Goal: Task Accomplishment & Management: Manage account settings

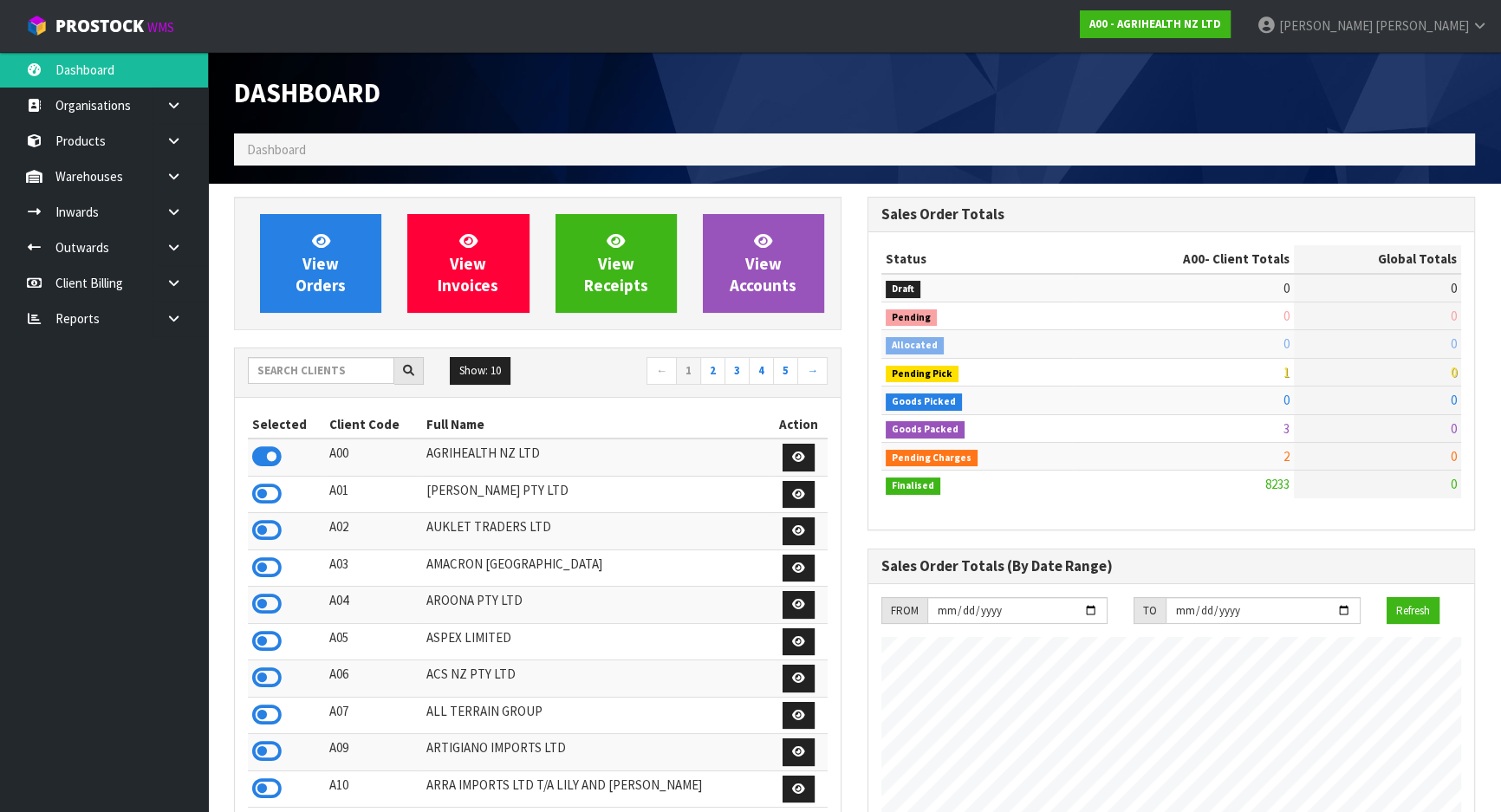
scroll to position [1309, 633]
click at [296, 366] on input "text" at bounding box center [321, 370] width 147 height 27
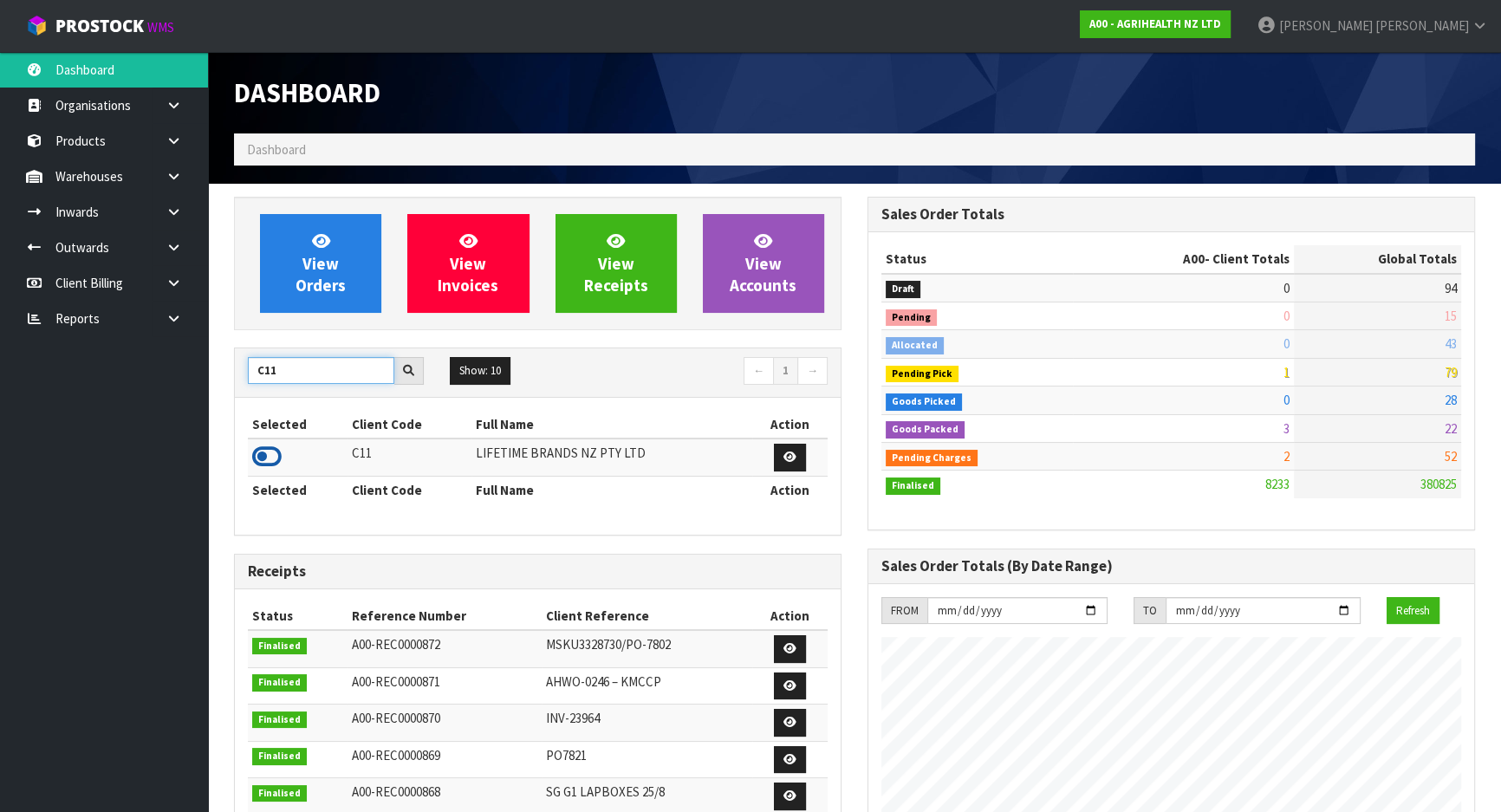
type input "C11"
click at [274, 460] on icon at bounding box center [267, 457] width 30 height 26
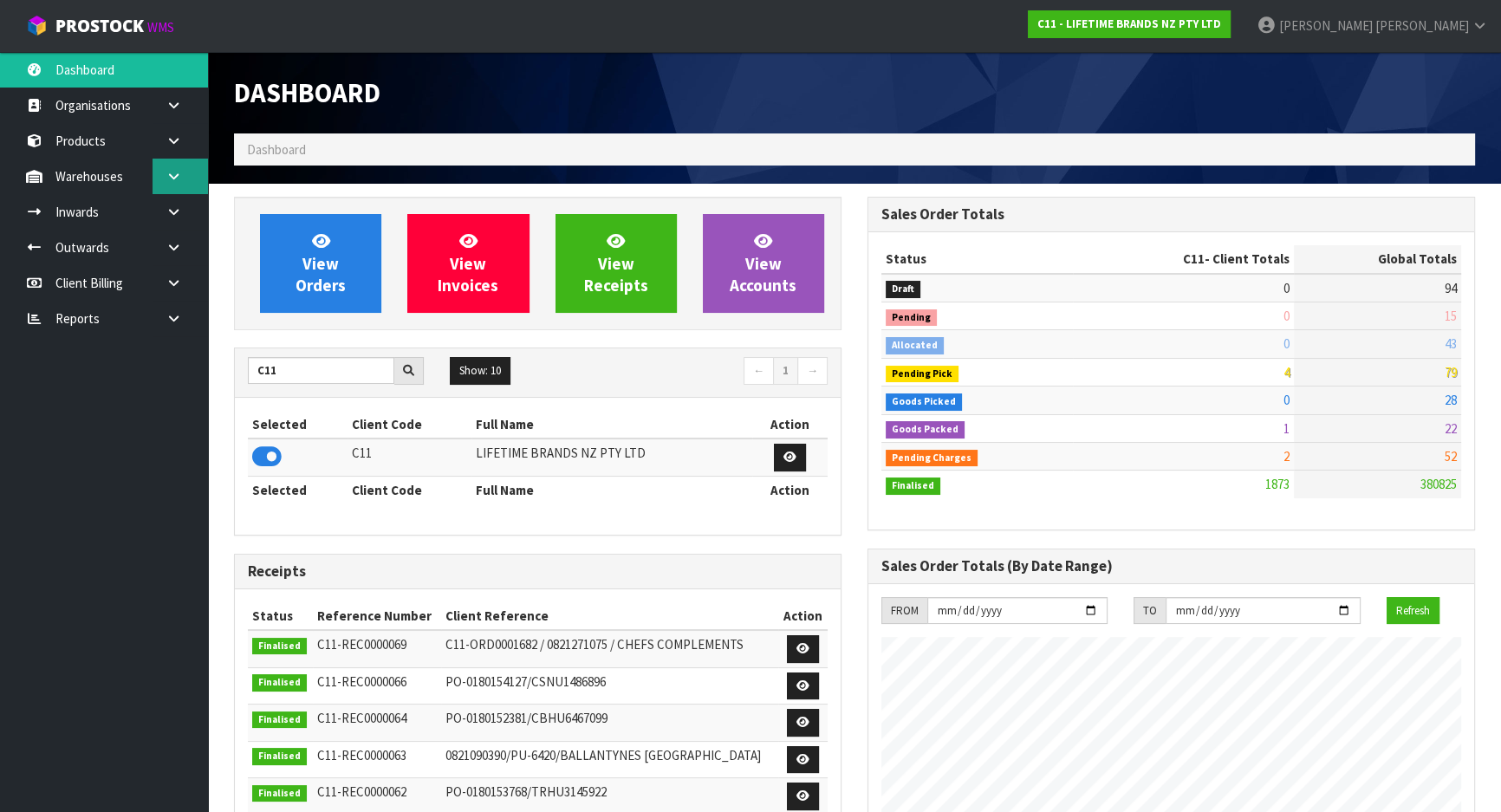
click at [177, 175] on icon at bounding box center [173, 176] width 17 height 13
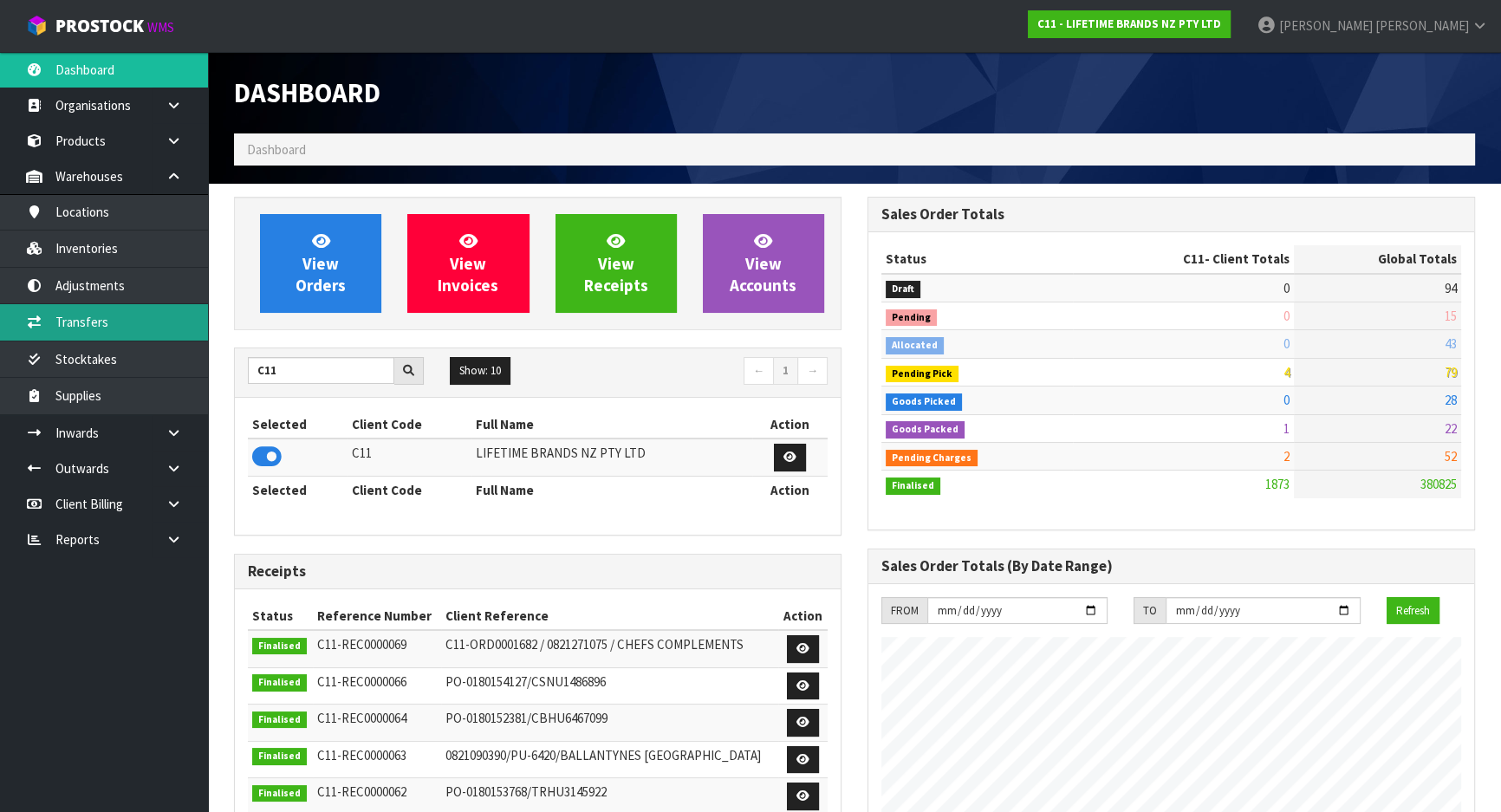
click at [140, 321] on link "Transfers" at bounding box center [104, 322] width 208 height 35
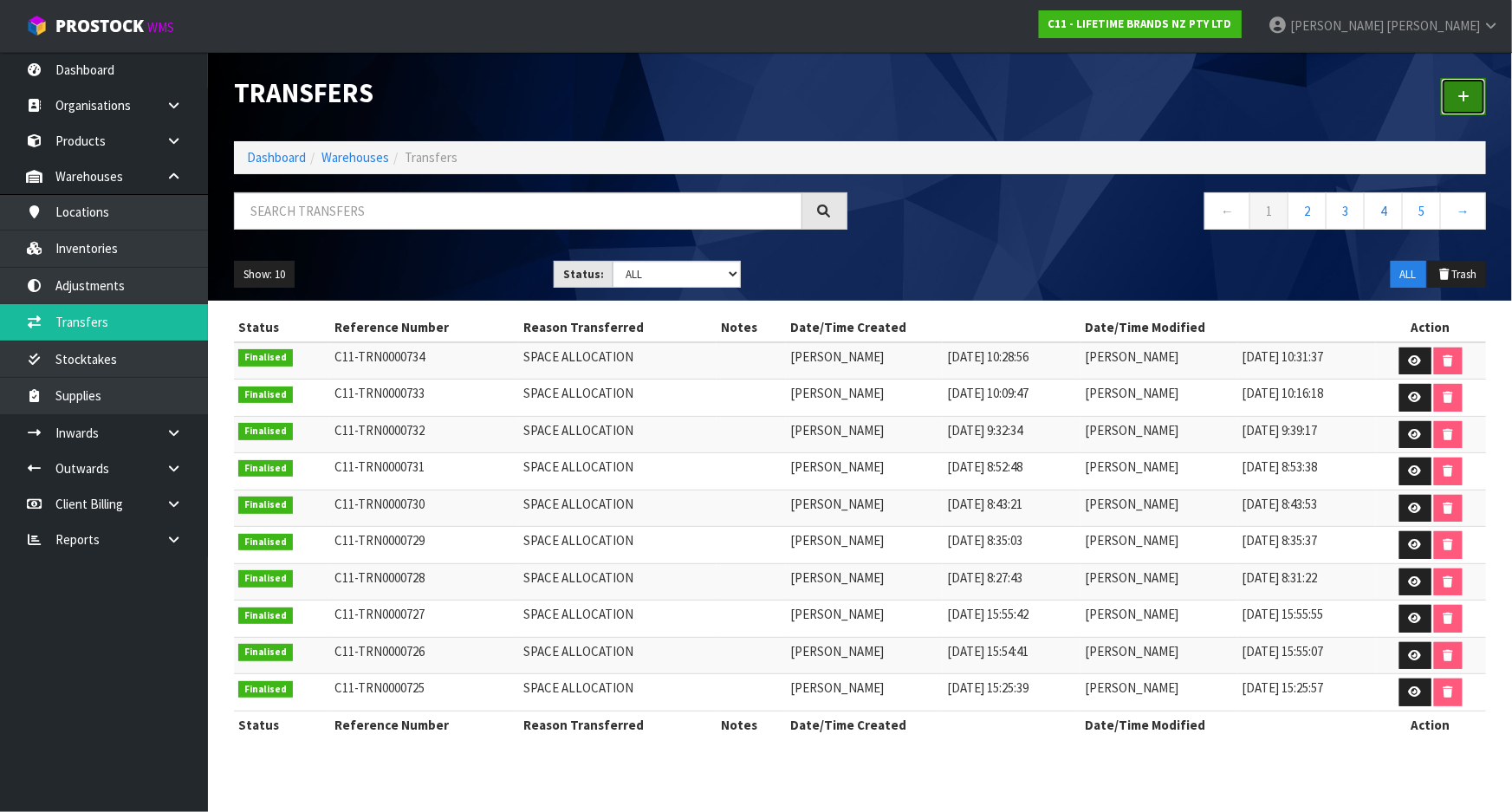
click at [1465, 87] on link at bounding box center [1463, 97] width 45 height 37
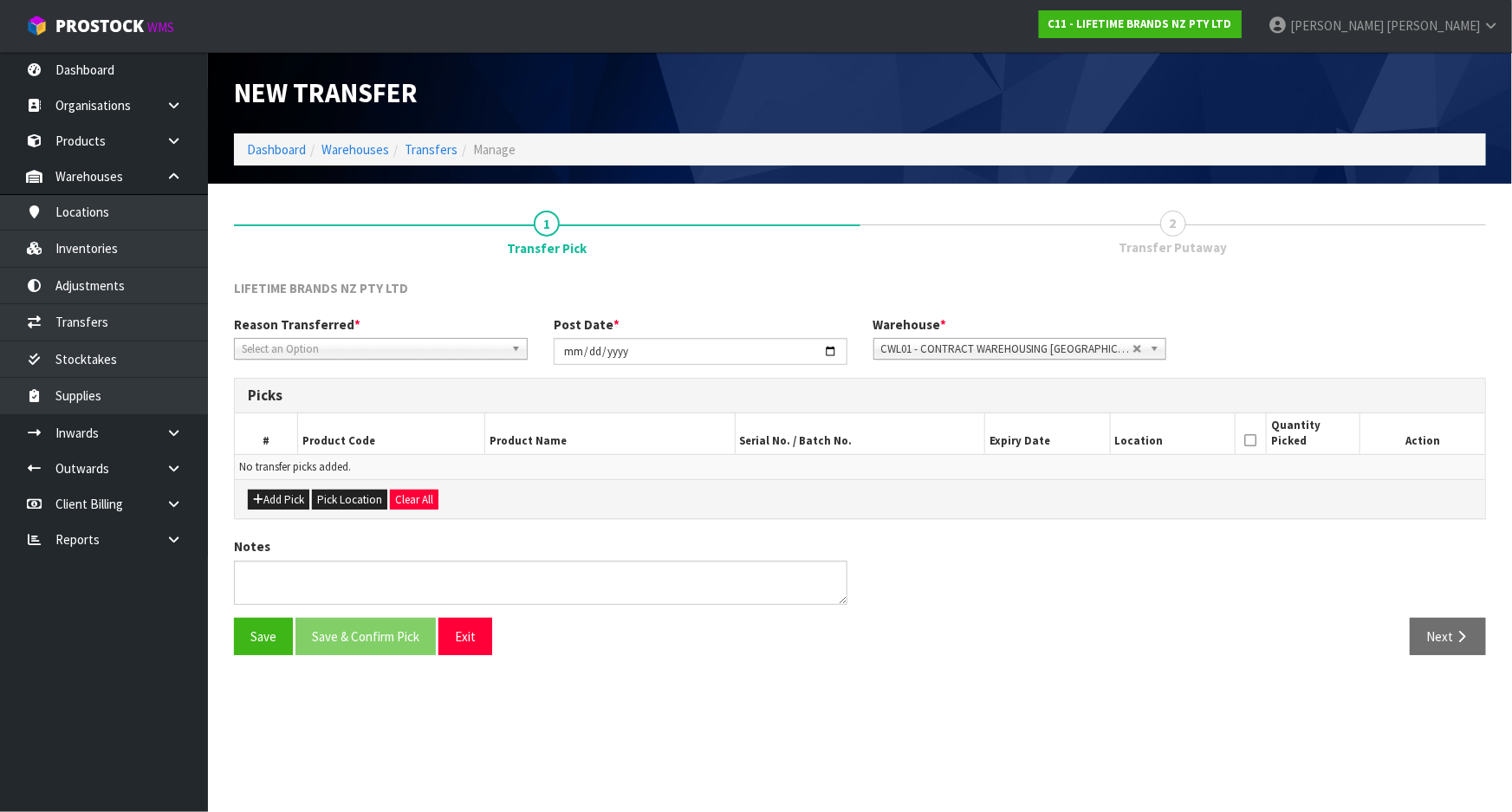
click at [467, 356] on span "Select an Option" at bounding box center [373, 349] width 263 height 21
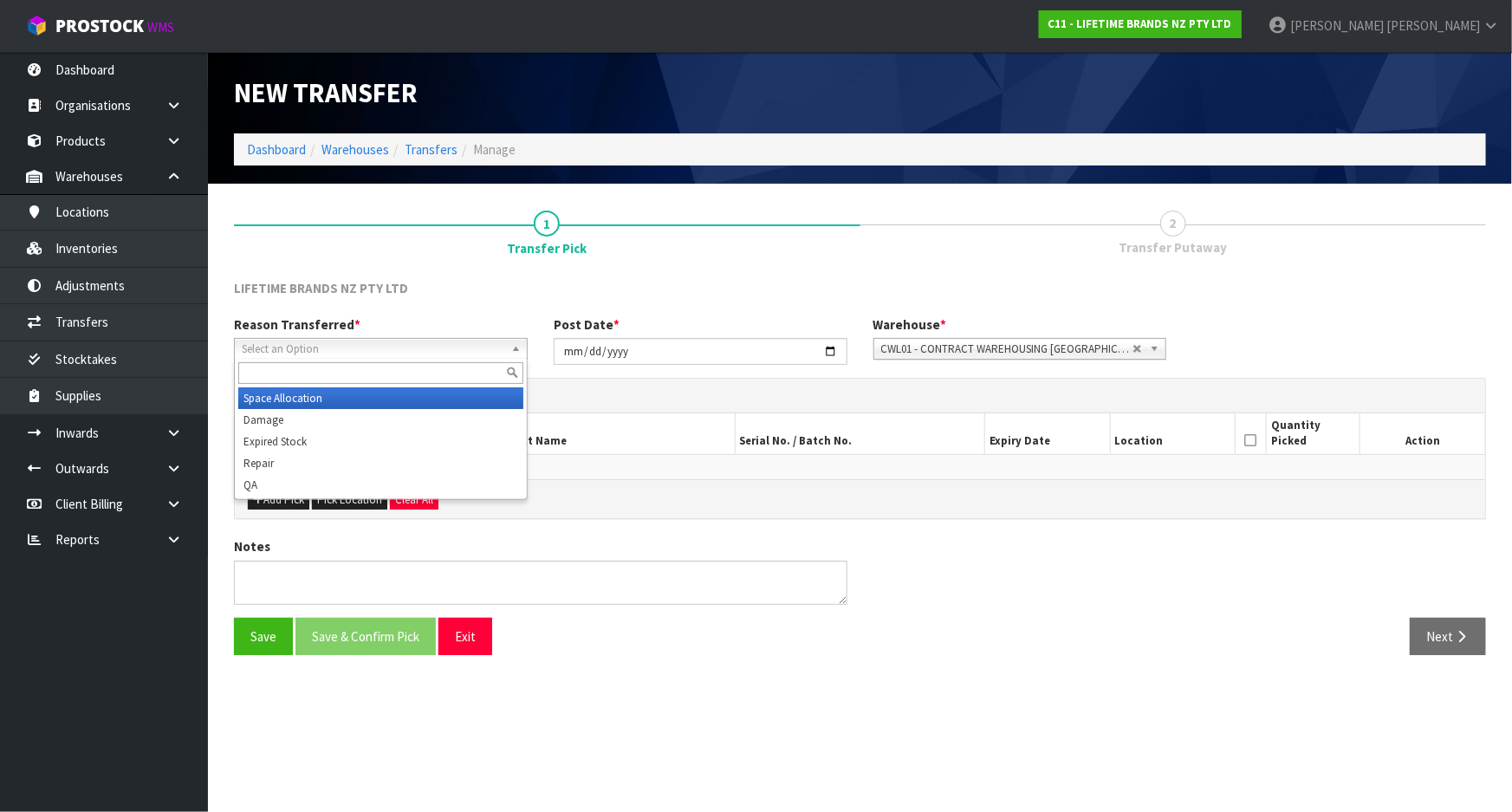
click at [450, 391] on li "Space Allocation" at bounding box center [381, 398] width 285 height 22
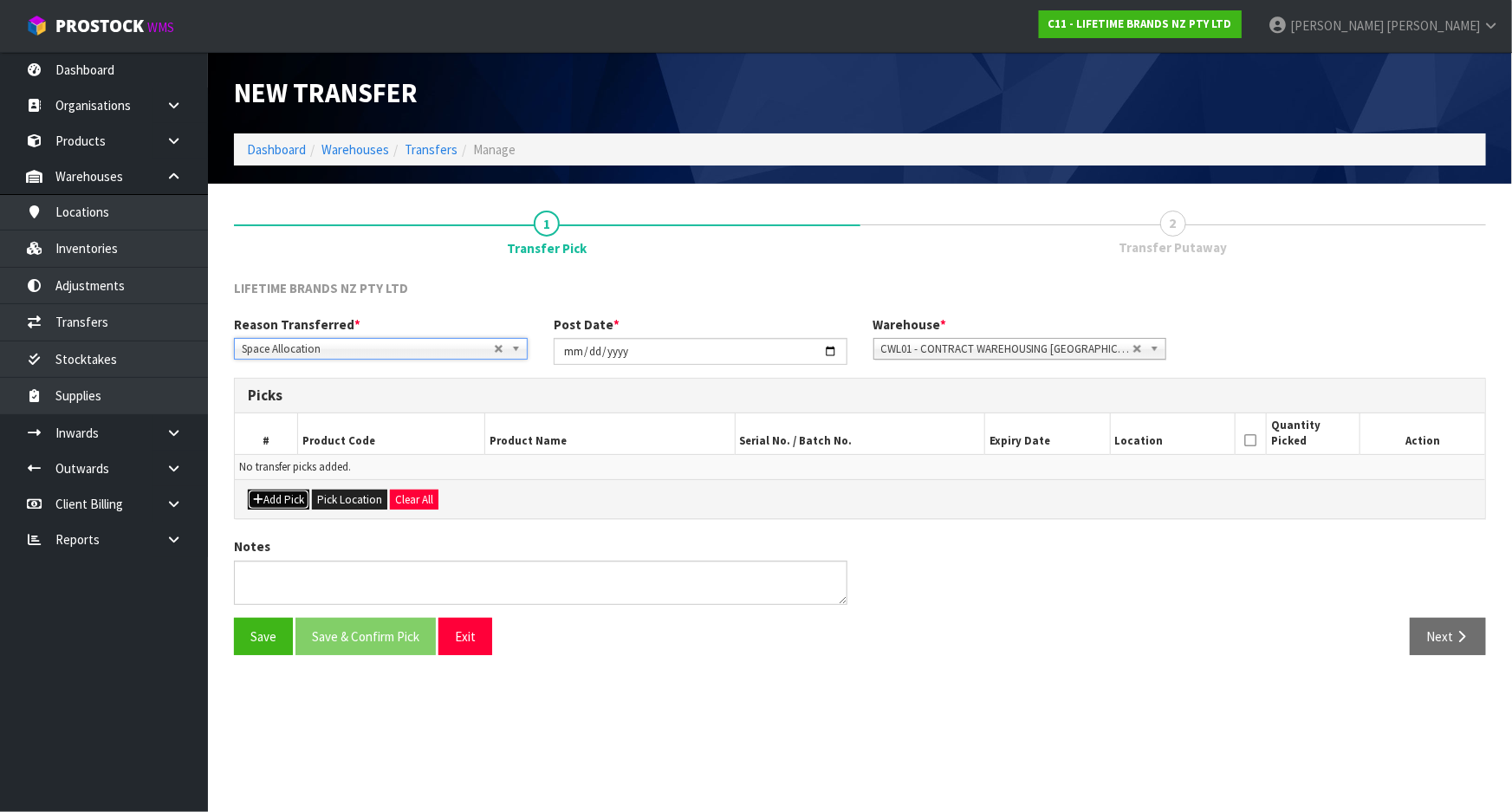
click at [280, 494] on button "Add Pick" at bounding box center [279, 500] width 62 height 21
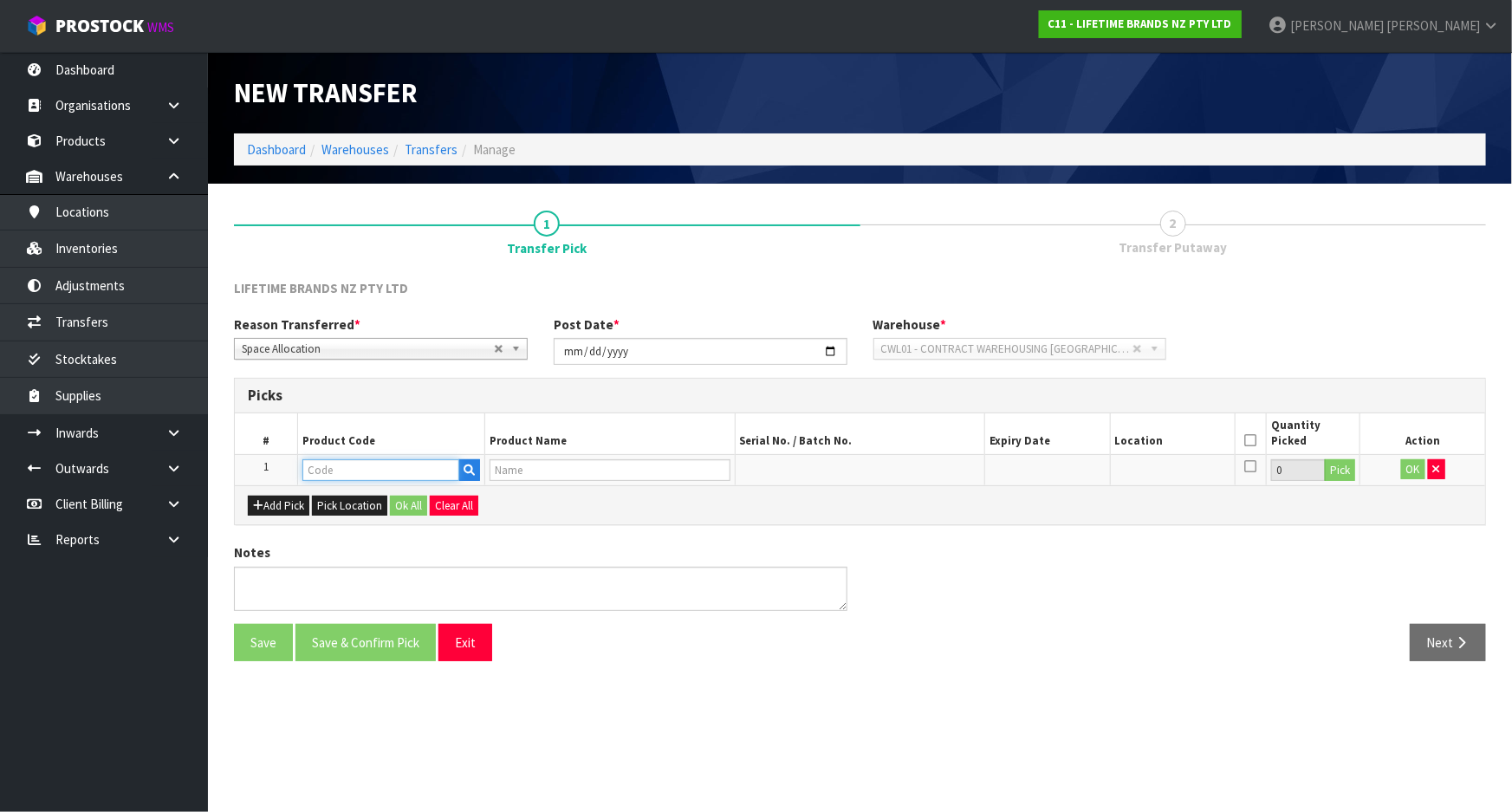
click at [332, 468] on input "text" at bounding box center [381, 469] width 156 height 22
type input "JOBLSS"
click at [357, 500] on strong "JOBLSS" at bounding box center [344, 498] width 46 height 17
type input "JOBLSSERVER34"
type input "JO BIG LOVE SUPER SERVER 34CM"
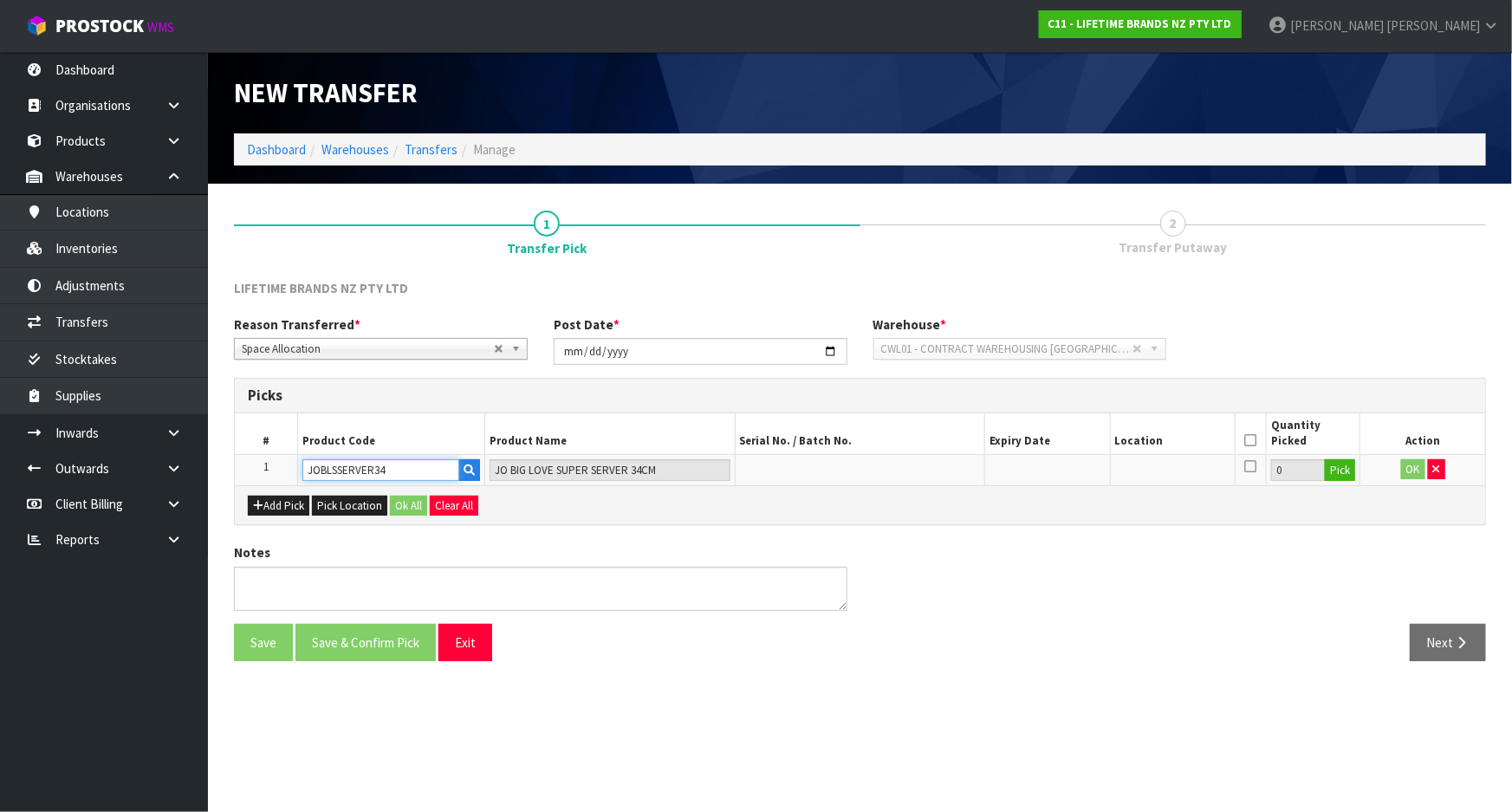
click at [406, 472] on input "JOBLSSERVER34" at bounding box center [381, 469] width 156 height 22
click at [1336, 467] on button "Pick" at bounding box center [1340, 470] width 30 height 23
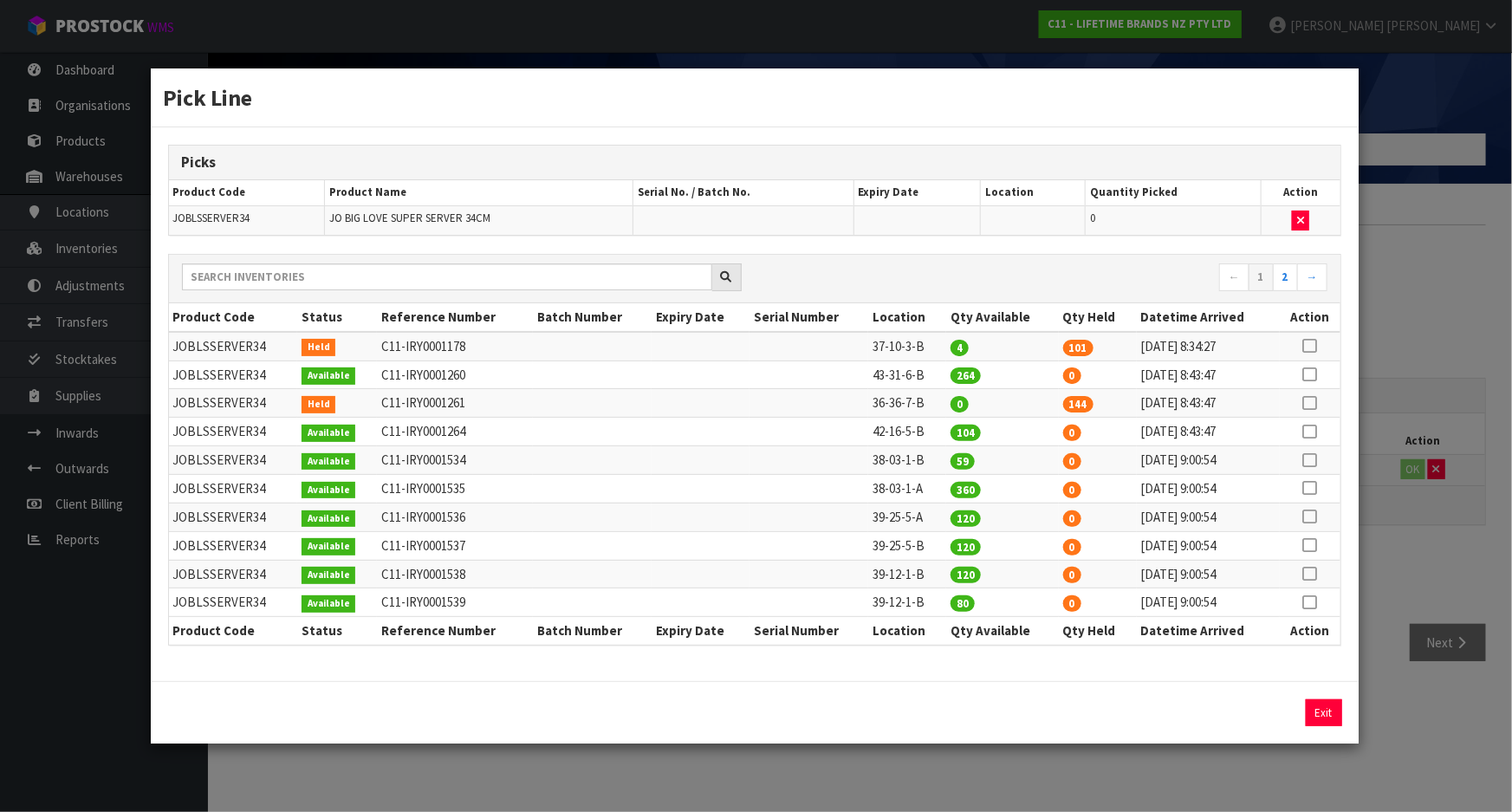
click at [1307, 402] on icon at bounding box center [1311, 402] width 14 height 1
click at [1253, 700] on button "Assign Pick" at bounding box center [1265, 712] width 71 height 27
type input "144"
click at [912, 576] on td "39-12-1-B" at bounding box center [907, 574] width 78 height 29
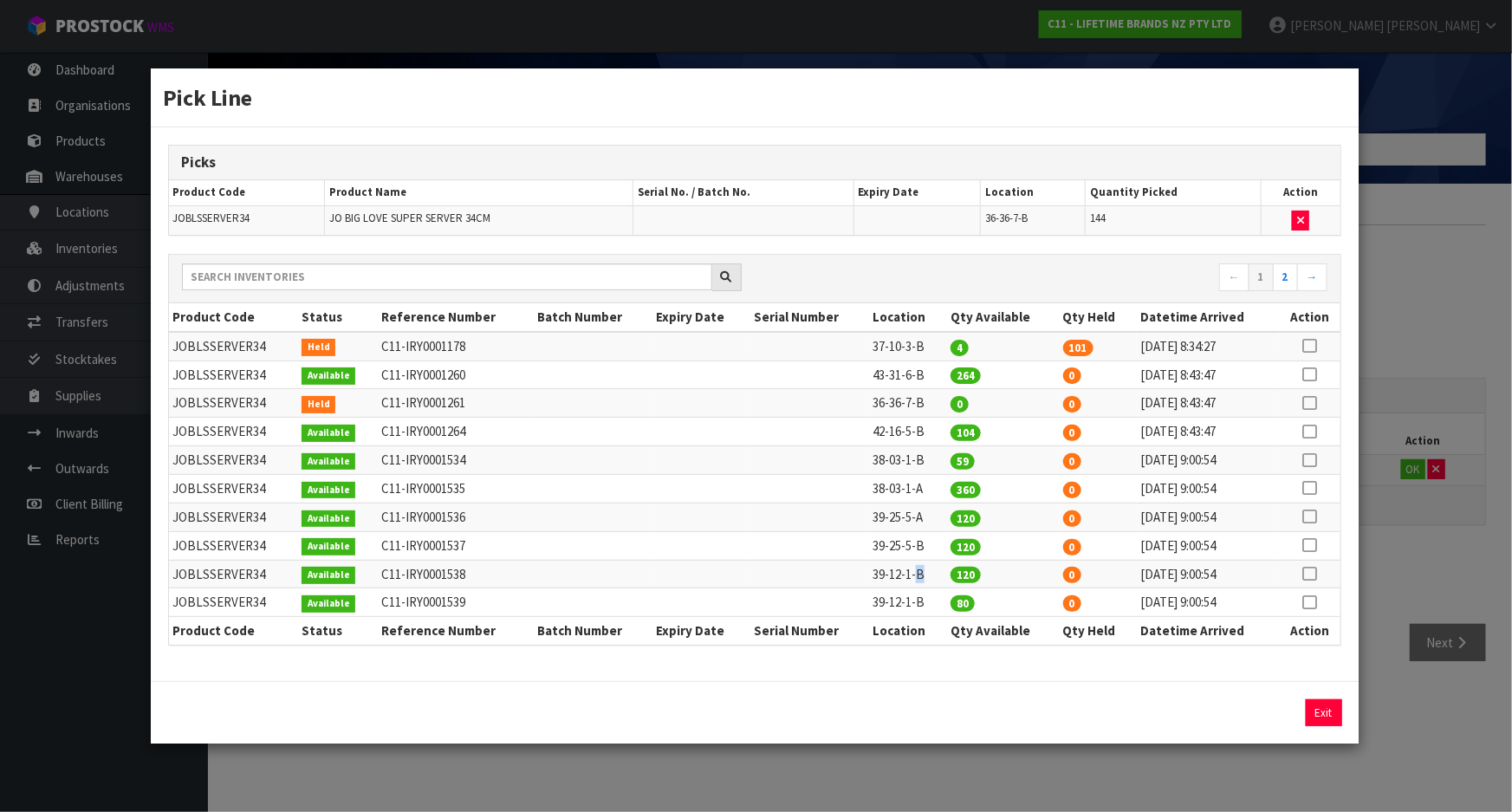
click at [912, 576] on td "39-12-1-B" at bounding box center [907, 574] width 78 height 29
copy tr "39-12-1-B"
drag, startPoint x: 1264, startPoint y: 740, endPoint x: 1259, endPoint y: 702, distance: 38.3
click at [1263, 740] on div "Exit" at bounding box center [755, 712] width 1208 height 62
drag, startPoint x: 1391, startPoint y: 443, endPoint x: 1385, endPoint y: 431, distance: 13.4
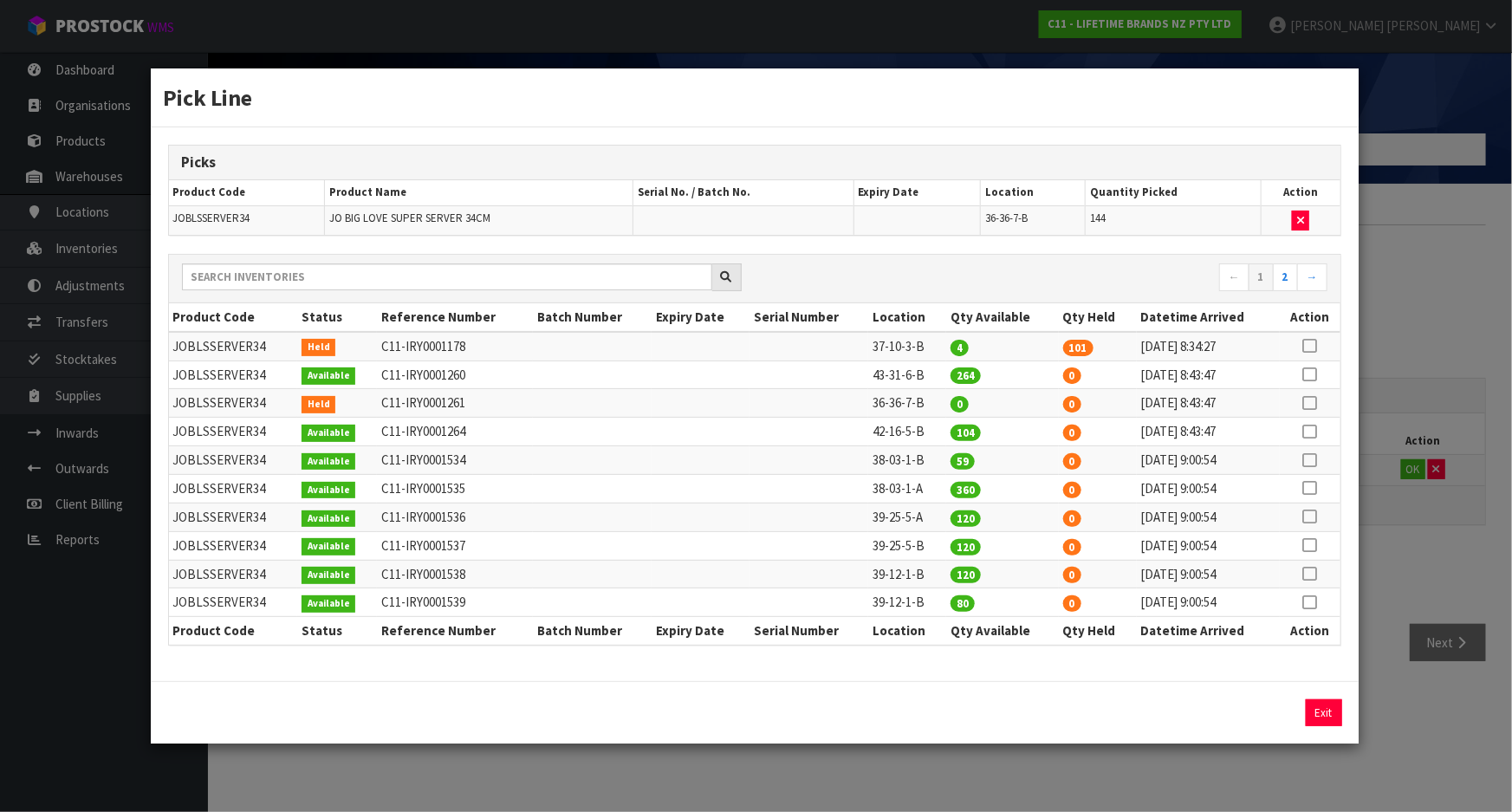
click at [1391, 442] on div "Pick Line Picks Product Code Product Name Serial No. / Batch No. Expiry Date Lo…" at bounding box center [756, 406] width 1512 height 812
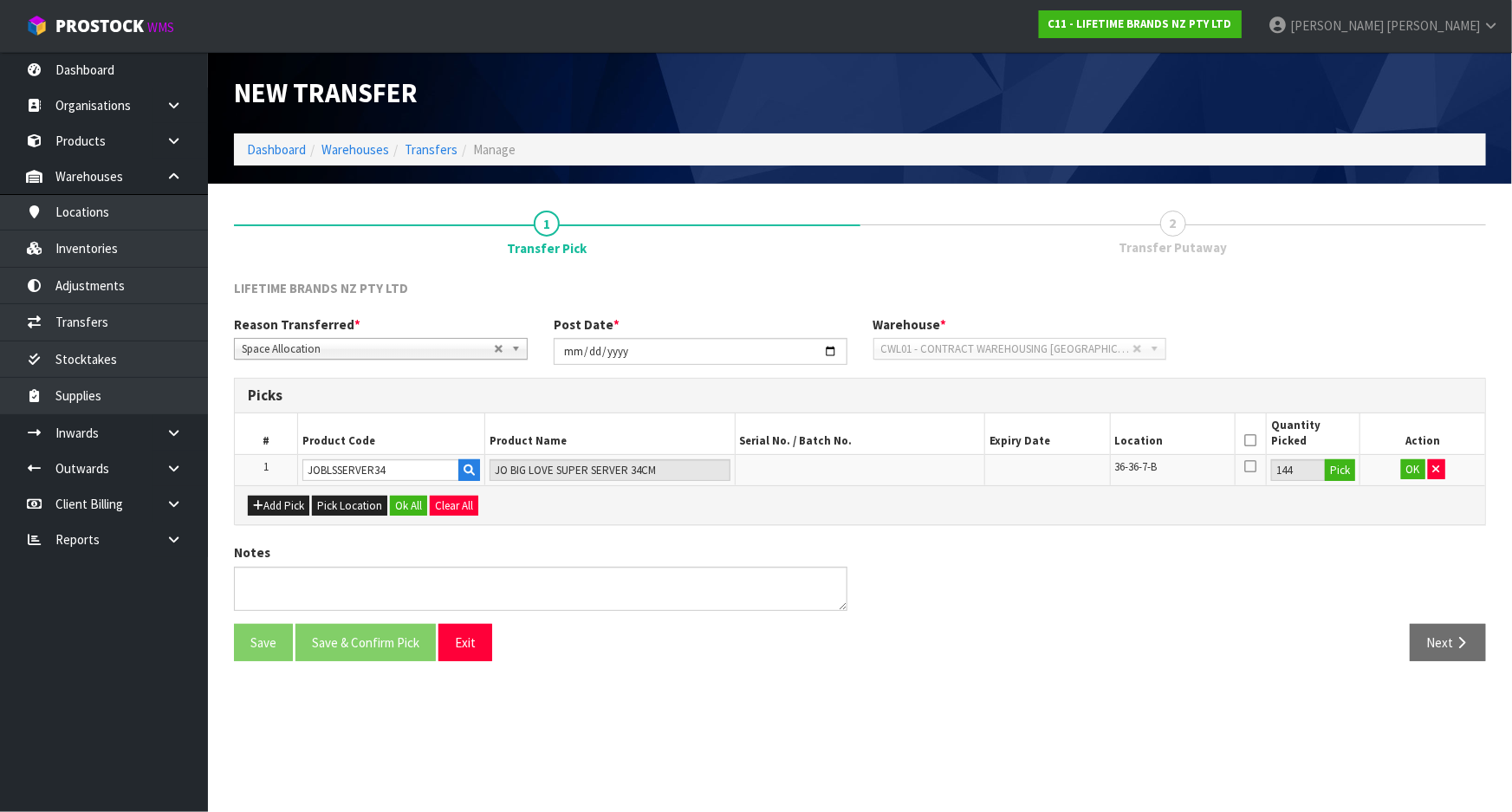
click at [1254, 440] on icon at bounding box center [1250, 440] width 12 height 1
click at [1419, 467] on button "OK" at bounding box center [1414, 469] width 25 height 21
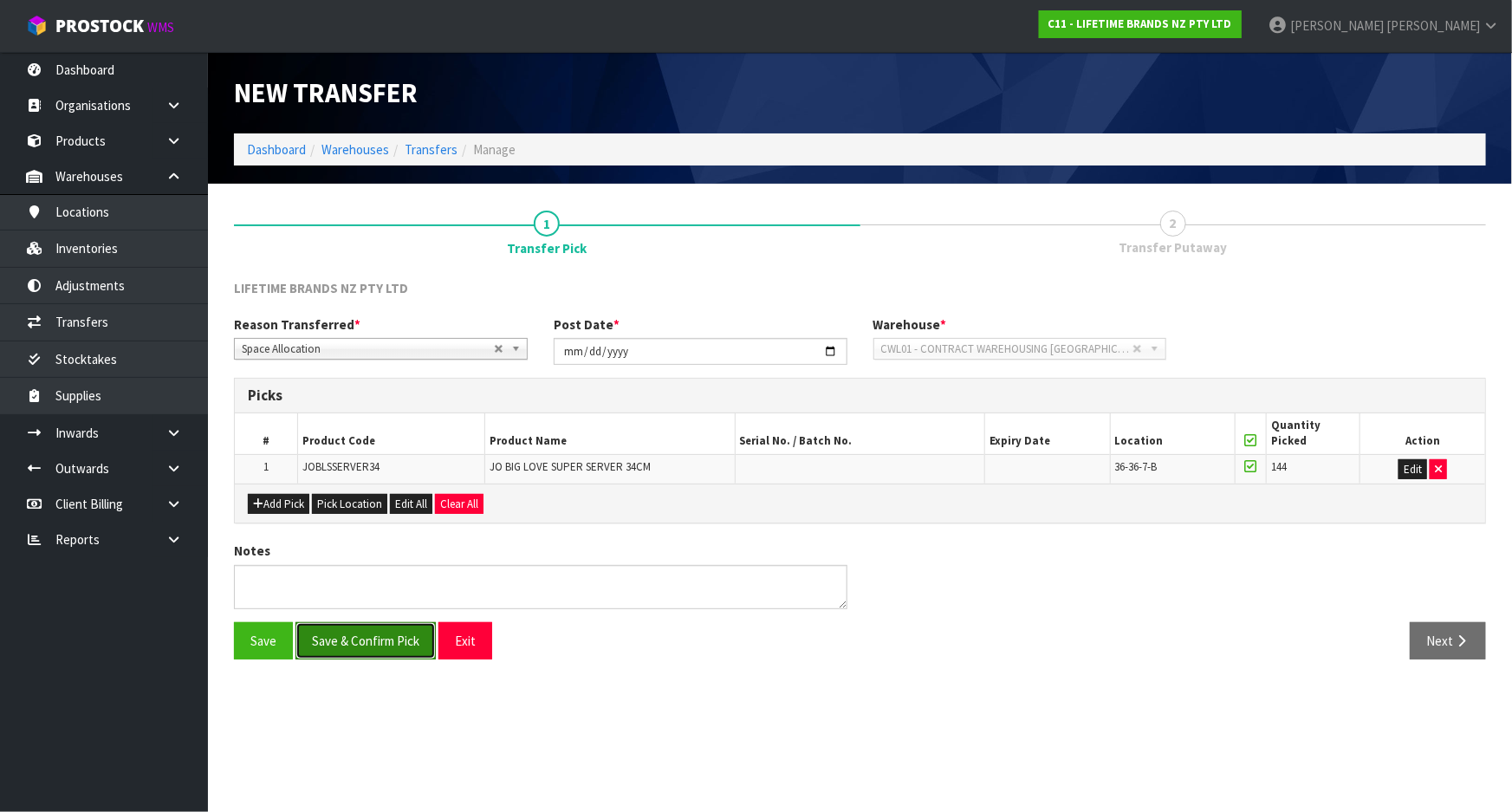
click at [396, 646] on button "Save & Confirm Pick" at bounding box center [366, 641] width 141 height 37
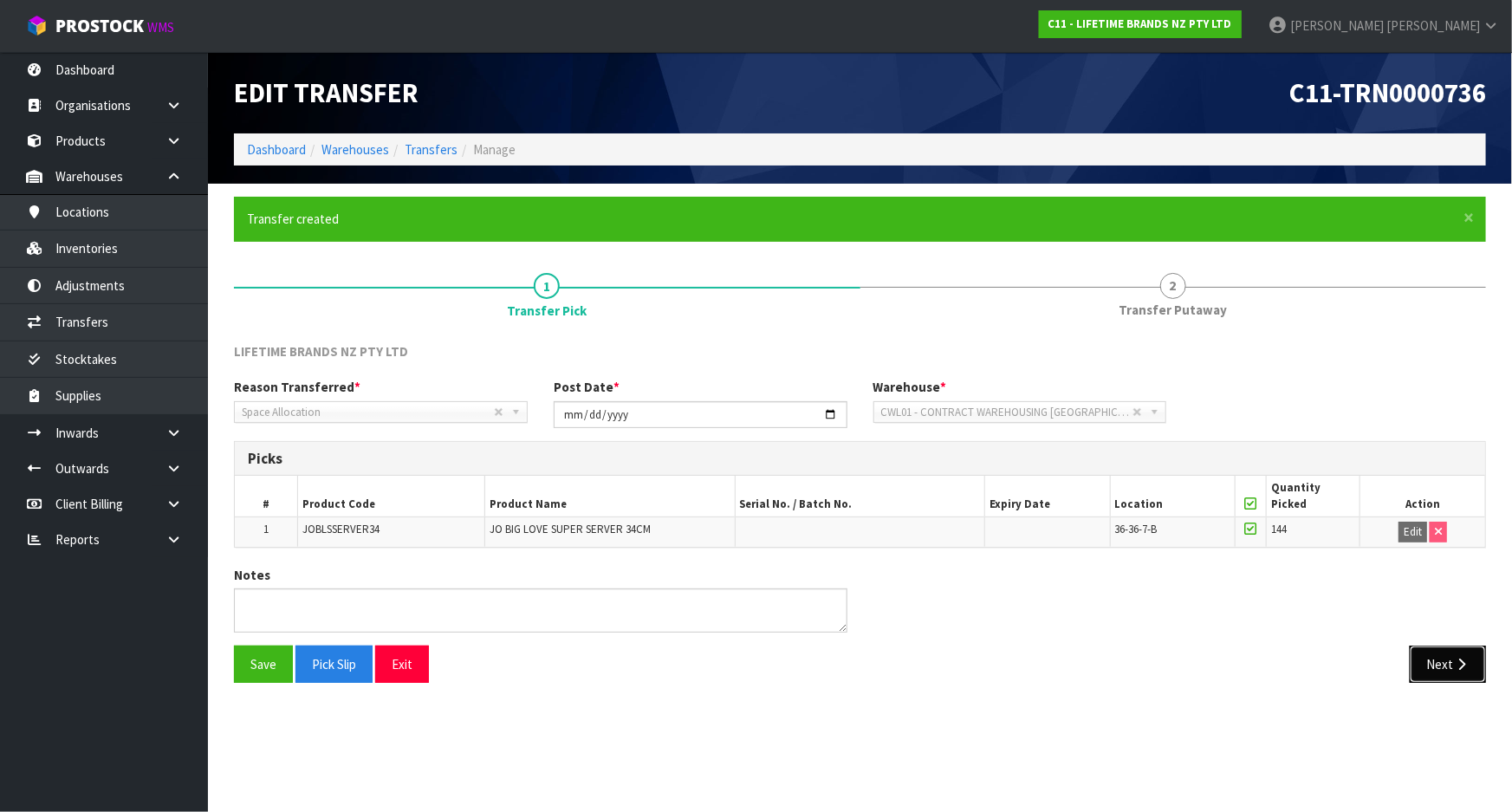
click at [1446, 669] on button "Next" at bounding box center [1448, 663] width 76 height 37
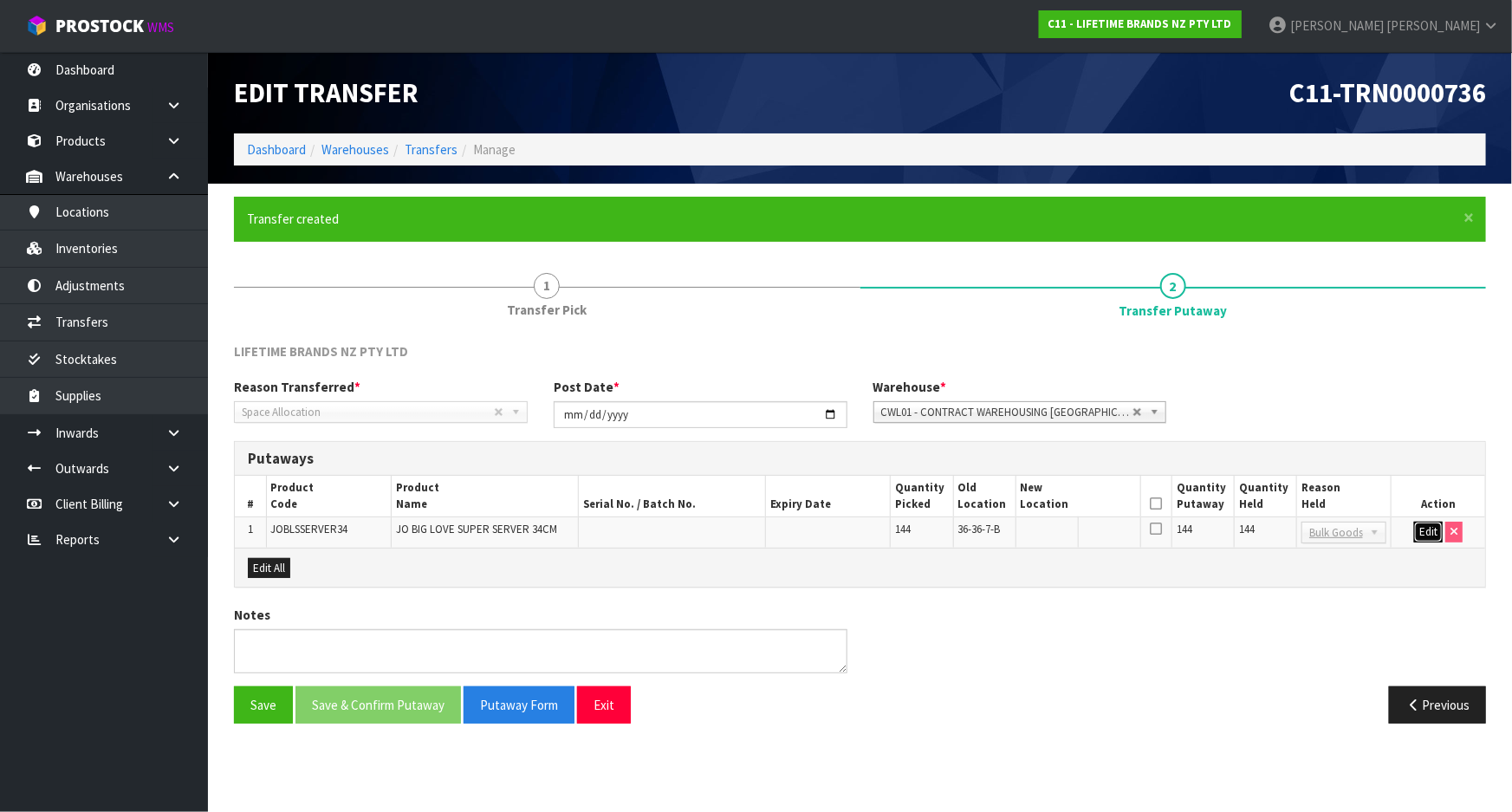
click at [1424, 533] on button "Edit" at bounding box center [1428, 532] width 29 height 21
click at [1095, 538] on input "text" at bounding box center [1067, 532] width 94 height 22
paste input "39-12-1-B"
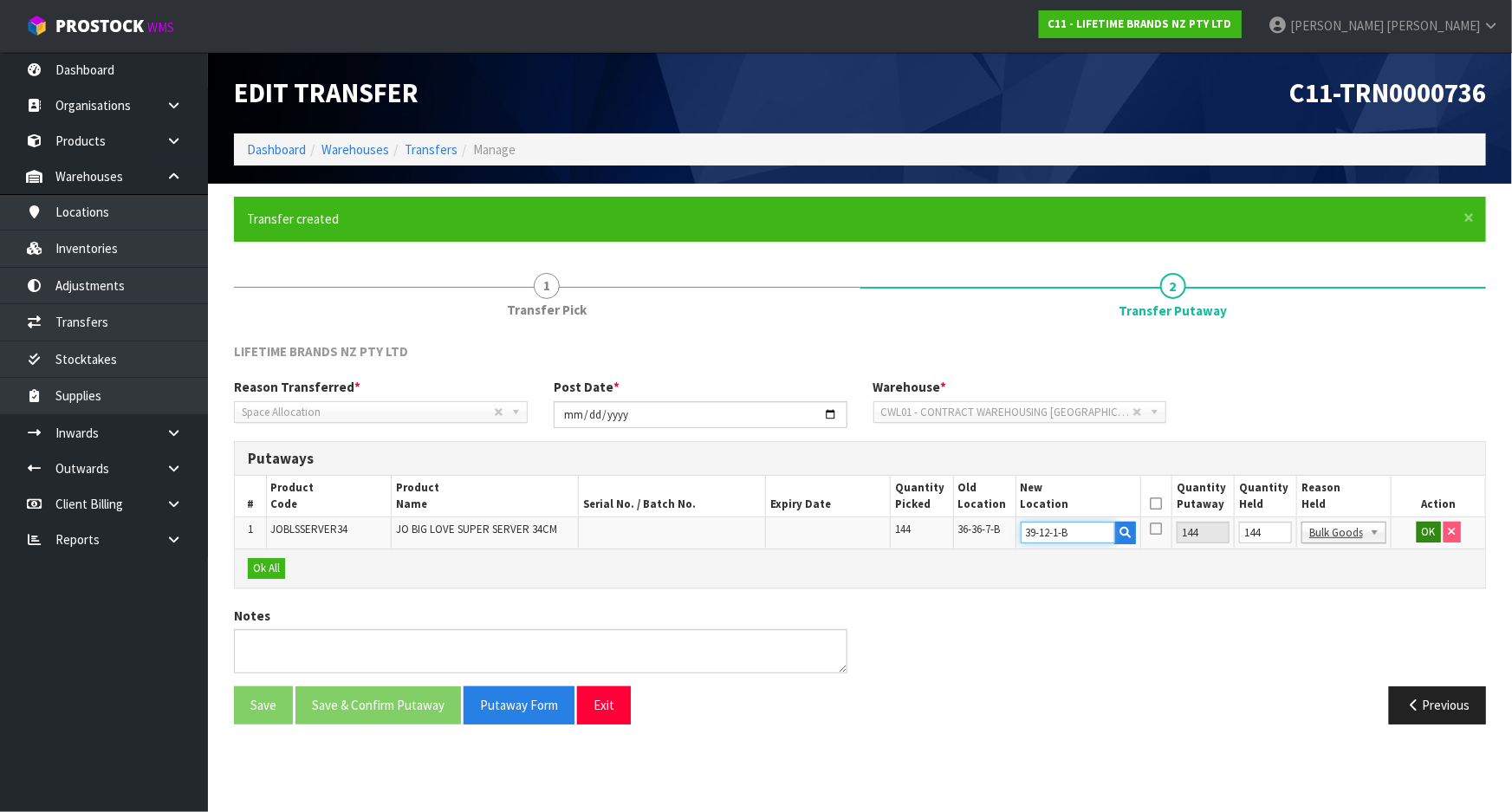
type input "39-12-1-B"
click at [1419, 528] on button "OK" at bounding box center [1429, 532] width 25 height 21
click at [1423, 528] on button "Edit" at bounding box center [1428, 532] width 29 height 21
click at [1267, 536] on input "144" at bounding box center [1266, 532] width 53 height 22
type input "0"
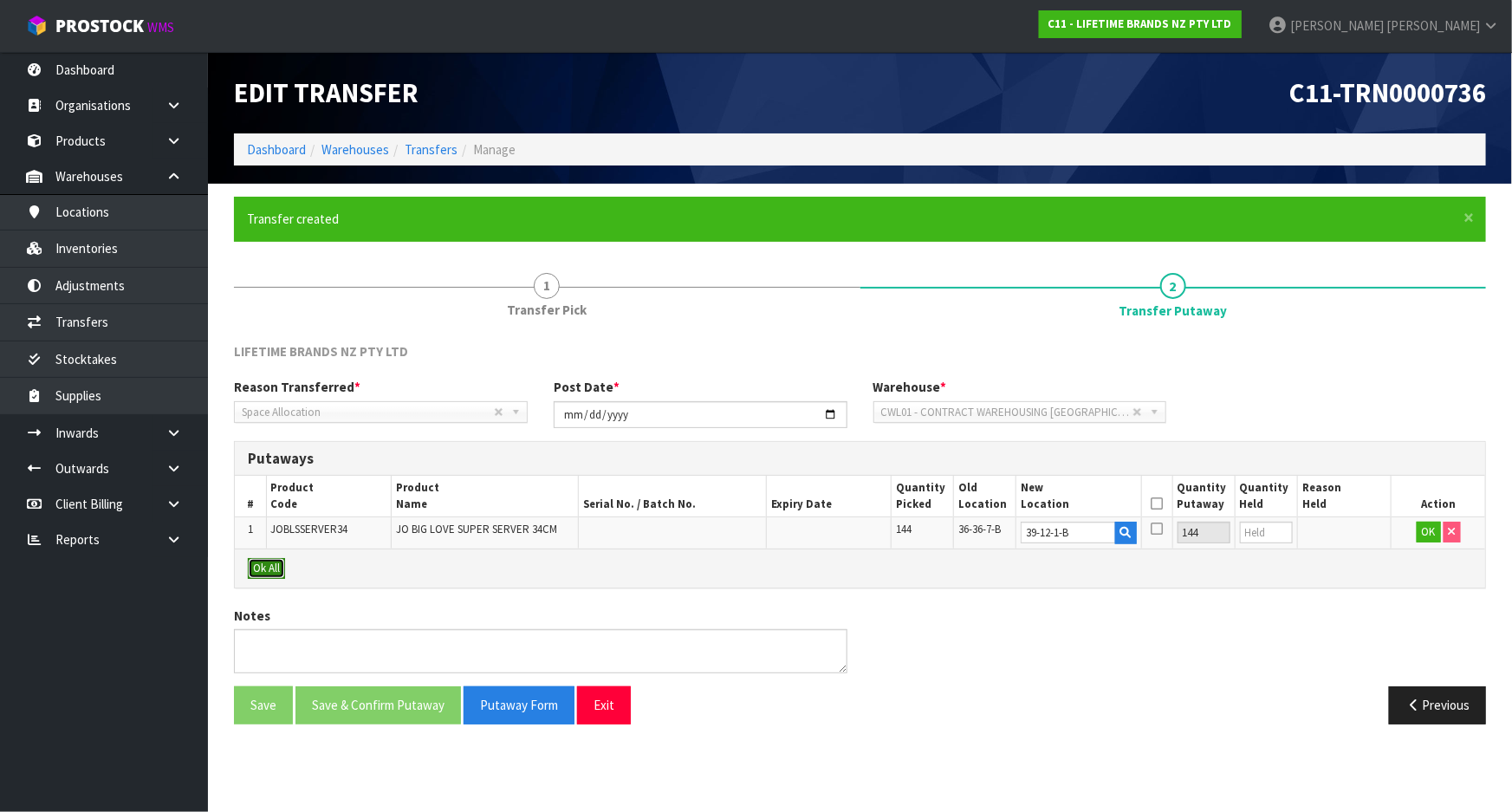
click at [257, 569] on button "Ok All" at bounding box center [266, 569] width 37 height 21
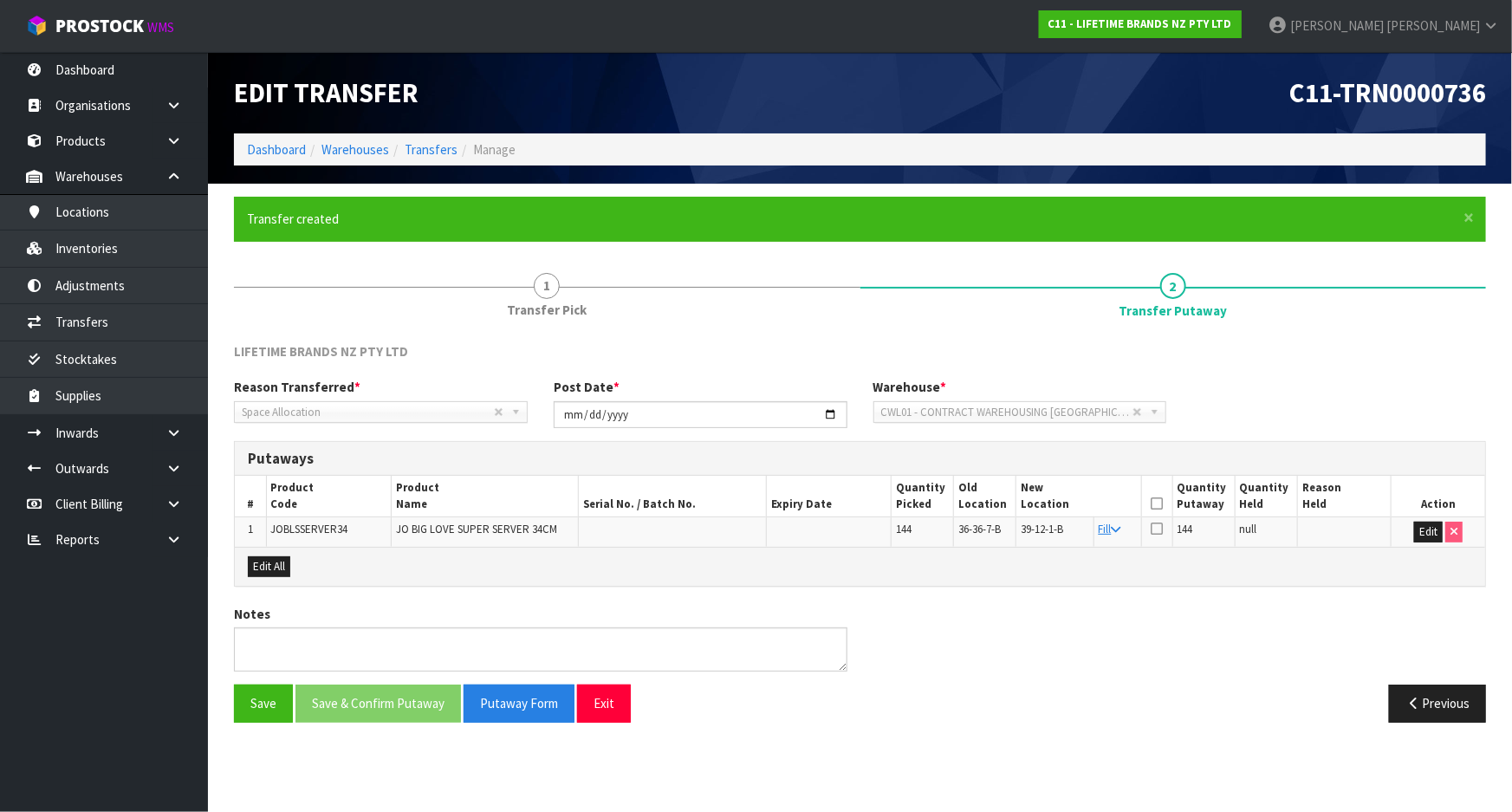
click at [1150, 502] on th at bounding box center [1156, 496] width 31 height 40
click at [1154, 504] on icon at bounding box center [1157, 504] width 12 height 1
click at [433, 702] on button "Save & Confirm Putaway" at bounding box center [378, 703] width 165 height 37
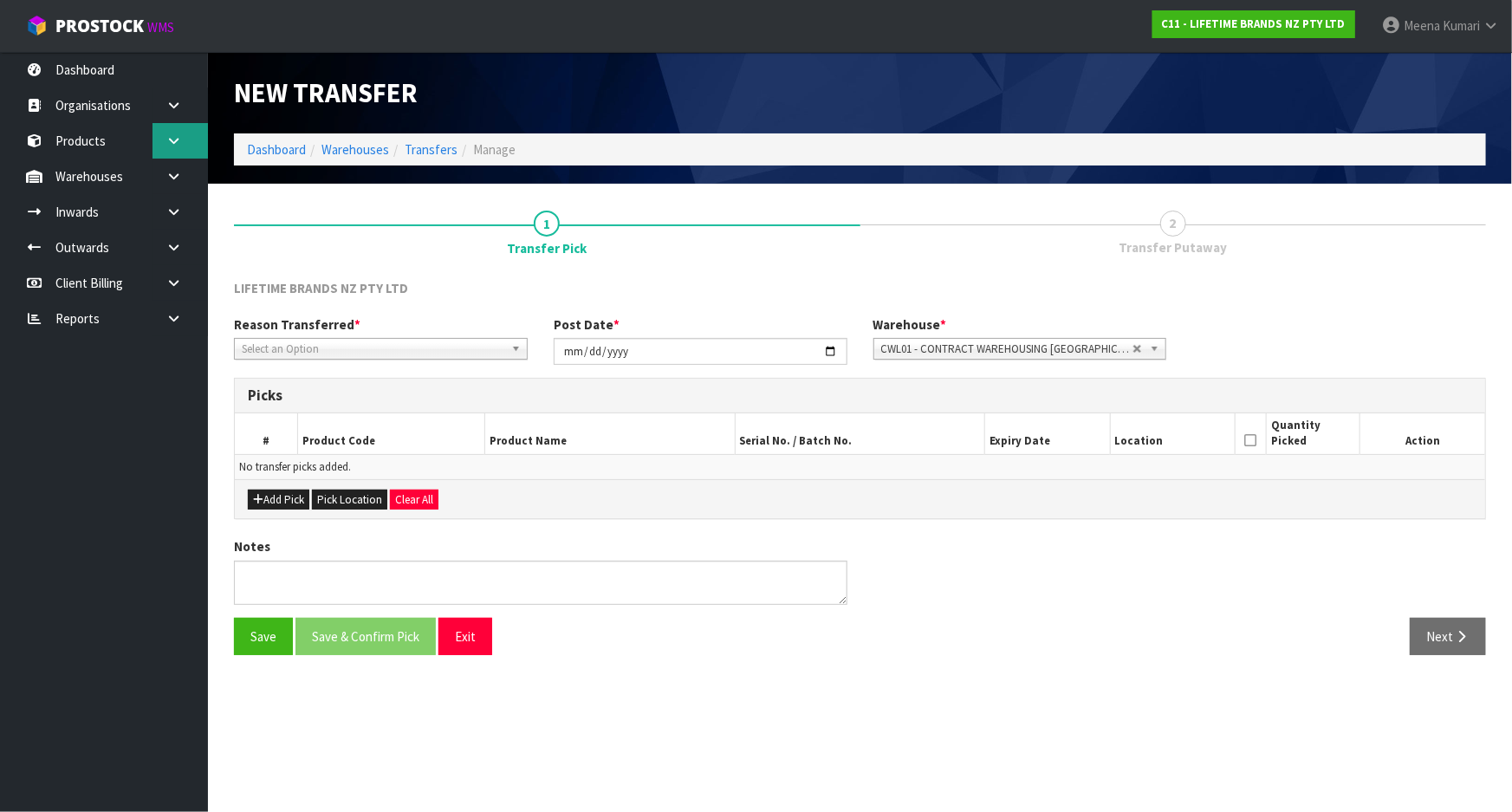
click at [203, 144] on link at bounding box center [179, 141] width 55 height 35
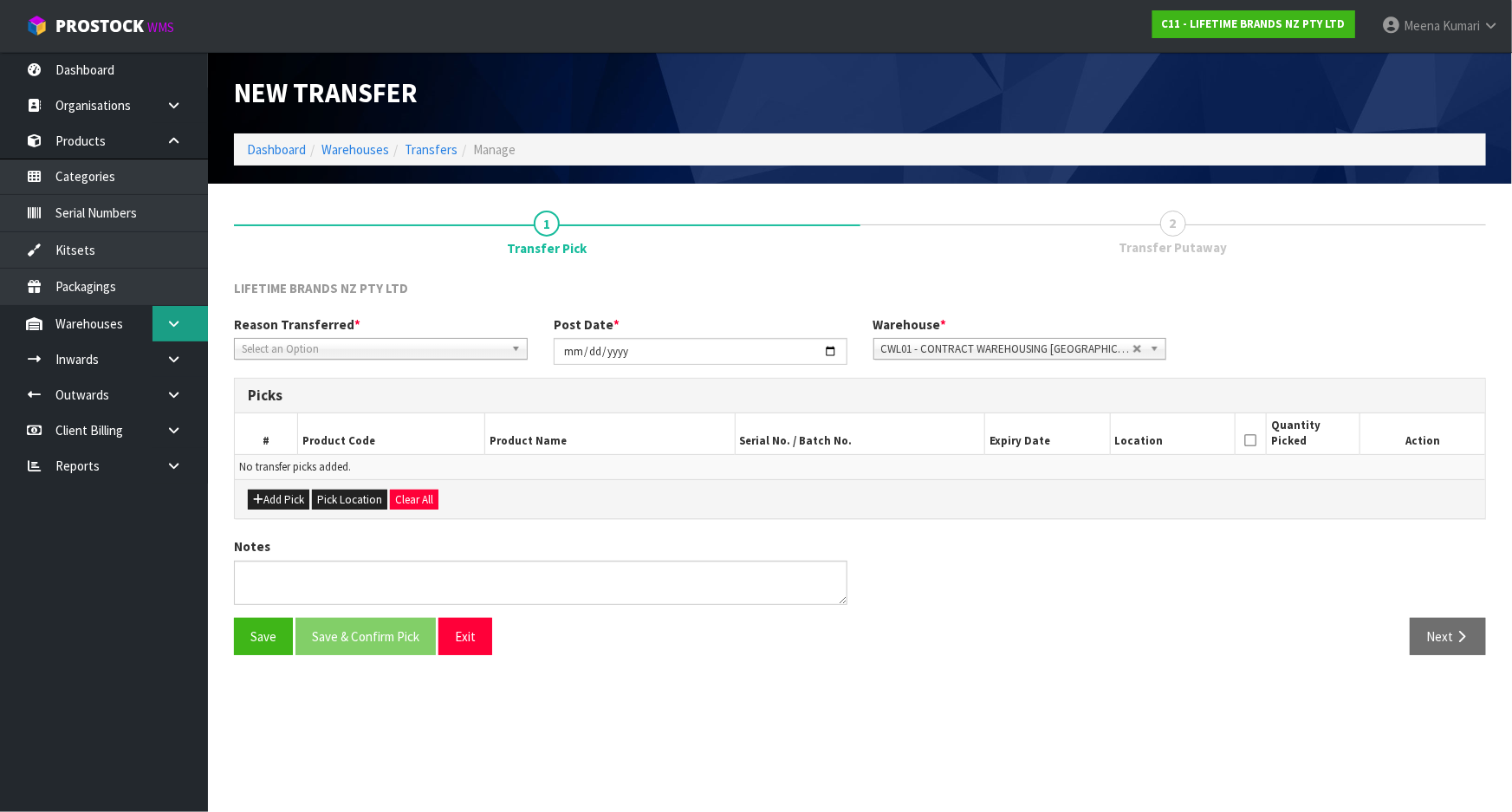
click at [175, 336] on link at bounding box center [179, 323] width 55 height 35
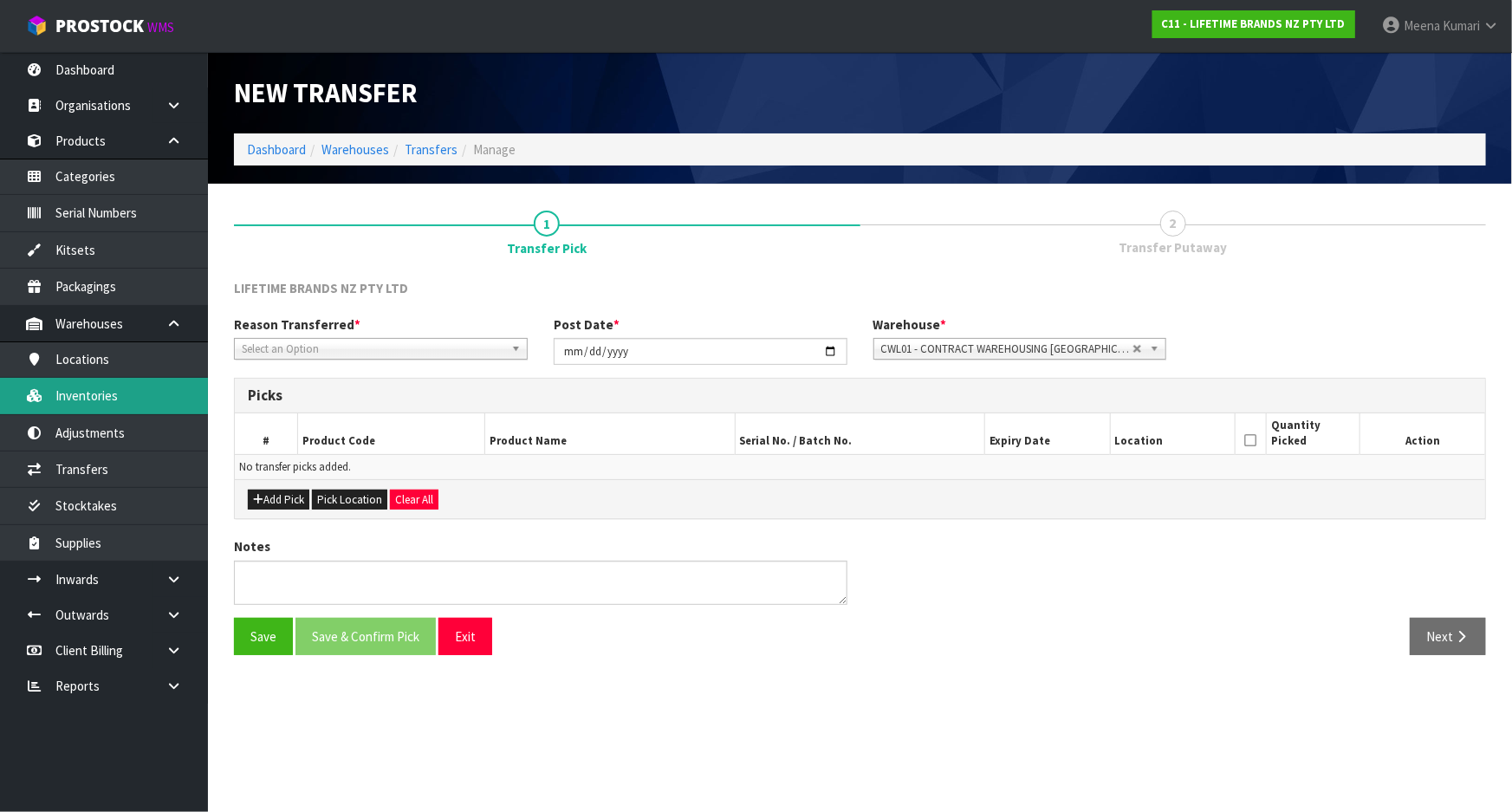
click at [148, 406] on link "Inventories" at bounding box center [104, 395] width 208 height 35
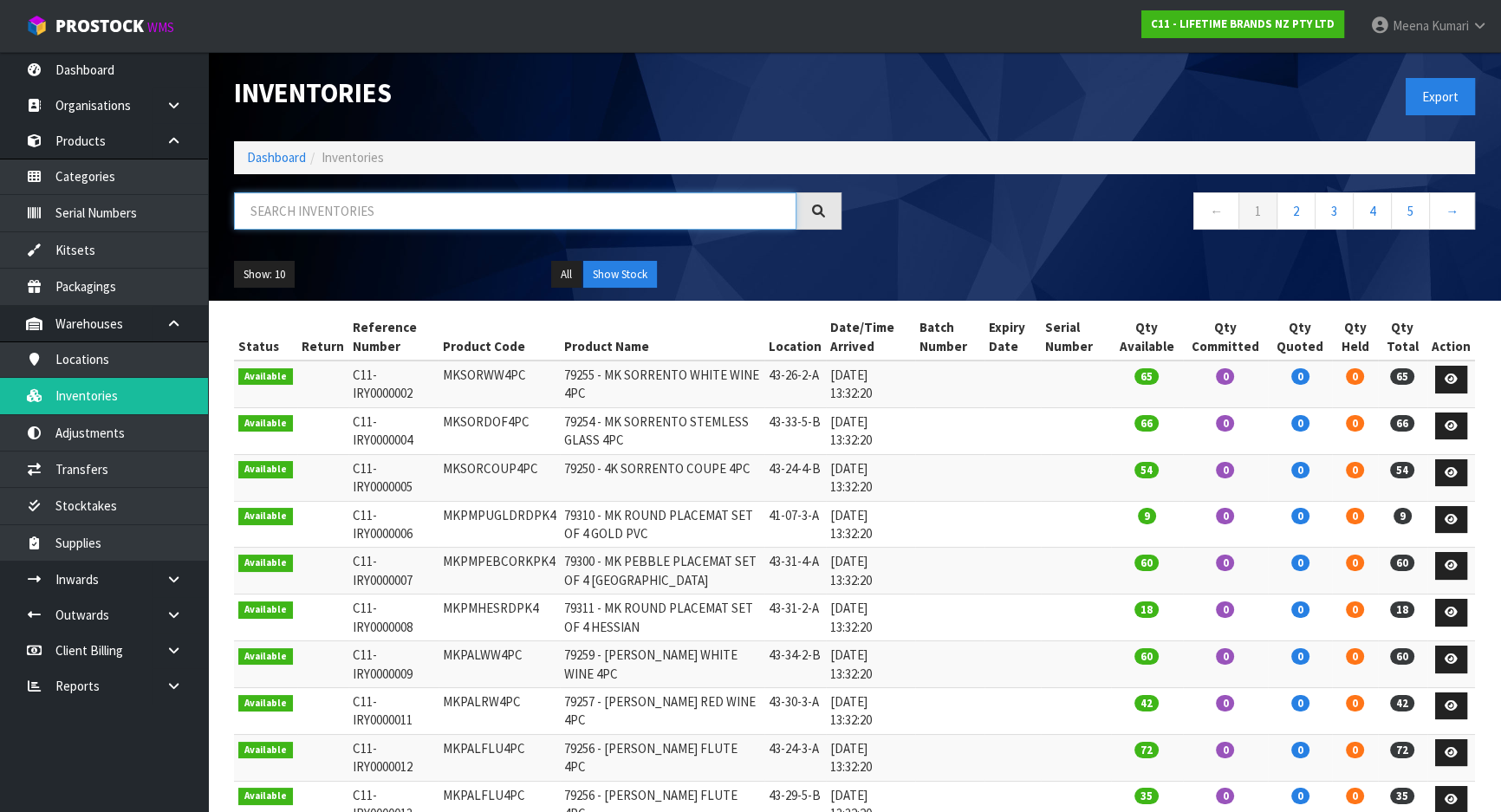
click at [430, 222] on input "text" at bounding box center [515, 211] width 563 height 37
paste input "MKMUG20"
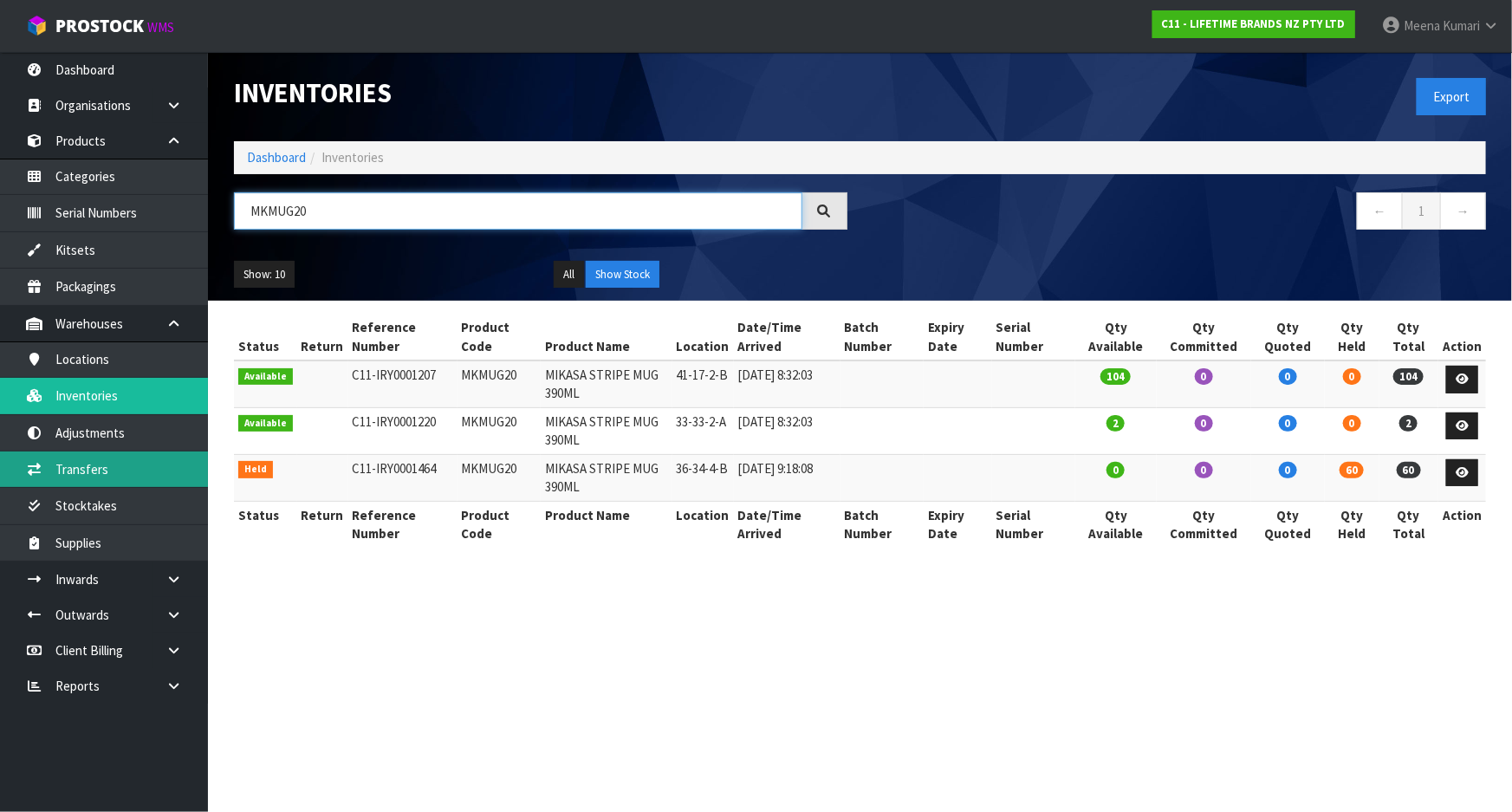
type input "MKMUG20"
click at [125, 476] on link "Transfers" at bounding box center [104, 469] width 208 height 35
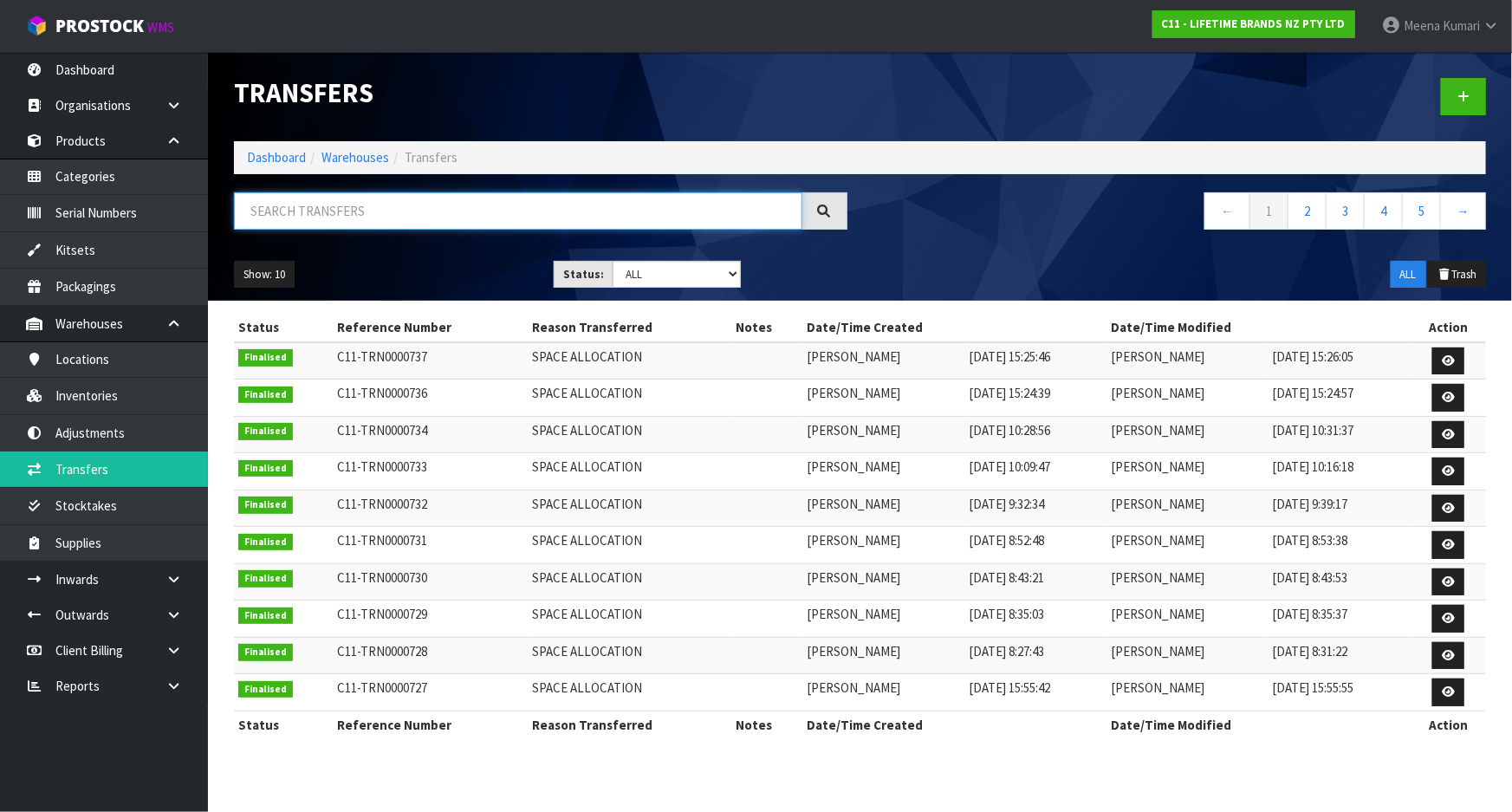
click at [446, 212] on input "text" at bounding box center [518, 211] width 569 height 37
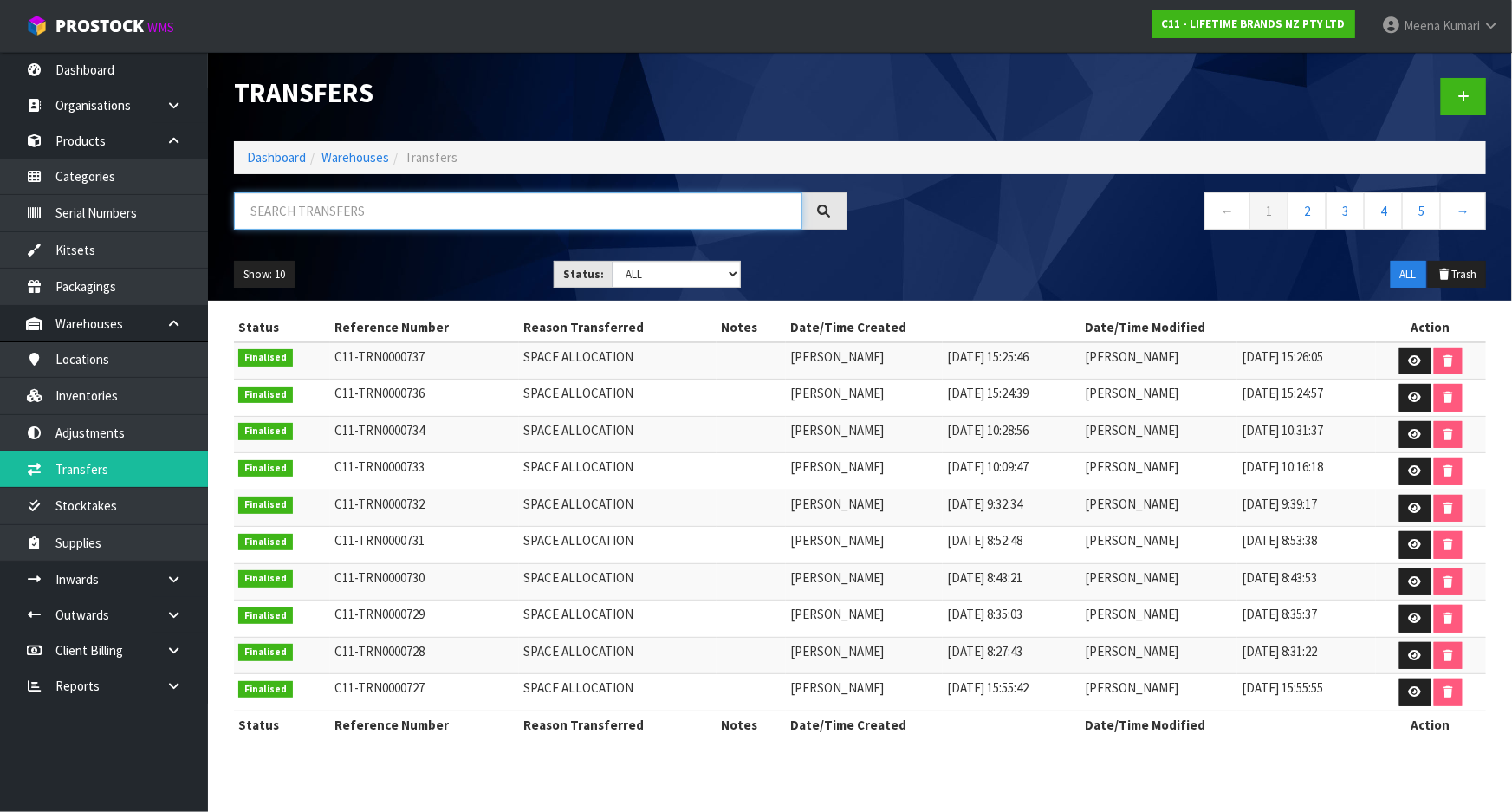
paste input "MKMUG20"
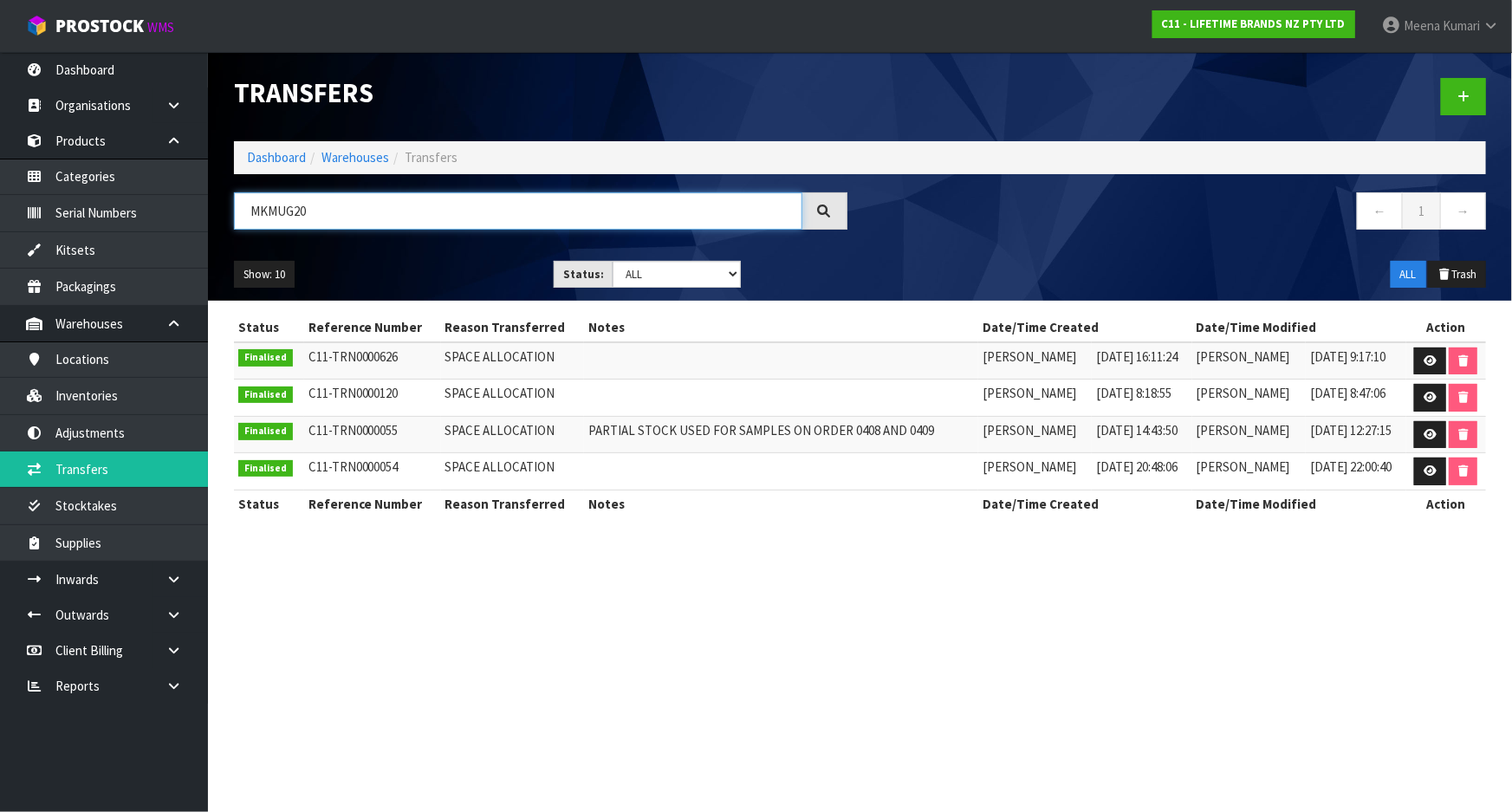
type input "MKMUG20"
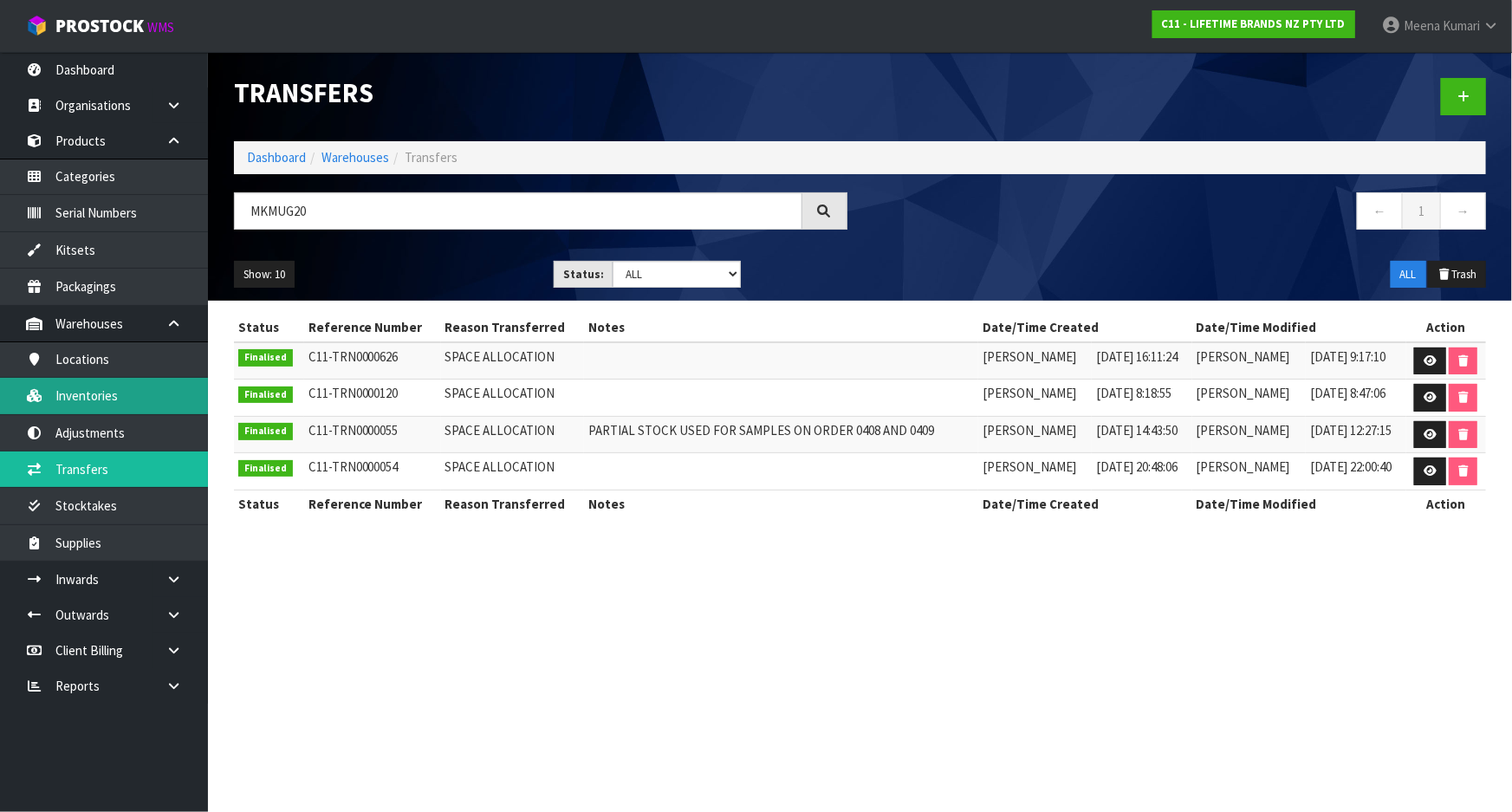
click at [156, 410] on link "Inventories" at bounding box center [104, 395] width 208 height 35
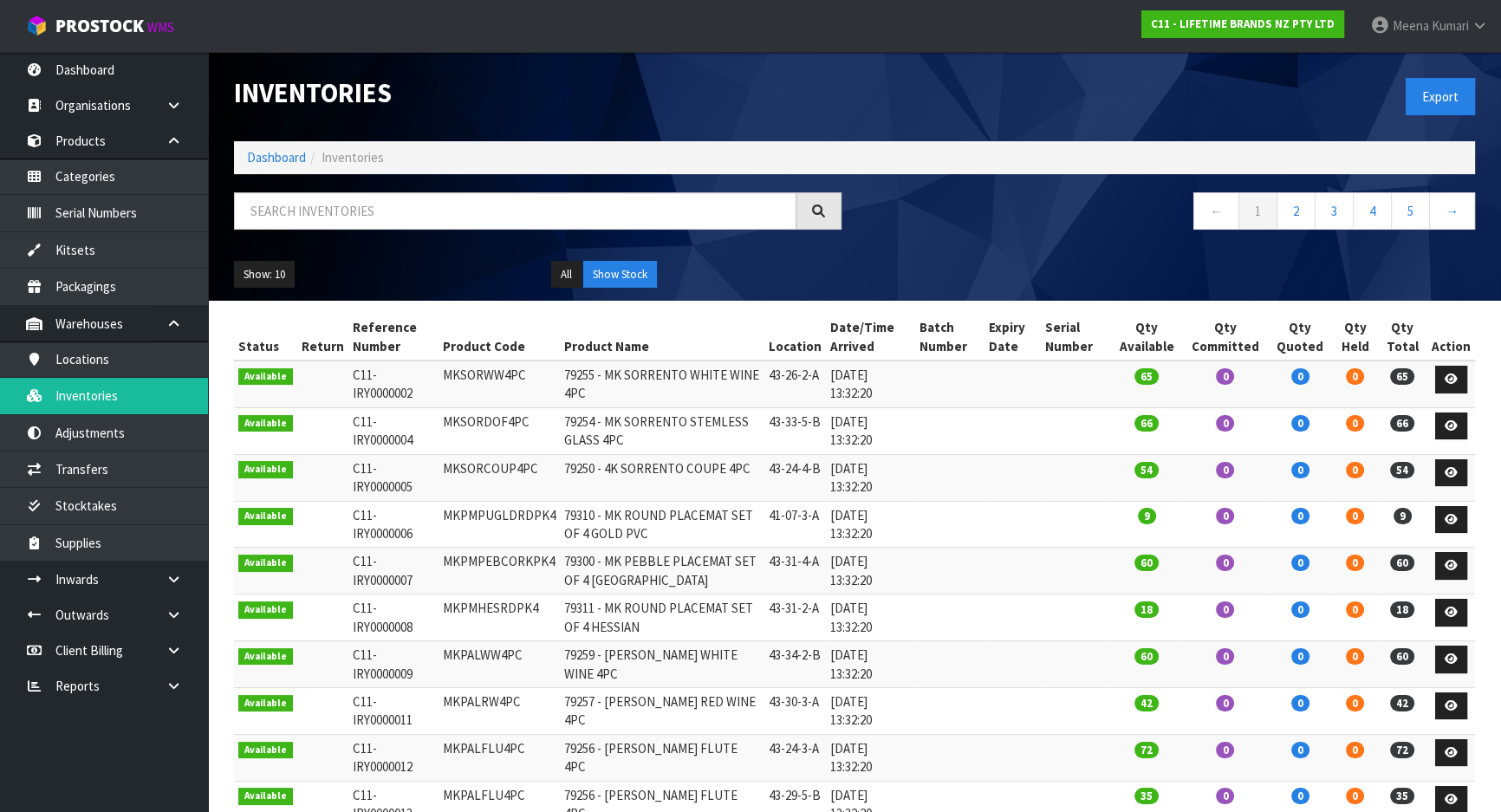
click at [352, 230] on div at bounding box center [537, 217] width 634 height 50
click at [341, 212] on input "text" at bounding box center [515, 211] width 563 height 37
paste input "MCSNPOMBGRY"
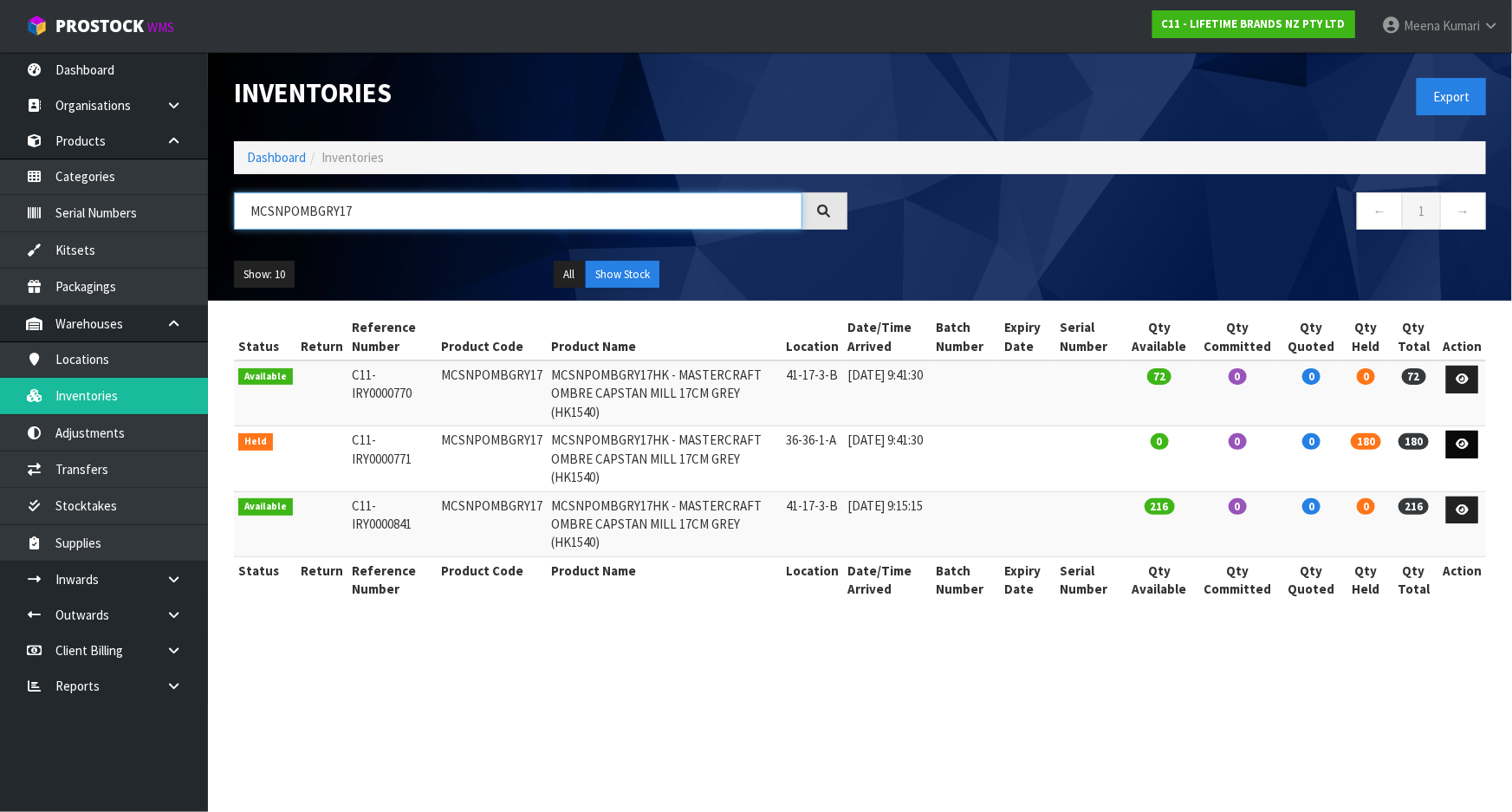
type input "MCSNPOMBGRY17"
click at [1469, 439] on icon at bounding box center [1462, 444] width 13 height 11
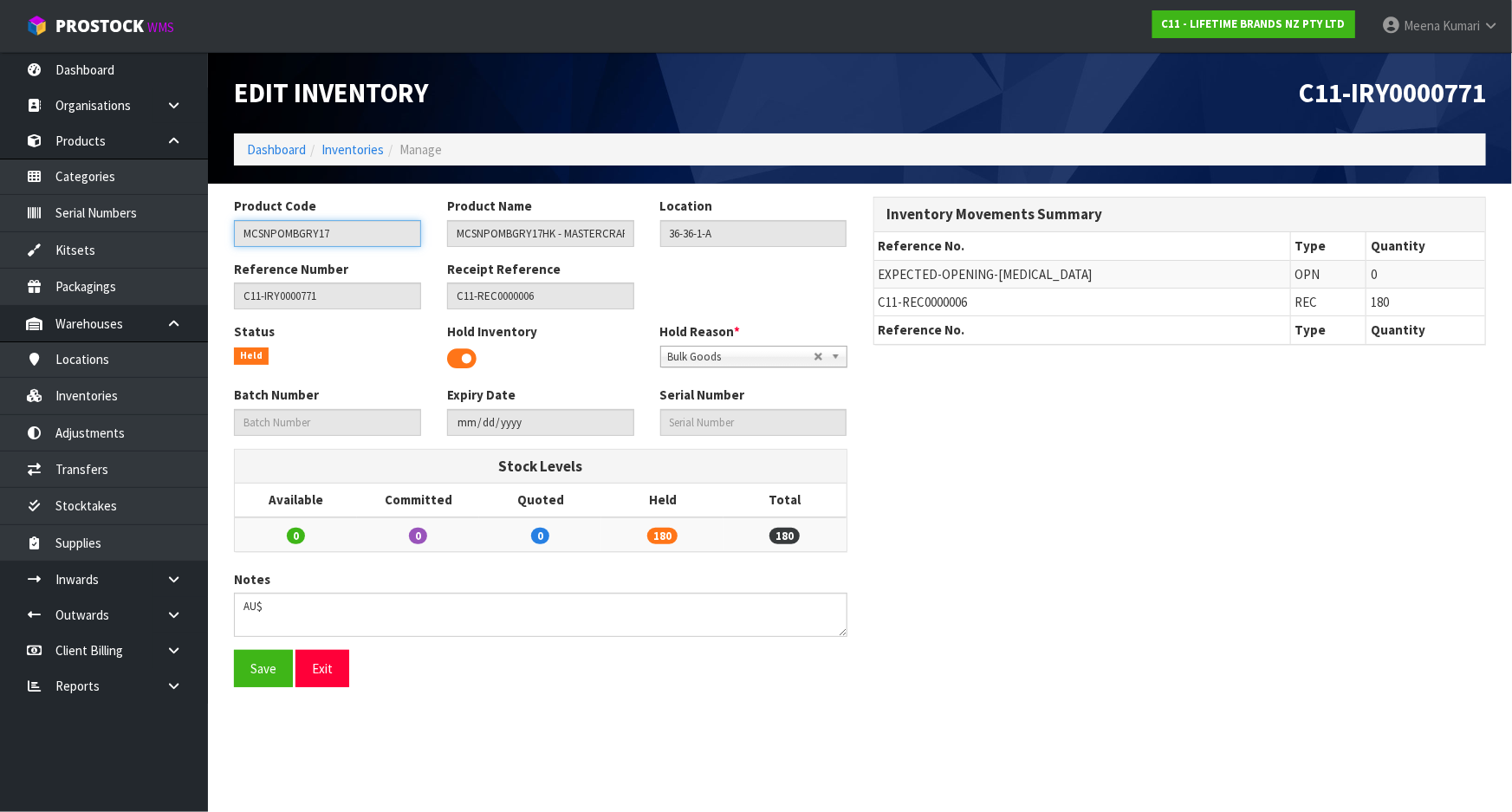
click at [338, 228] on input "MCSNPOMBGRY17" at bounding box center [327, 233] width 187 height 27
click at [338, 228] on input "MCSNPOMBGRY17" at bounding box center [327, 233] width 187 height 27
click at [345, 151] on link "Inventories" at bounding box center [353, 149] width 62 height 17
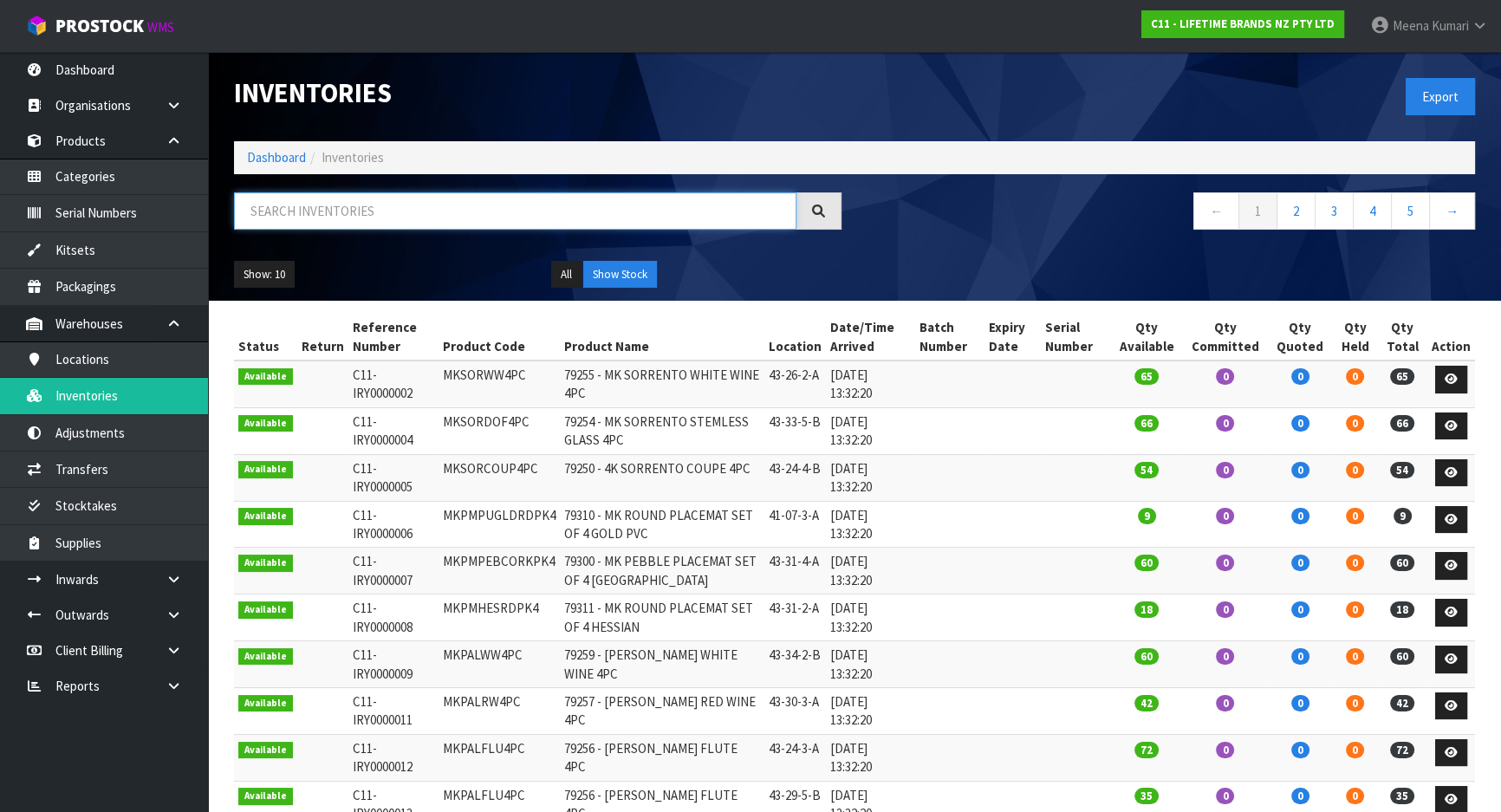
click at [333, 214] on input "text" at bounding box center [515, 211] width 563 height 37
paste input "MCSNPOMBGRY17"
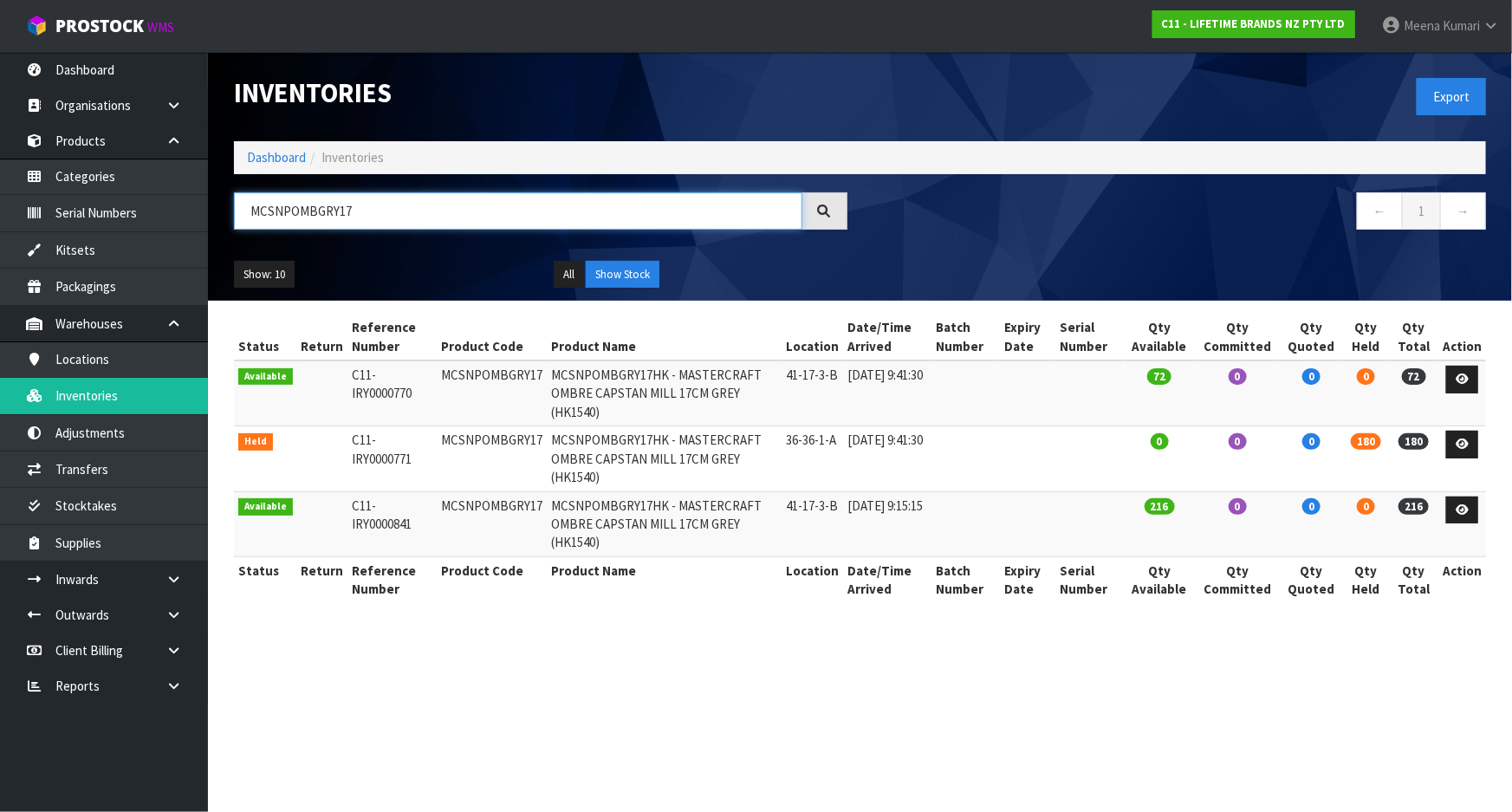
drag, startPoint x: 334, startPoint y: 208, endPoint x: 315, endPoint y: 210, distance: 19.1
click at [315, 210] on input "MCSNPOMBGRY17" at bounding box center [518, 211] width 569 height 37
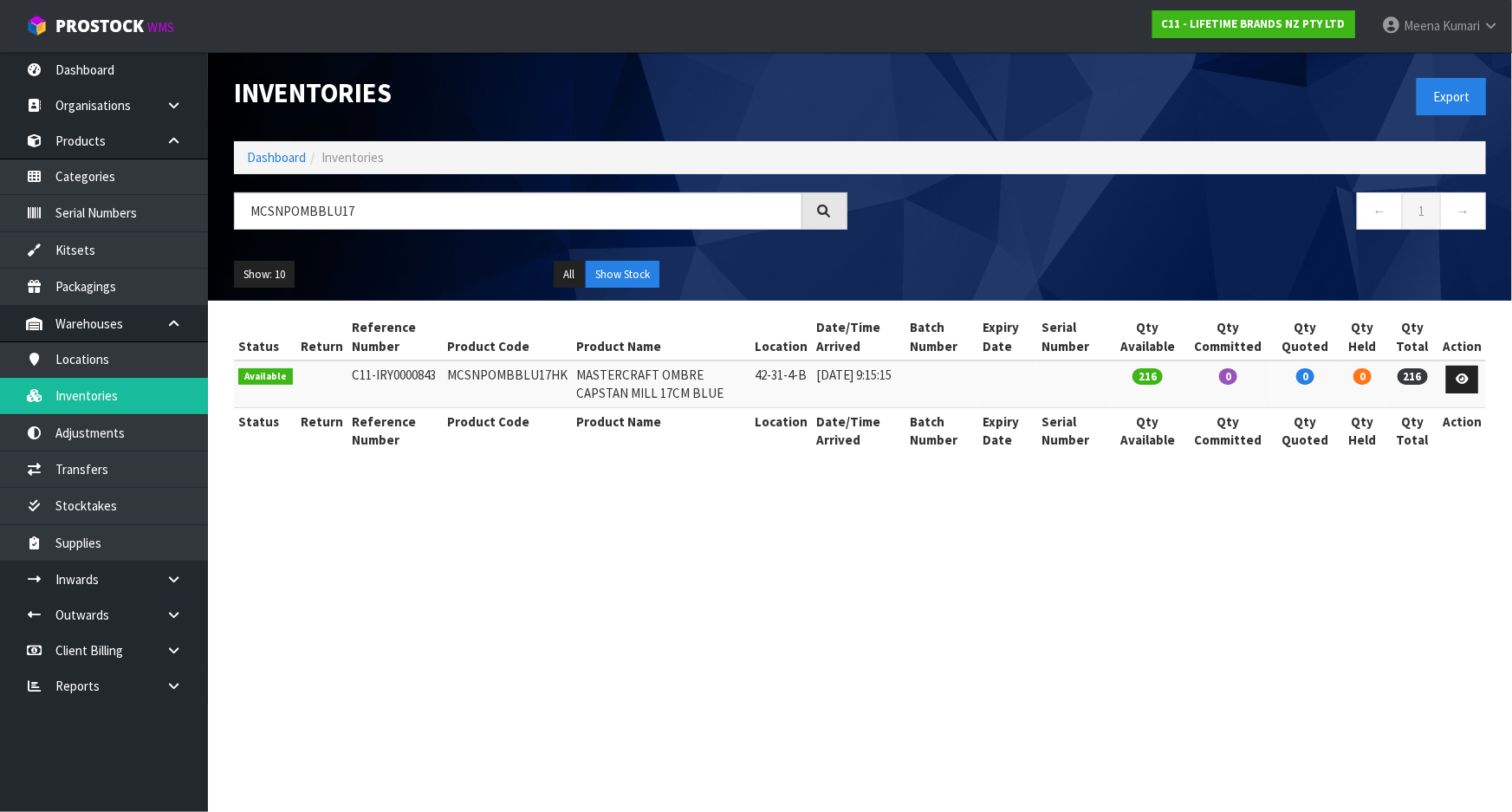
click at [326, 674] on section "Inventories Export Dashboard Inventories MCSNPOMBBLU17 ← 1 → Show: 10 5 10 25 5…" at bounding box center [756, 406] width 1512 height 812
click at [136, 395] on link "Inventories" at bounding box center [104, 395] width 208 height 35
click at [1443, 103] on button "Export" at bounding box center [1451, 97] width 69 height 37
click at [406, 199] on input "MCSNPOMBBLU17" at bounding box center [518, 211] width 569 height 37
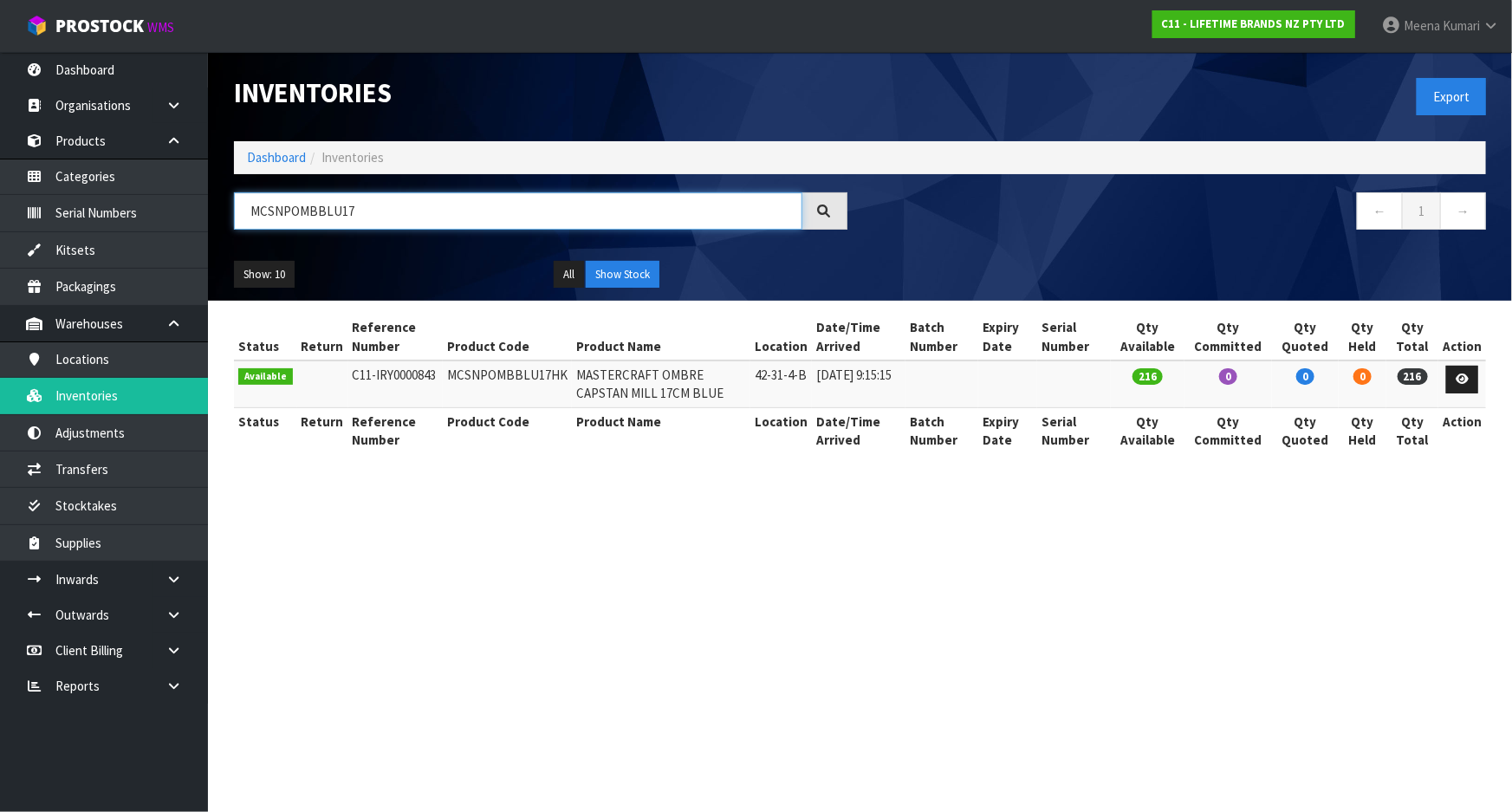
paste input "KSORHB4PC"
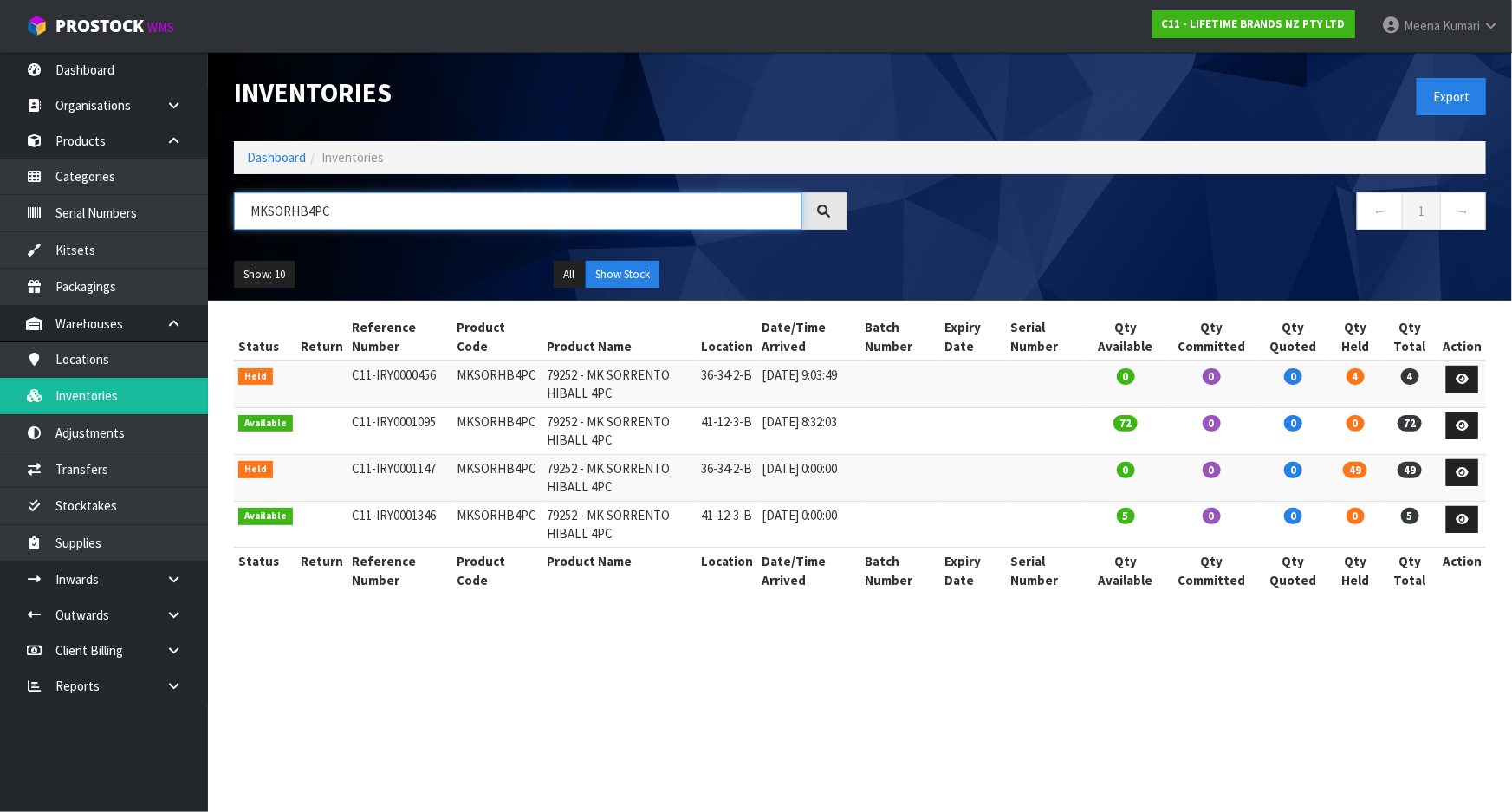
type input "MKSORHB4PC"
click at [627, 275] on button "Show Stock" at bounding box center [622, 275] width 74 height 28
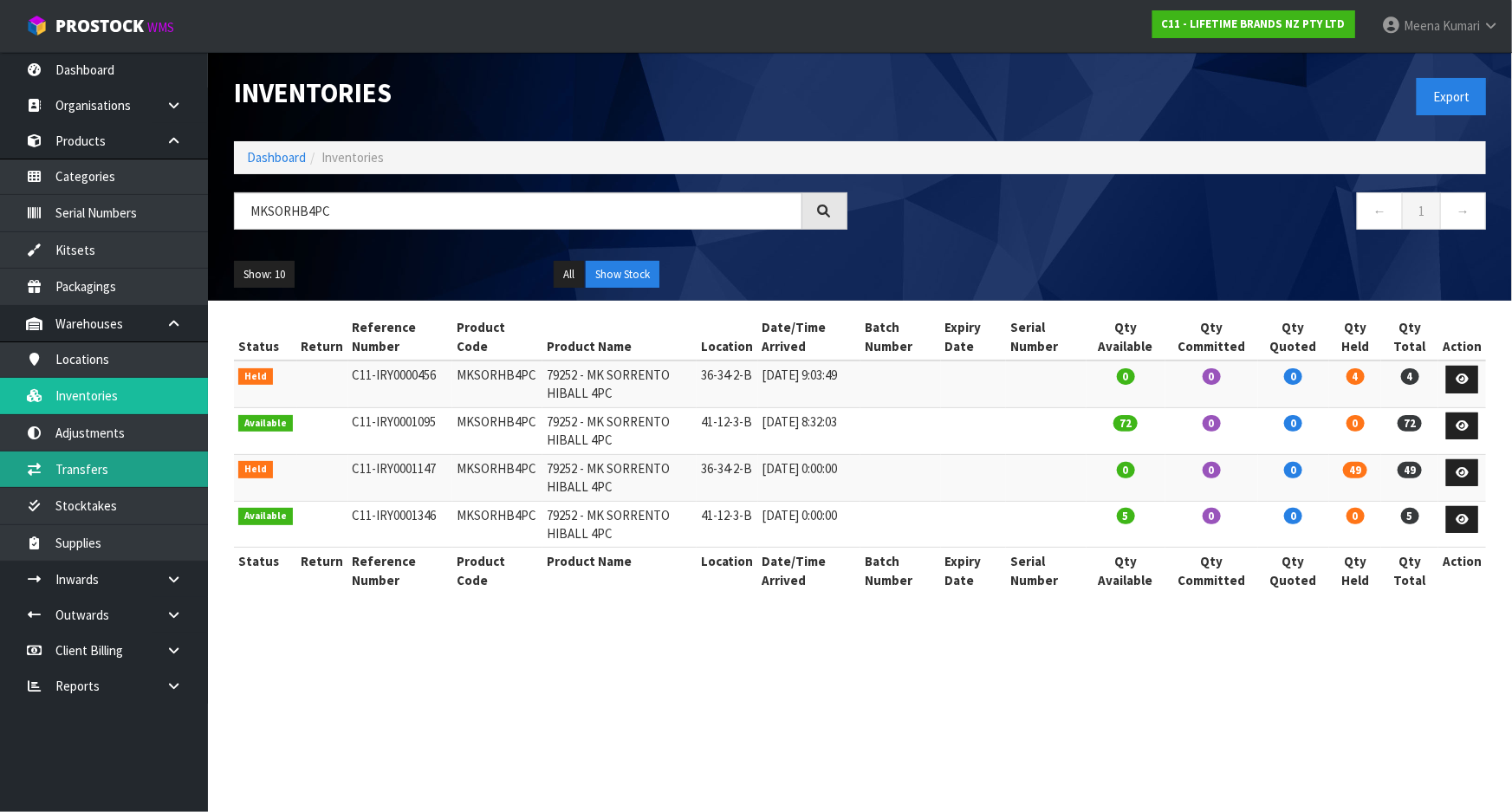
click at [143, 480] on link "Transfers" at bounding box center [104, 469] width 208 height 35
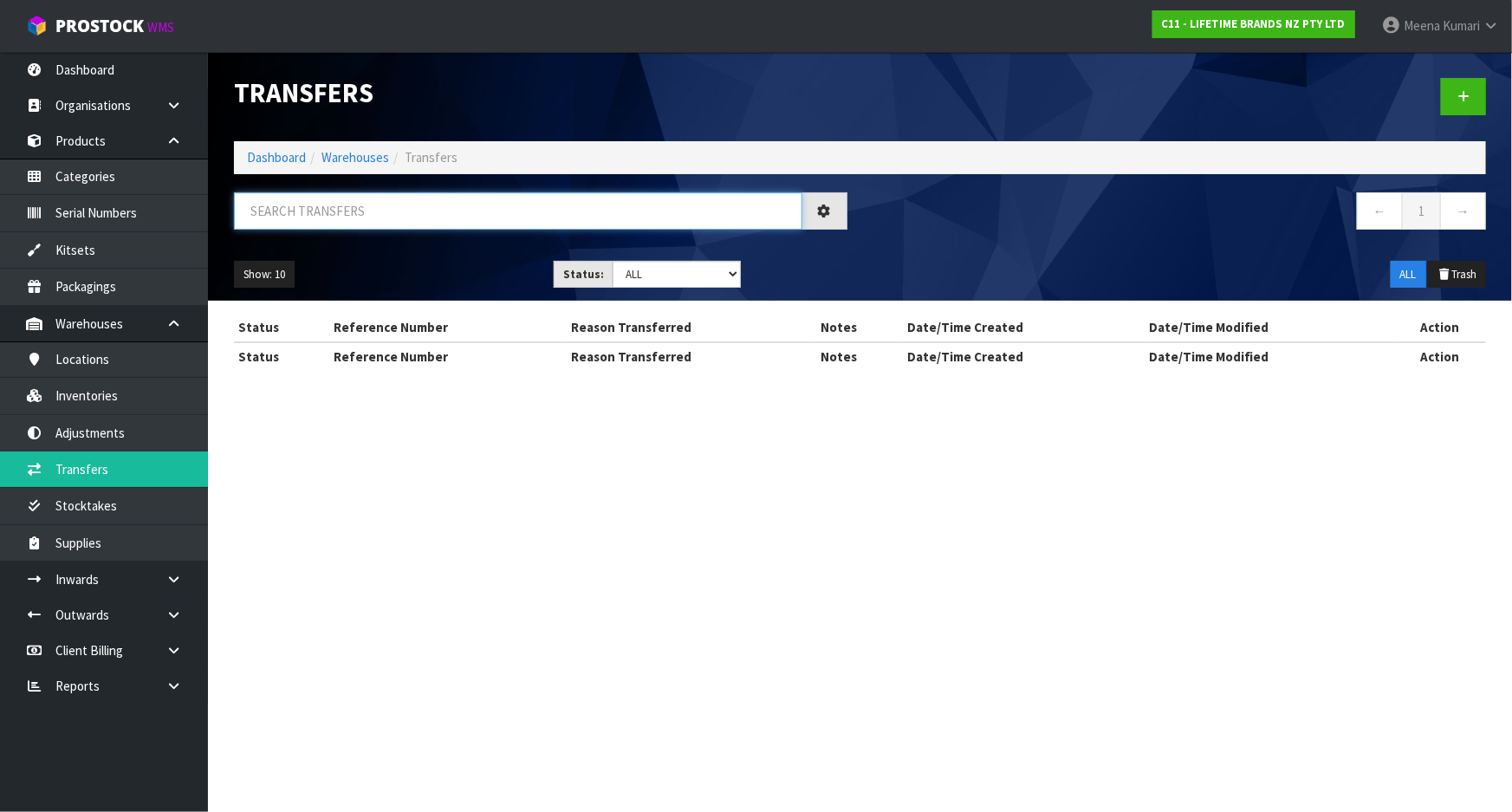
click at [411, 225] on input "text" at bounding box center [518, 211] width 569 height 37
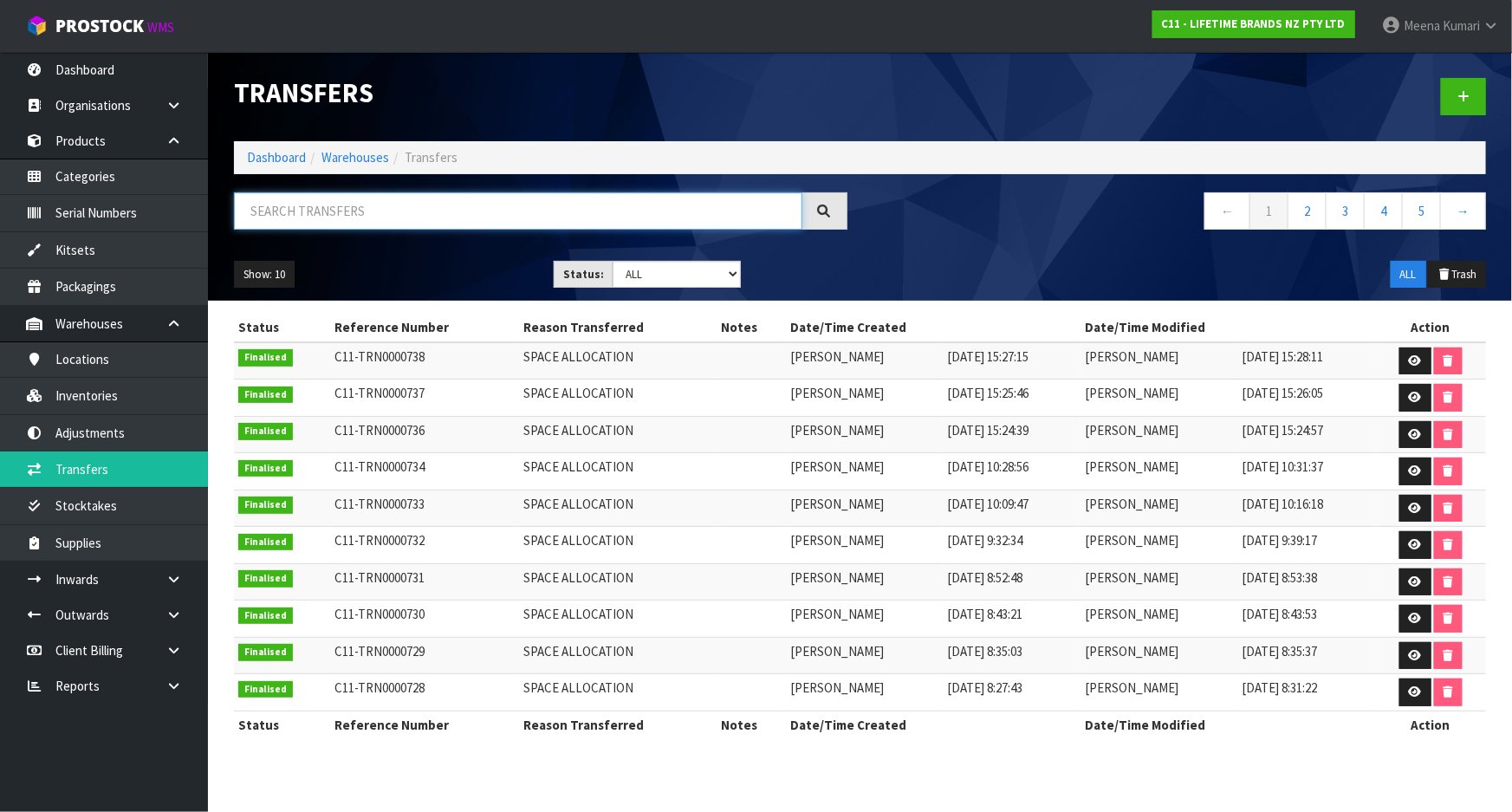
paste input "MKSORHB4PC"
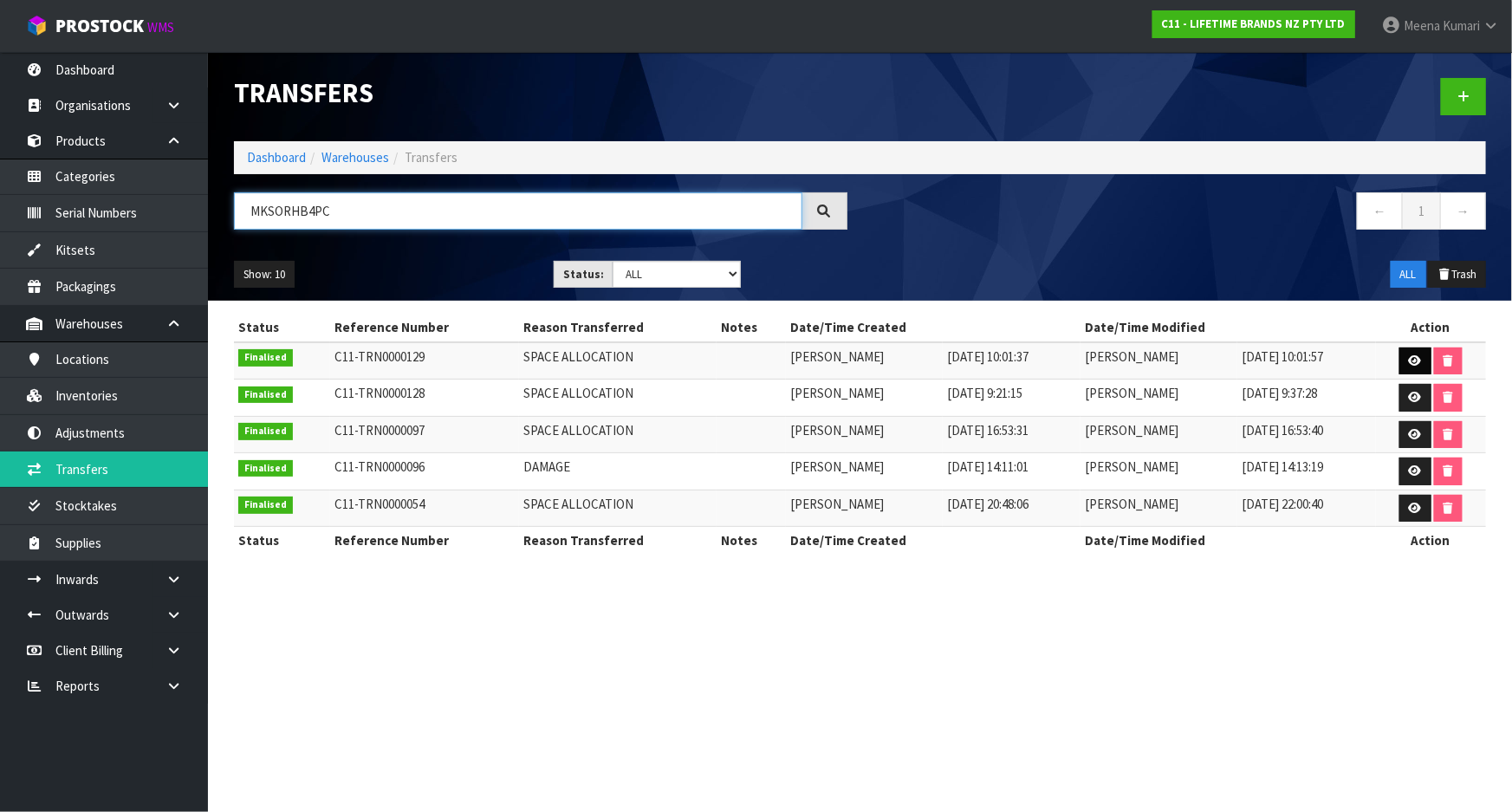
type input "MKSORHB4PC"
click at [1419, 364] on icon at bounding box center [1415, 360] width 13 height 11
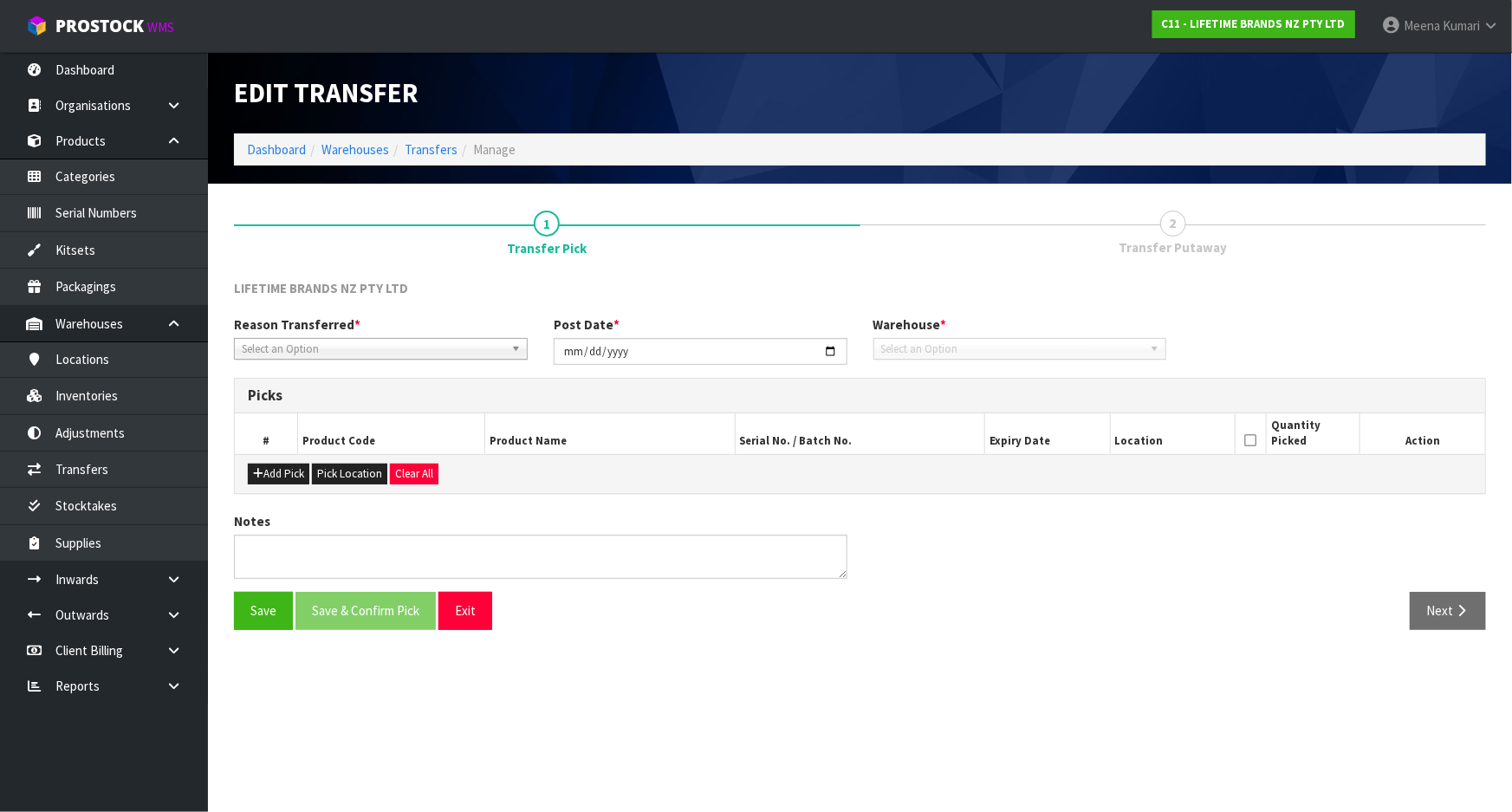
type input "2025-05-08"
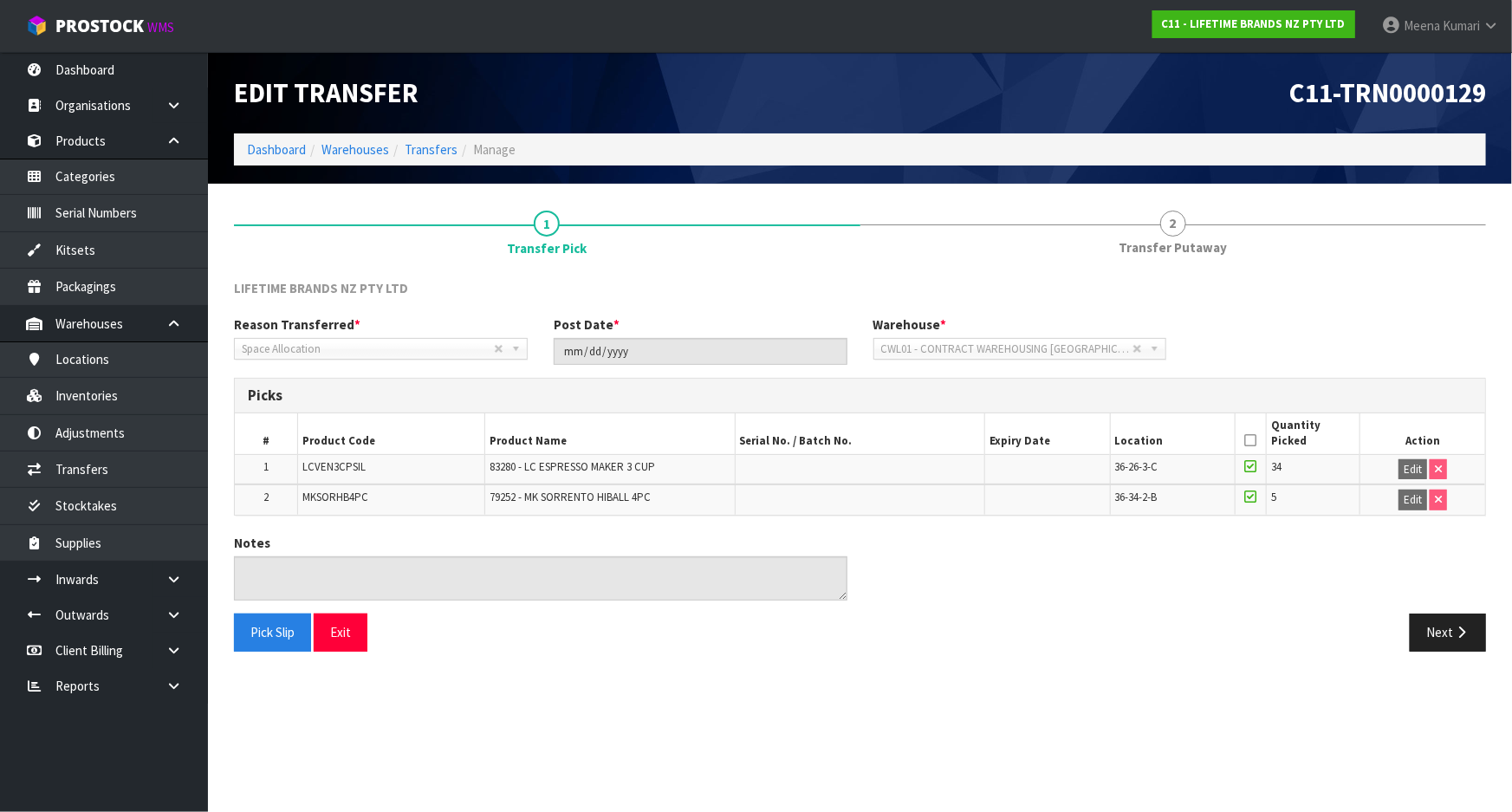
click at [1413, 601] on div "Notes" at bounding box center [860, 573] width 1278 height 80
click at [1465, 639] on button "Next" at bounding box center [1448, 632] width 76 height 37
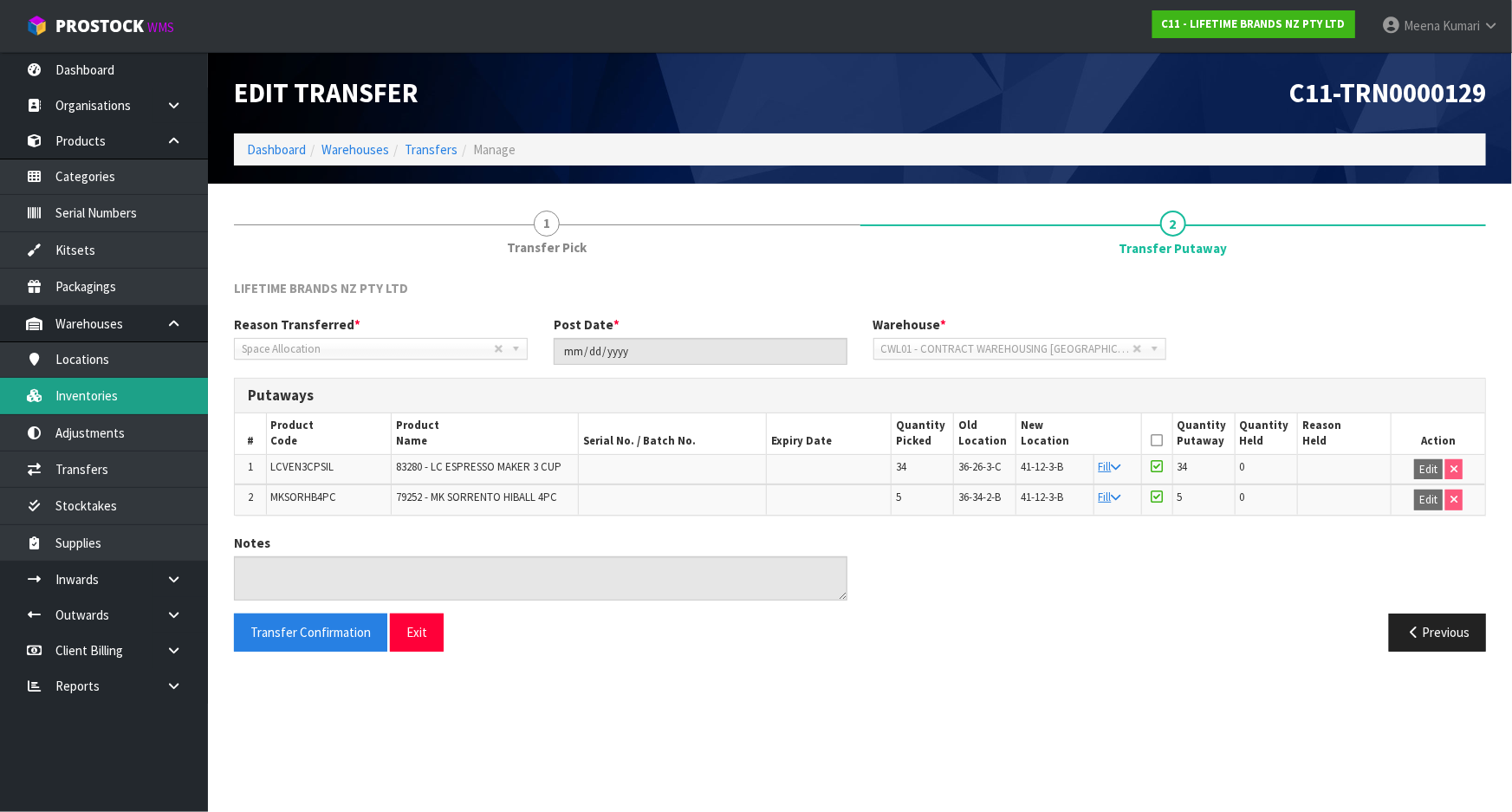
click at [115, 398] on link "Inventories" at bounding box center [104, 395] width 208 height 35
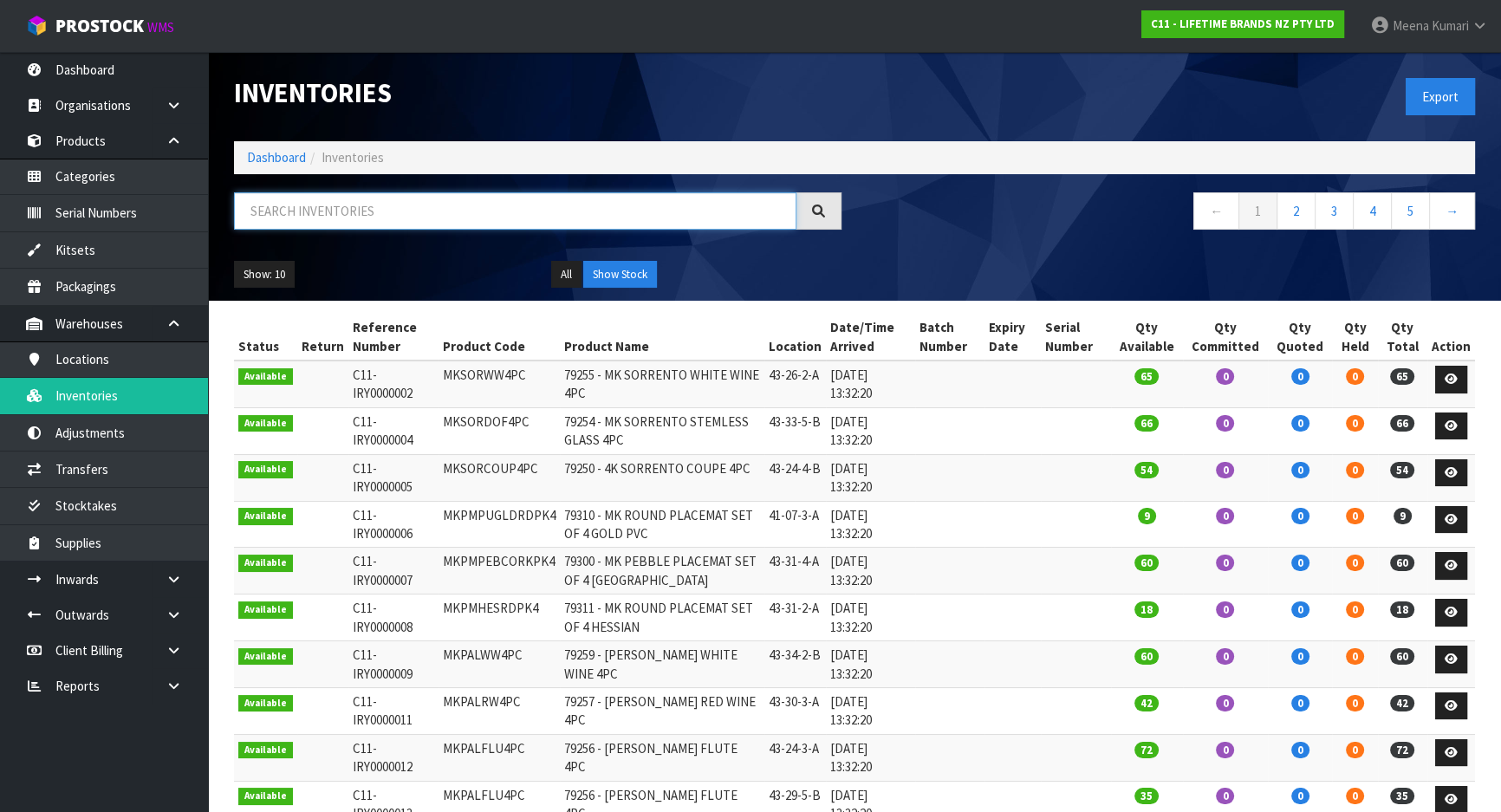
click at [355, 211] on input "text" at bounding box center [515, 211] width 563 height 37
paste input "MKSORHB4PC"
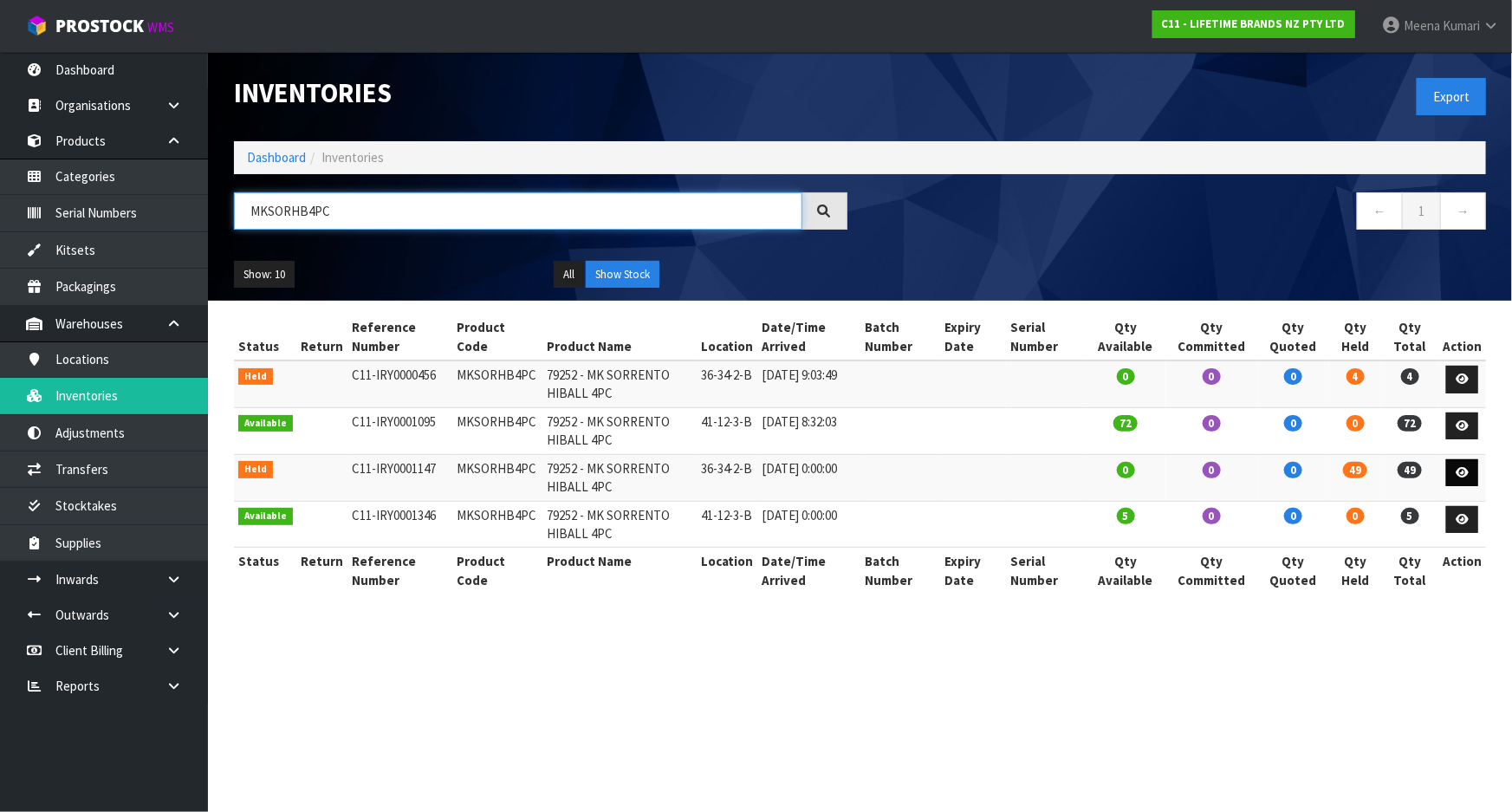
type input "MKSORHB4PC"
click at [1473, 473] on link at bounding box center [1462, 473] width 32 height 28
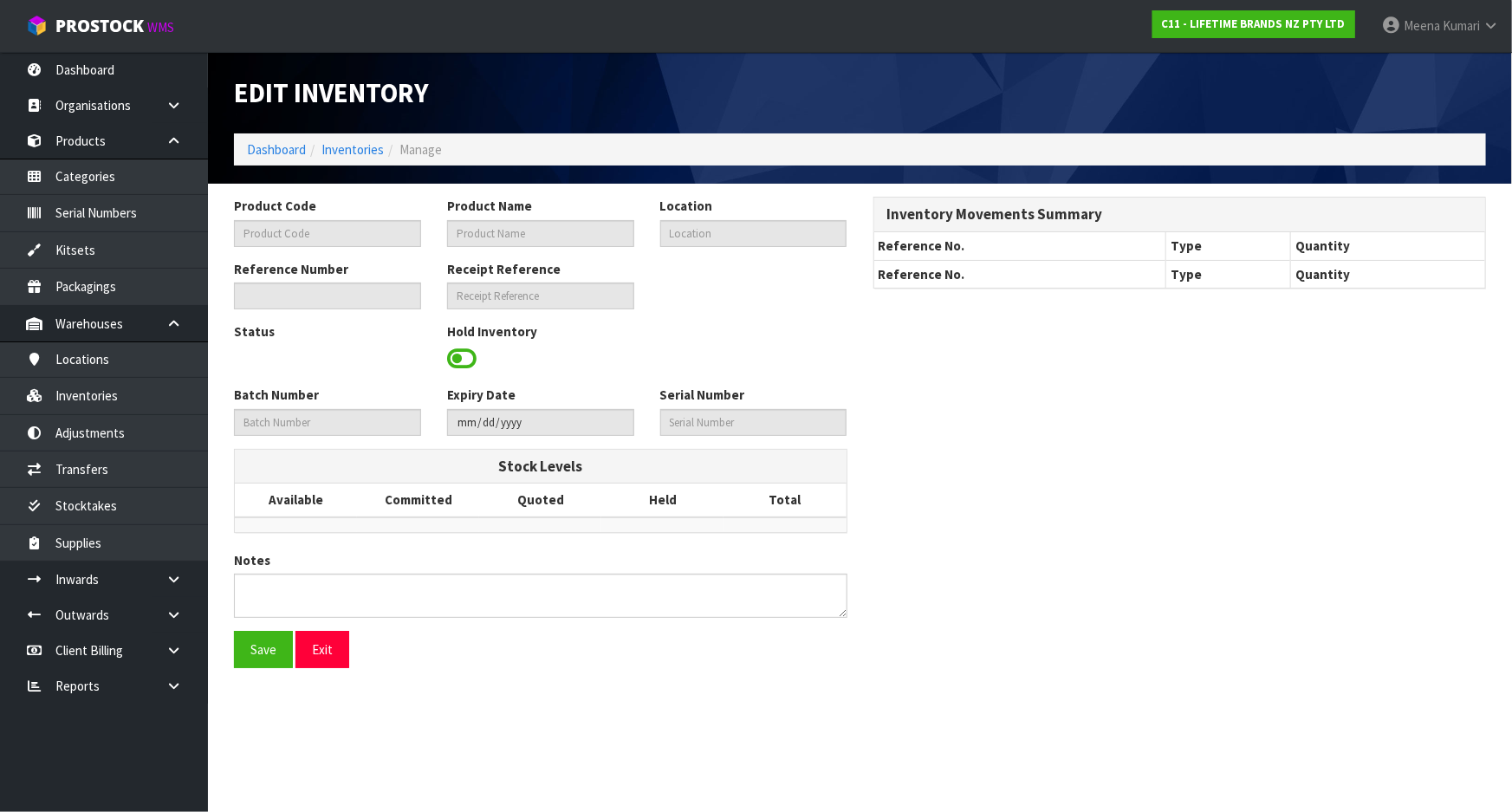
type input "MKSORHB4PC"
type input "79252 - MK SORRENTO HIBALL 4PC"
type input "36-34-2-B"
type input "C11-IRY0001147"
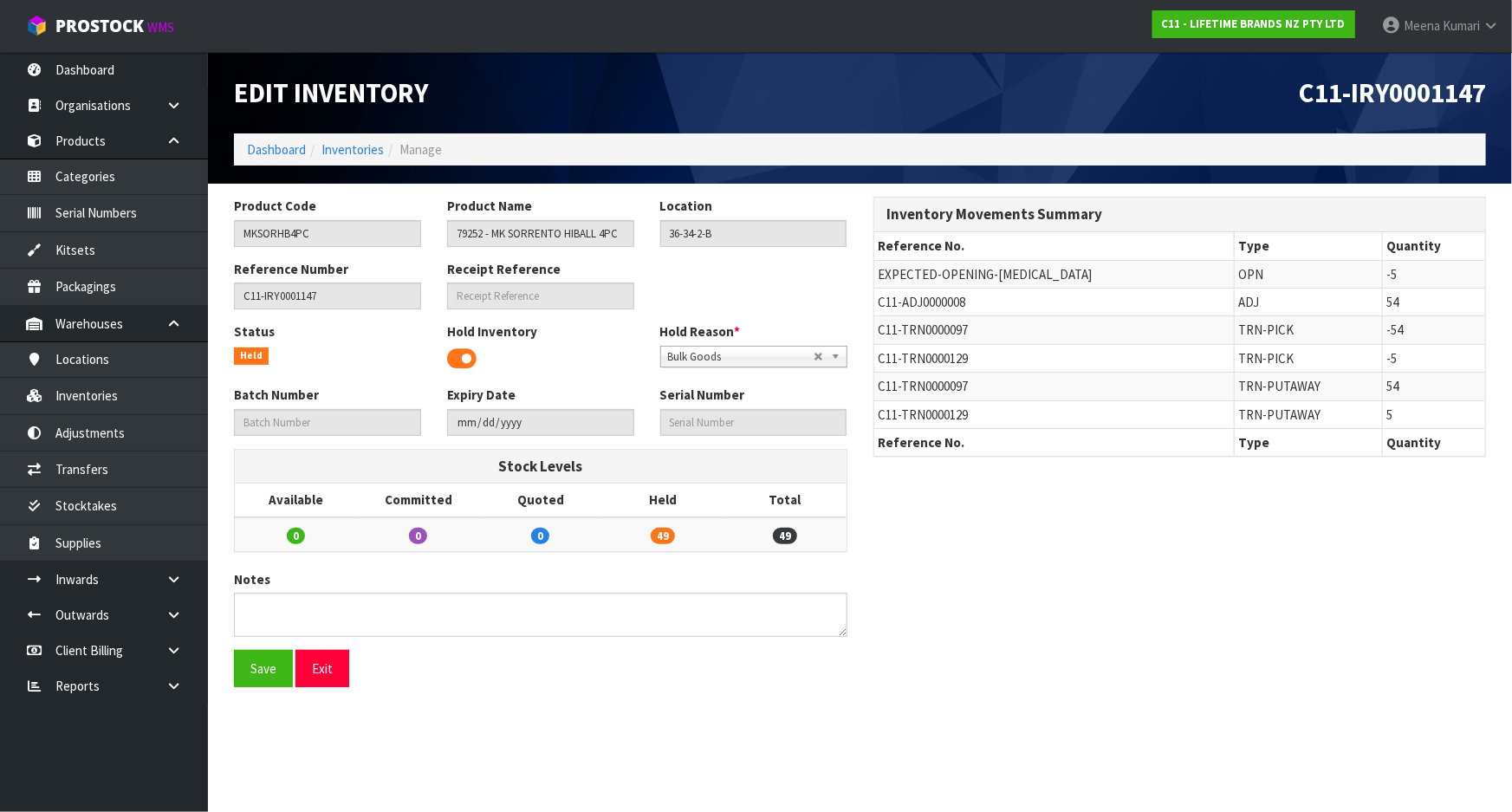
click at [919, 388] on span "C11-TRN0000097" at bounding box center [924, 386] width 91 height 17
copy tr "C11-TRN0000097"
click at [151, 468] on link "Transfers" at bounding box center [104, 469] width 208 height 35
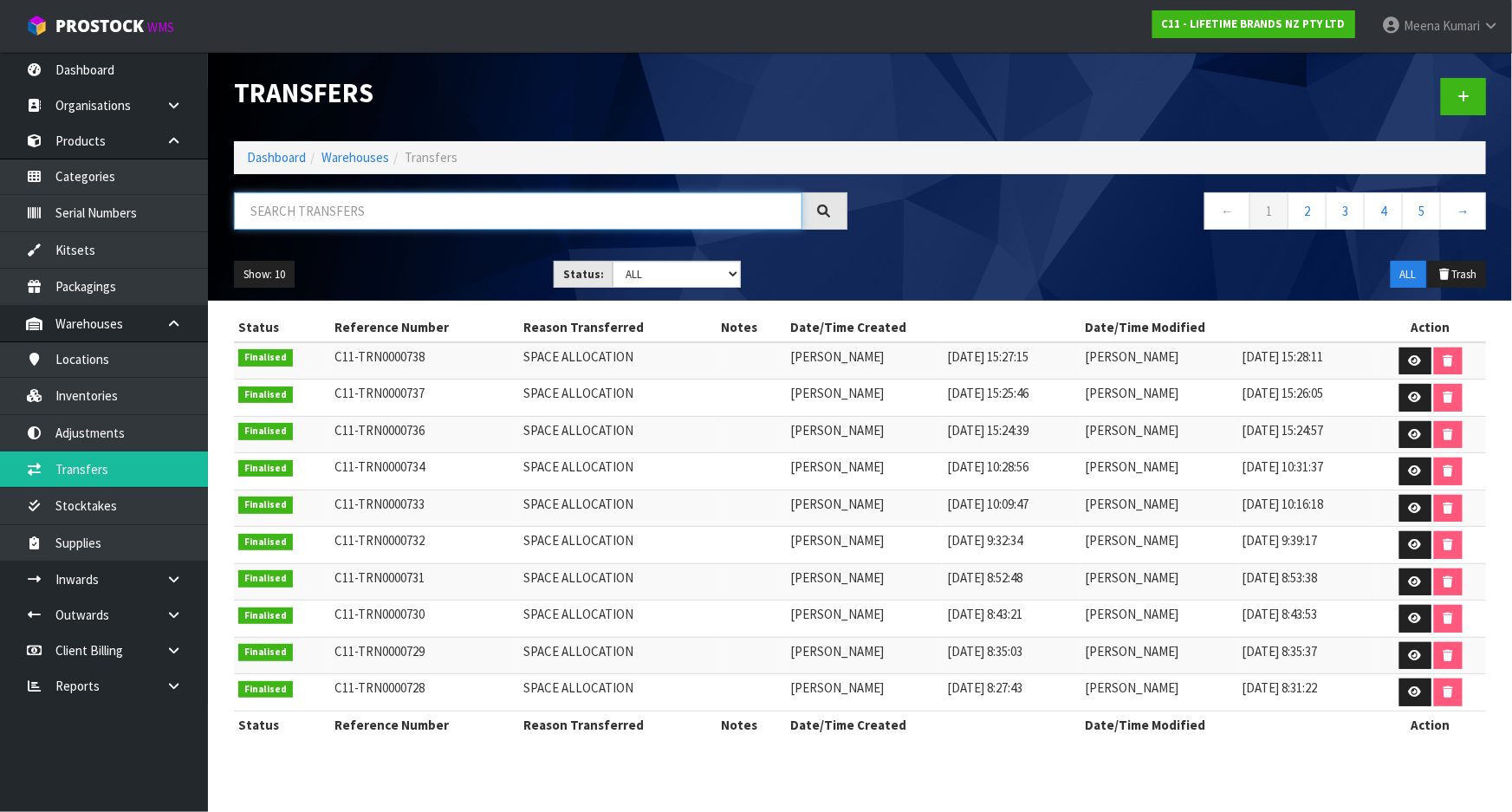
click at [394, 214] on input "text" at bounding box center [518, 211] width 569 height 37
paste input "C11-TRN0000097"
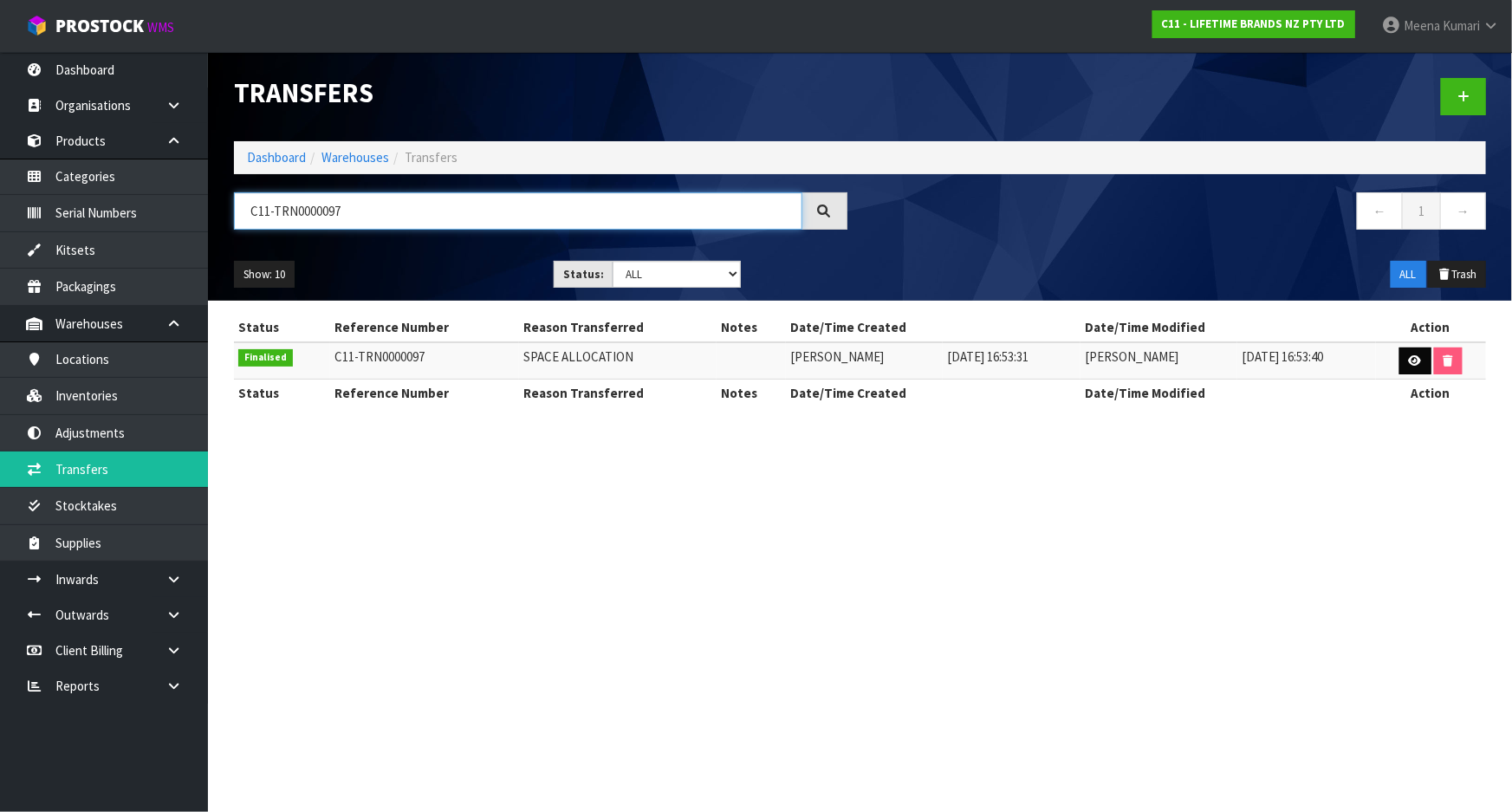
type input "C11-TRN0000097"
click at [1418, 364] on icon at bounding box center [1415, 360] width 13 height 11
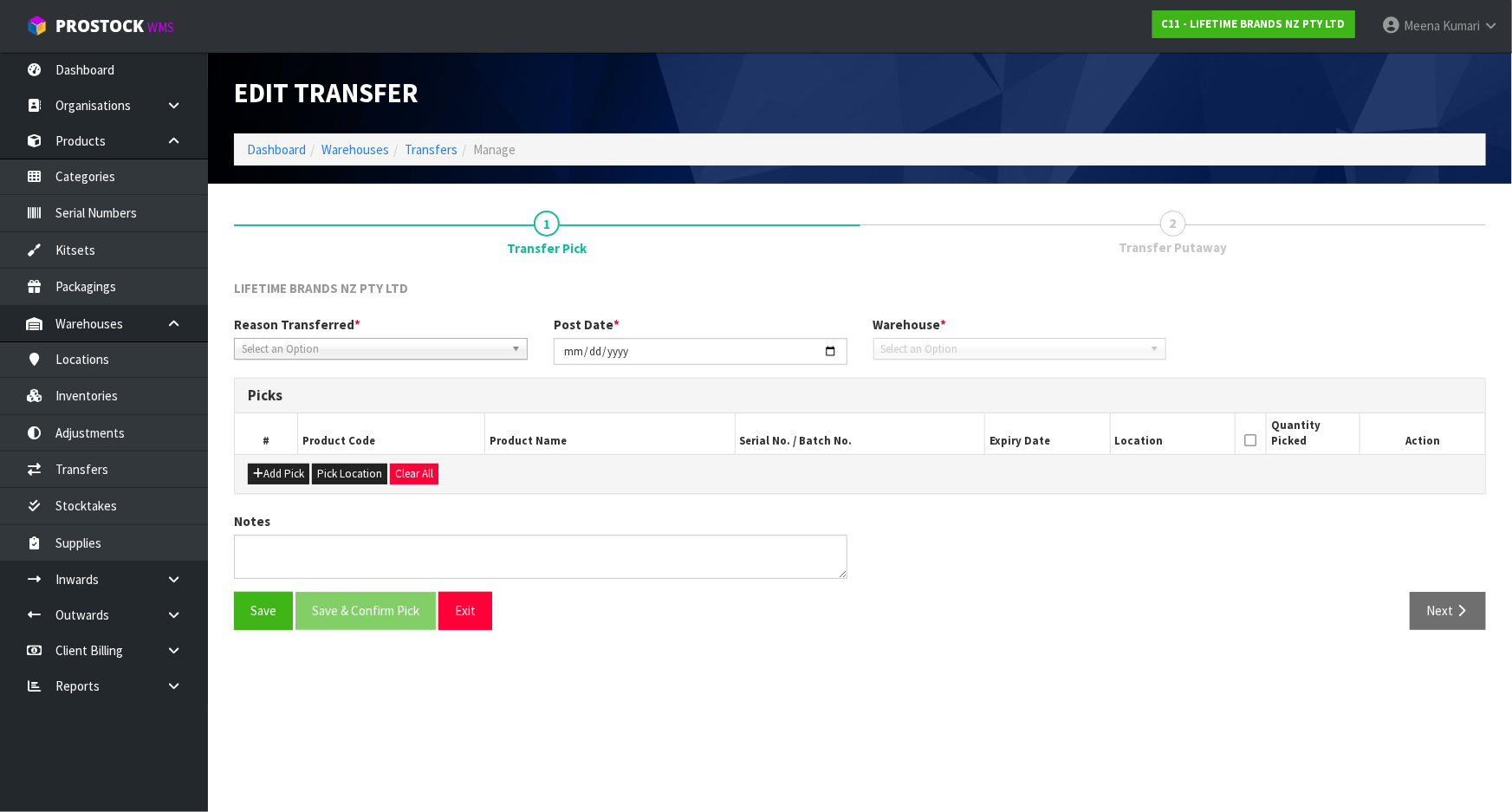
type input "2025-04-28"
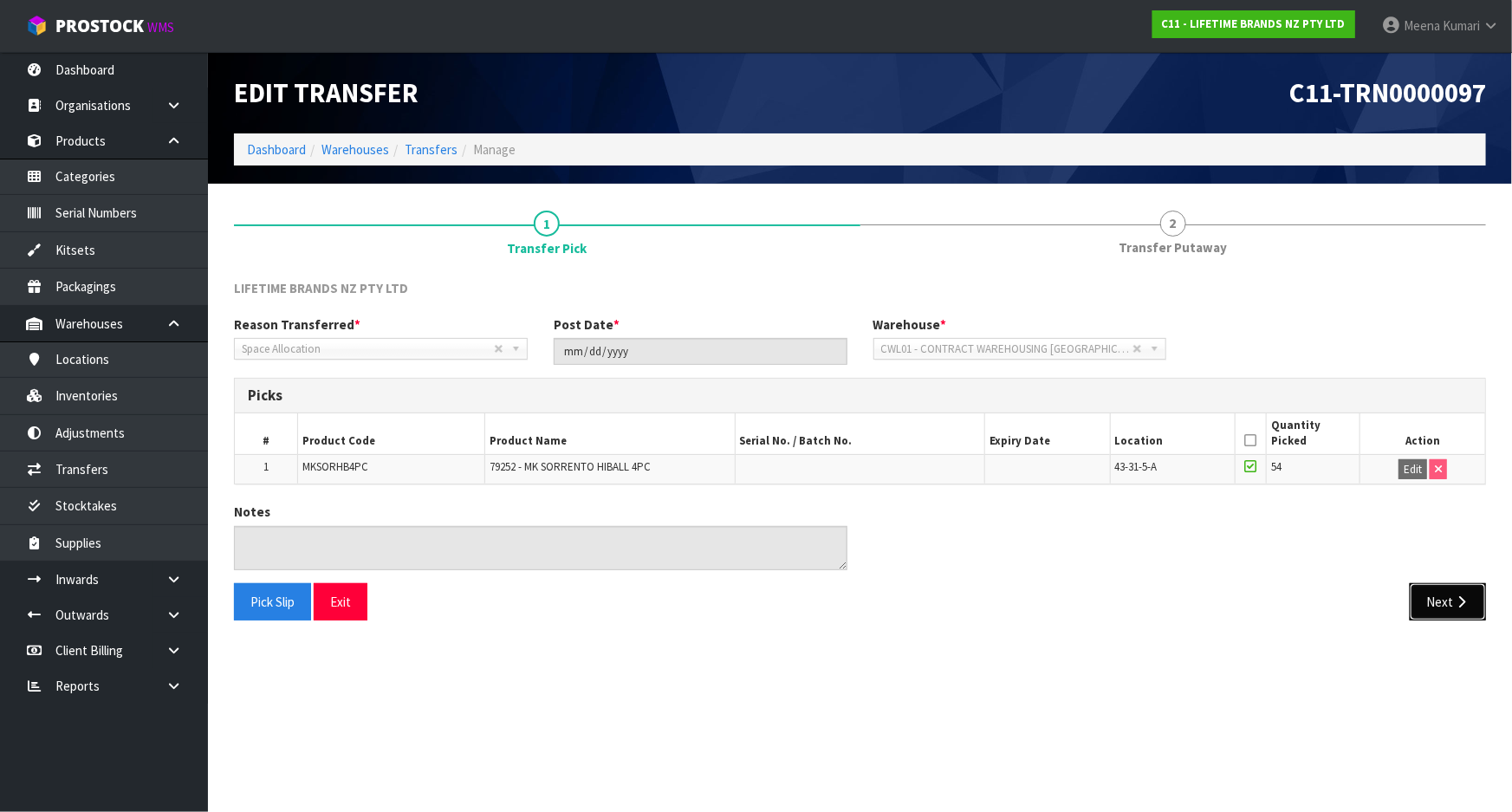
click at [1443, 605] on button "Next" at bounding box center [1448, 601] width 76 height 37
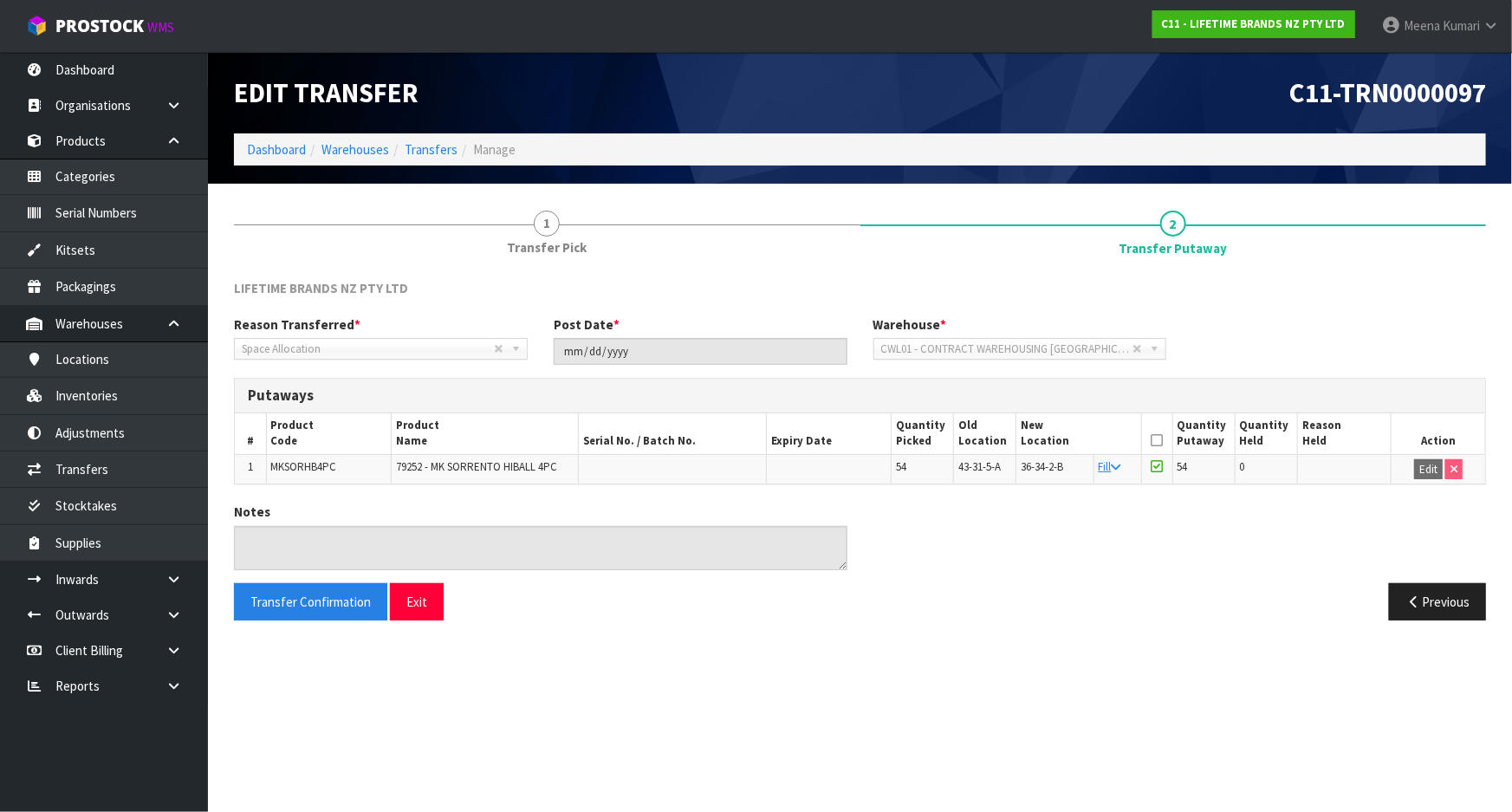
click at [296, 475] on td "MKSORHB4PC" at bounding box center [329, 469] width 125 height 30
copy span "MKSORHB4PC"
drag, startPoint x: 130, startPoint y: 468, endPoint x: 135, endPoint y: 458, distance: 11.2
click at [130, 468] on link "Transfers" at bounding box center [104, 469] width 208 height 35
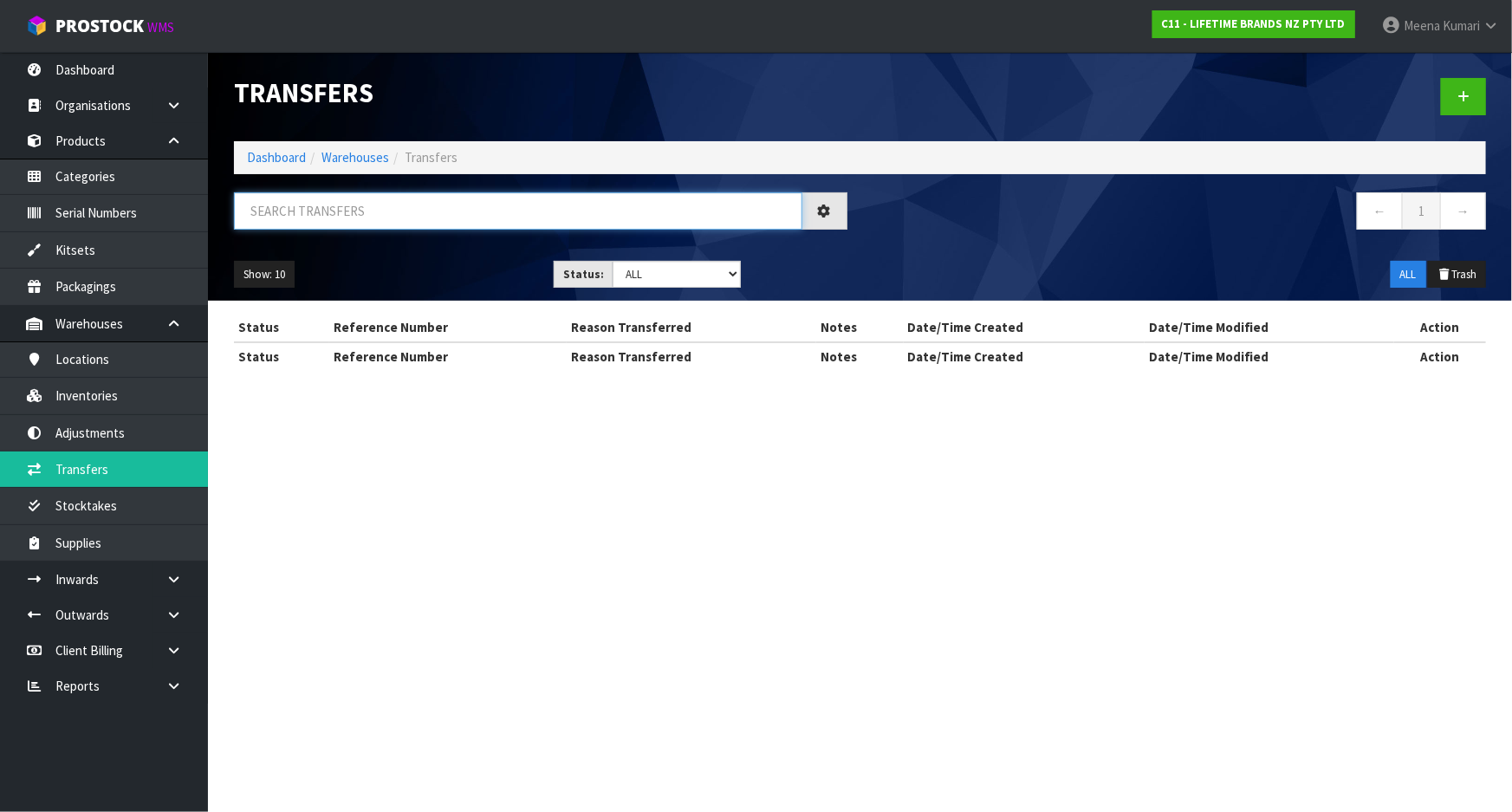
click at [427, 202] on input "text" at bounding box center [518, 211] width 569 height 37
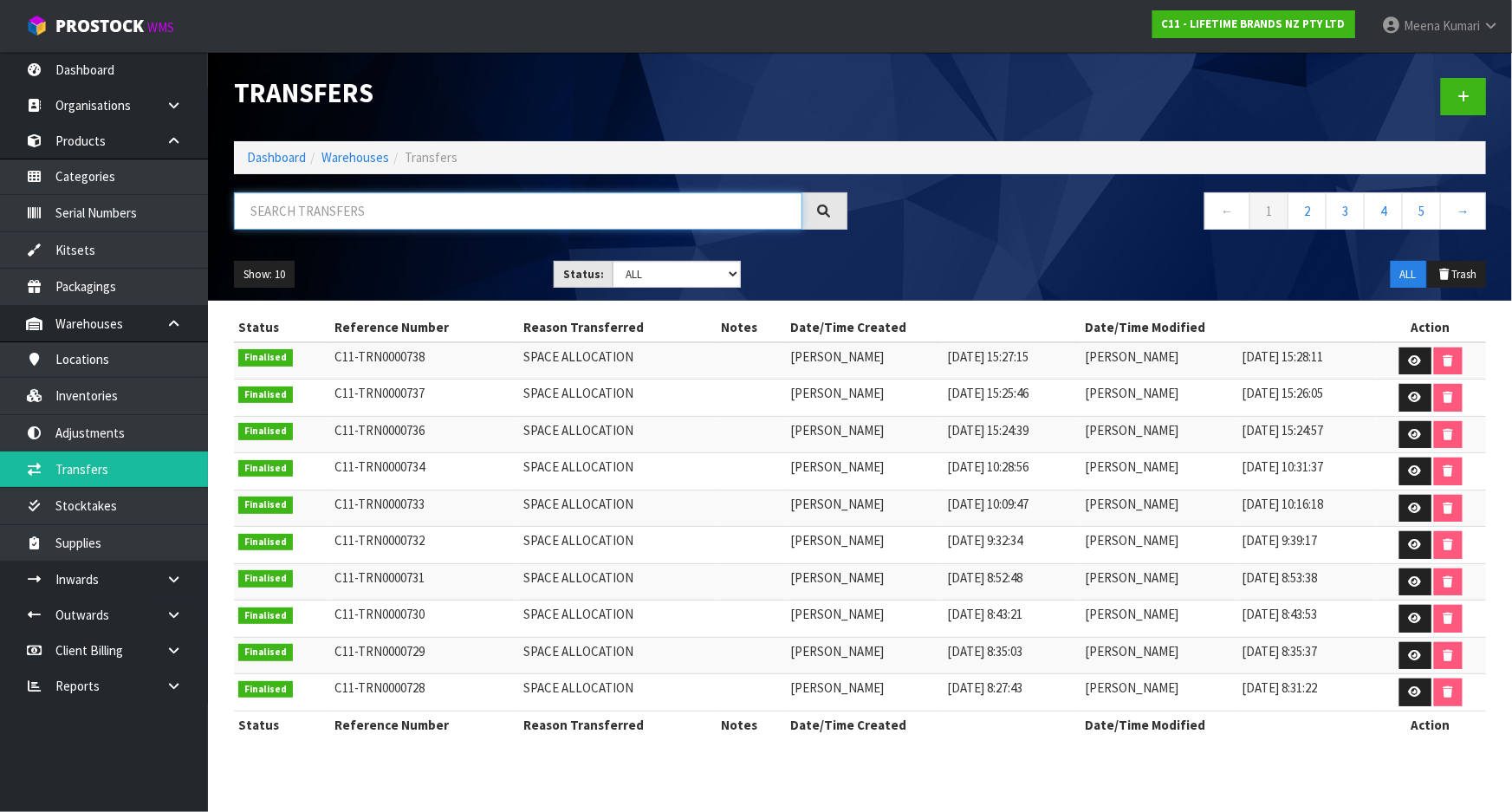
paste input "KEG008OHWHA"
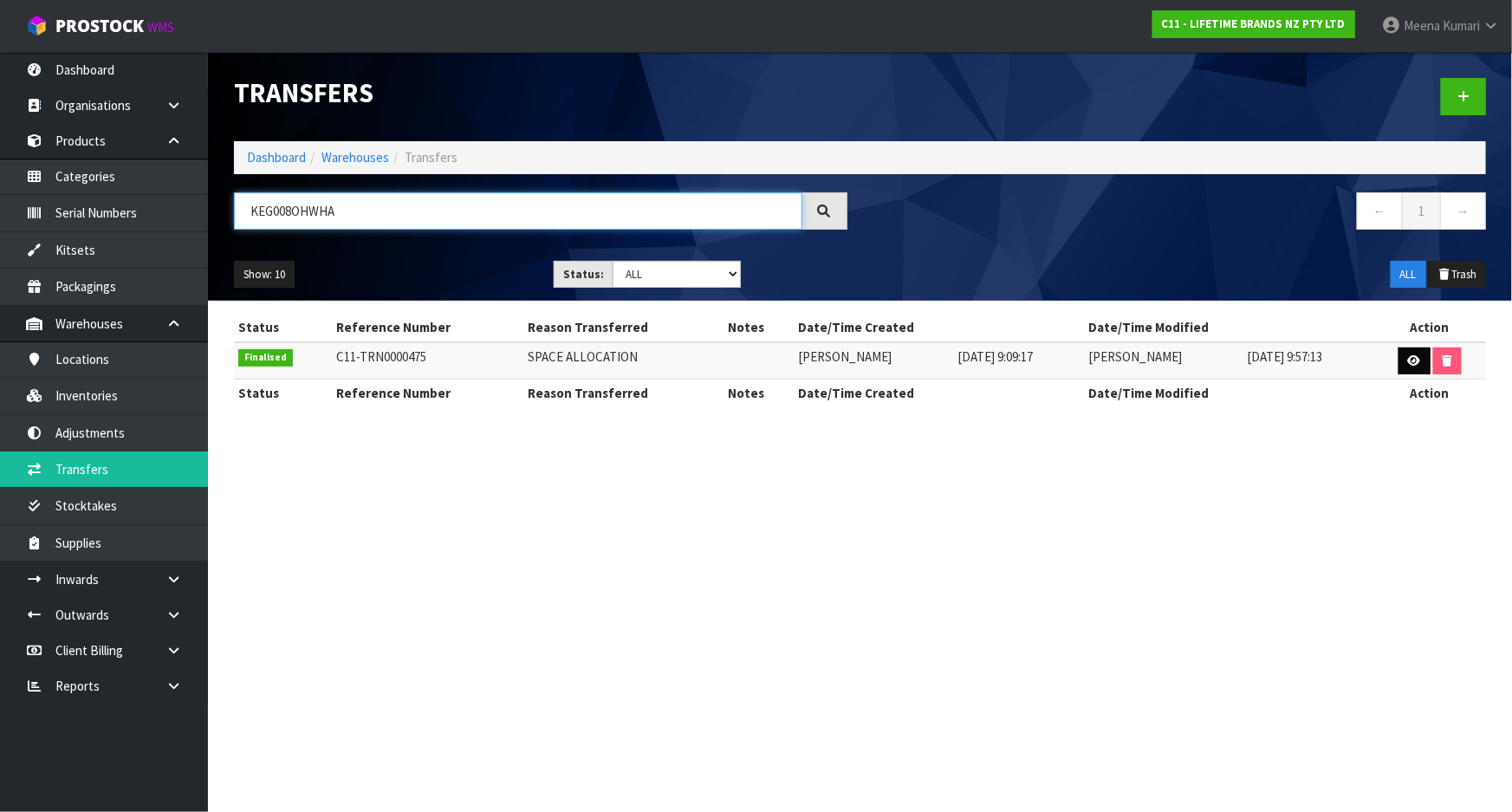
type input "KEG008OHWHA"
click at [1414, 367] on link at bounding box center [1414, 361] width 32 height 28
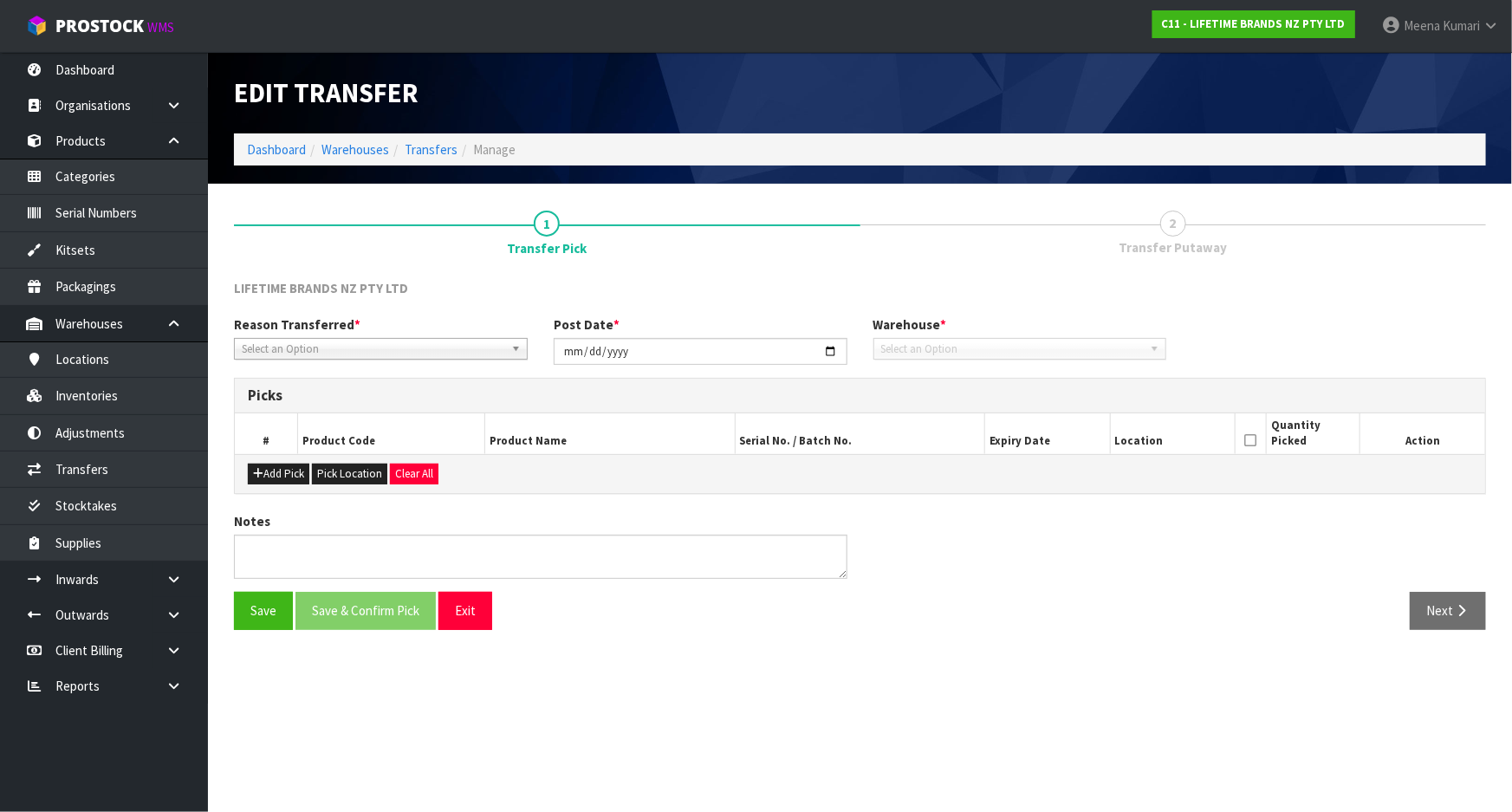
type input "2025-08-20"
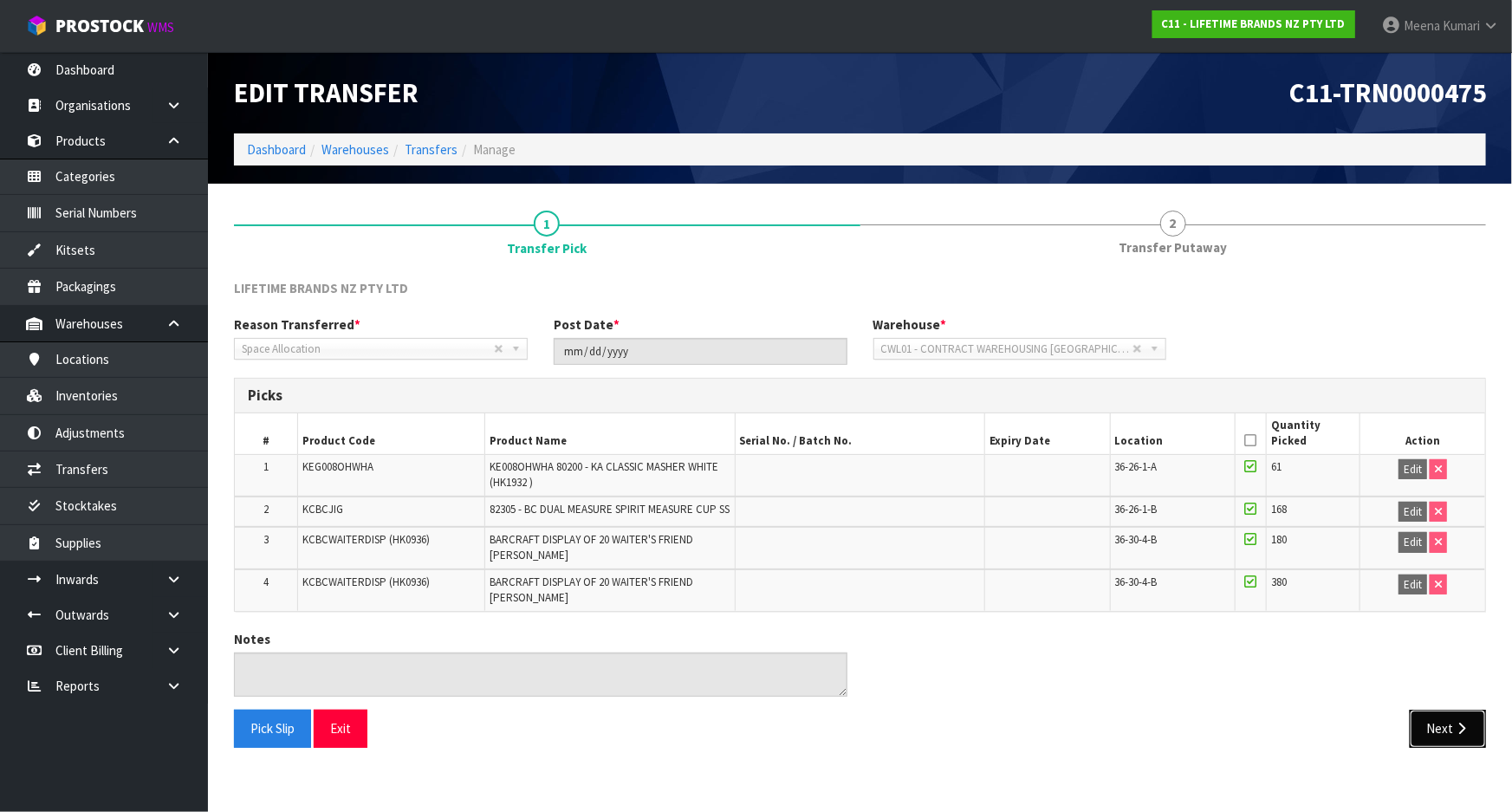
click at [1450, 730] on button "Next" at bounding box center [1448, 728] width 76 height 37
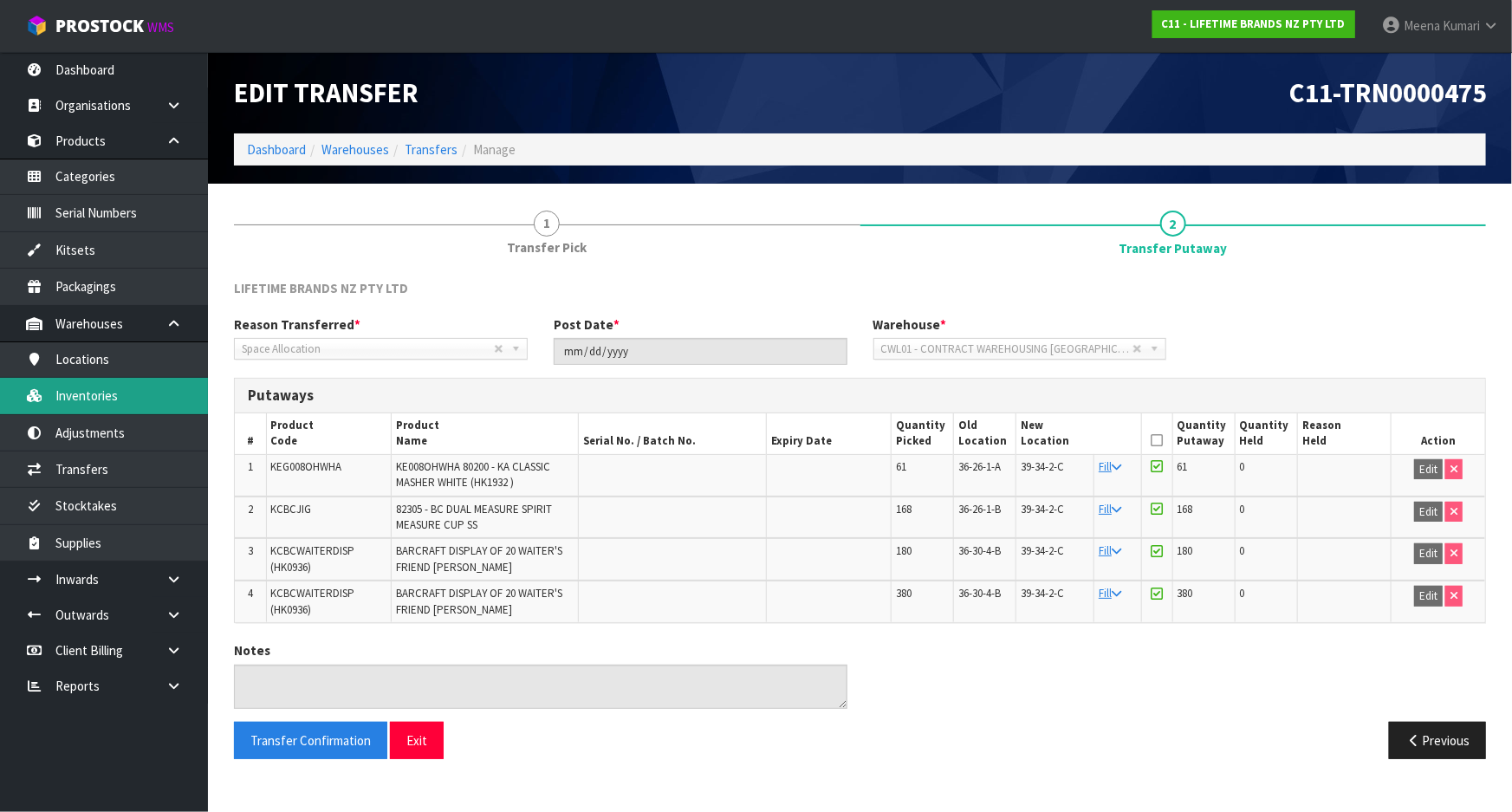
click at [151, 397] on link "Inventories" at bounding box center [104, 395] width 208 height 35
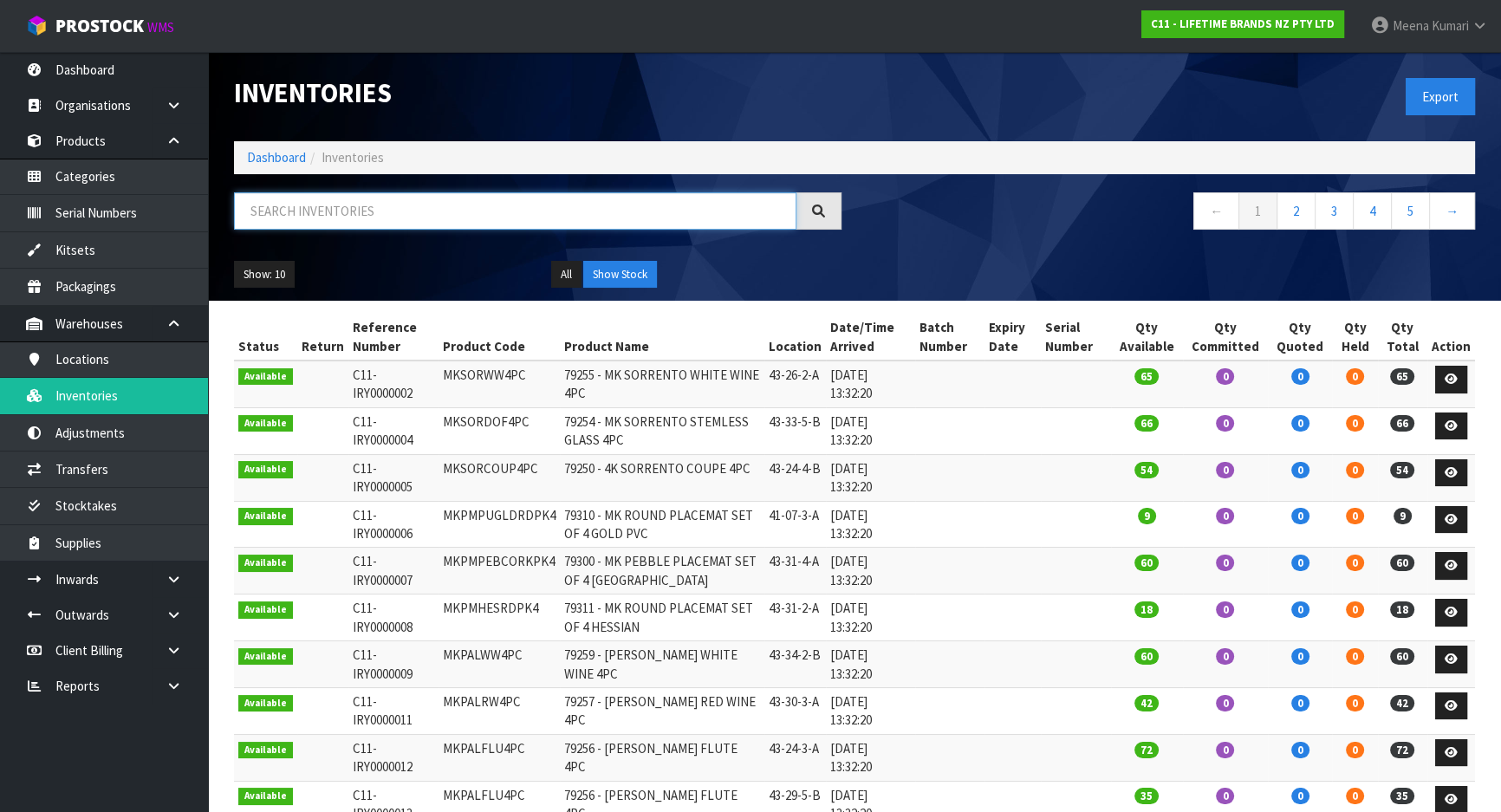
drag, startPoint x: 373, startPoint y: 228, endPoint x: 366, endPoint y: 215, distance: 14.8
click at [373, 225] on input "text" at bounding box center [515, 211] width 563 height 37
paste input "KEG008OHWHA"
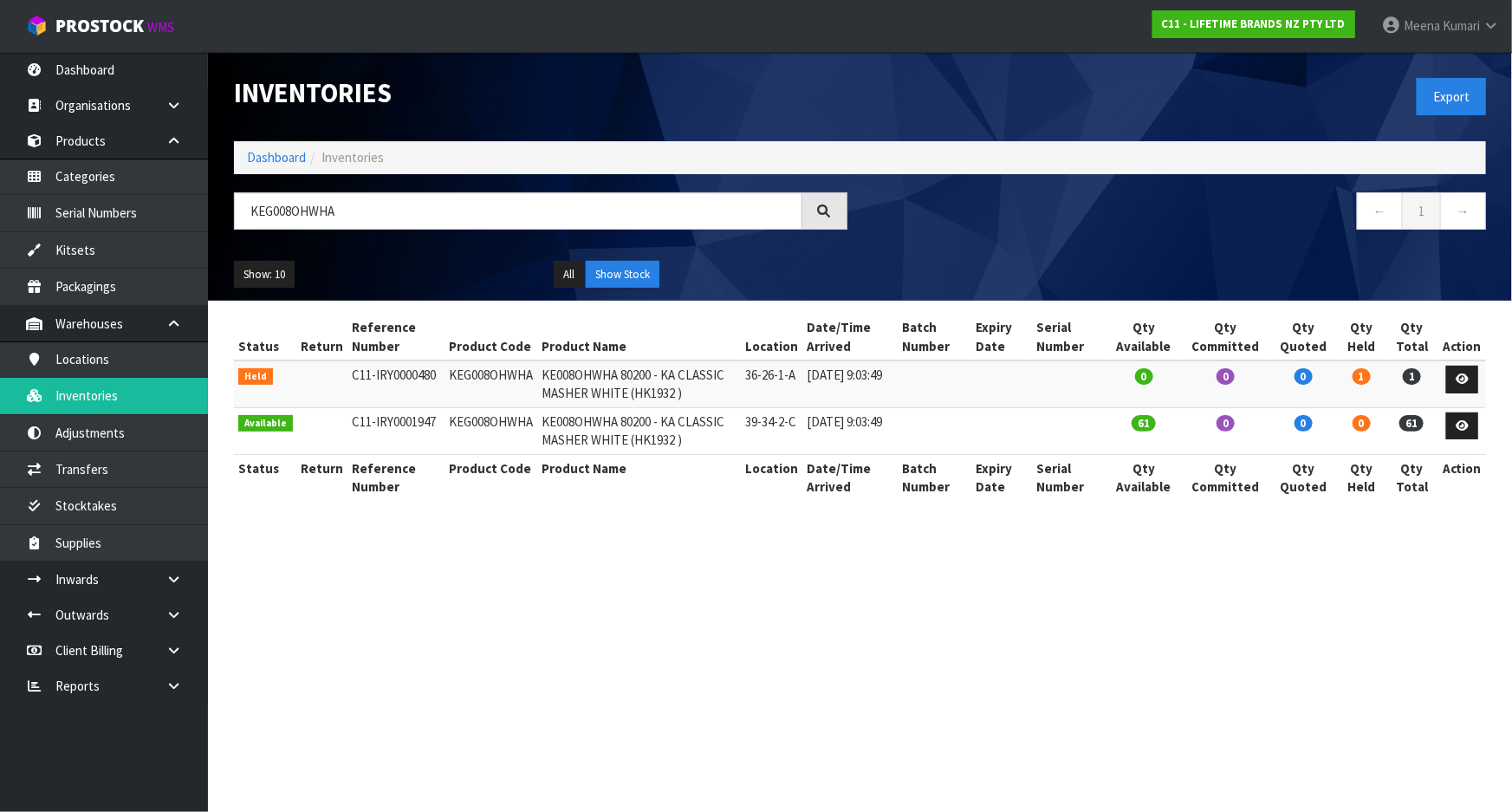
click at [847, 638] on section "Inventories Export Dashboard Inventories KEG008OHWHA ← 1 → Show: 10 5 10 25 50 …" at bounding box center [756, 406] width 1512 height 812
click at [393, 202] on input "KEG008OHWHA" at bounding box center [518, 211] width 569 height 37
paste input "CMCHB56SH"
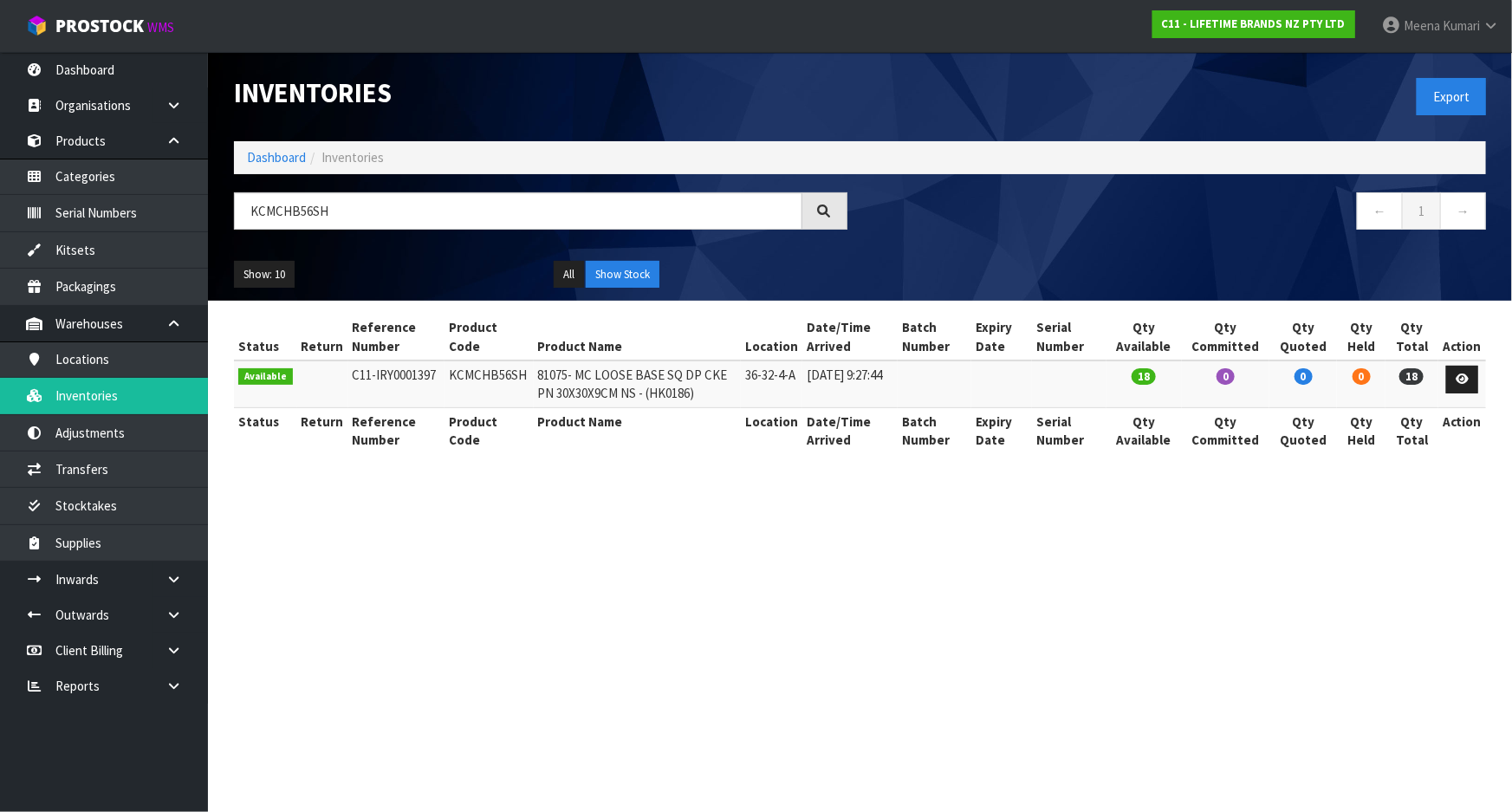
click at [790, 580] on section "Inventories Export Dashboard Inventories KCMCHB56SH ← 1 → Show: 10 5 10 25 50 A…" at bounding box center [756, 406] width 1512 height 812
click at [368, 213] on input "KCMCHB56SH" at bounding box center [518, 211] width 569 height 37
paste input "MKSORHB4PC"
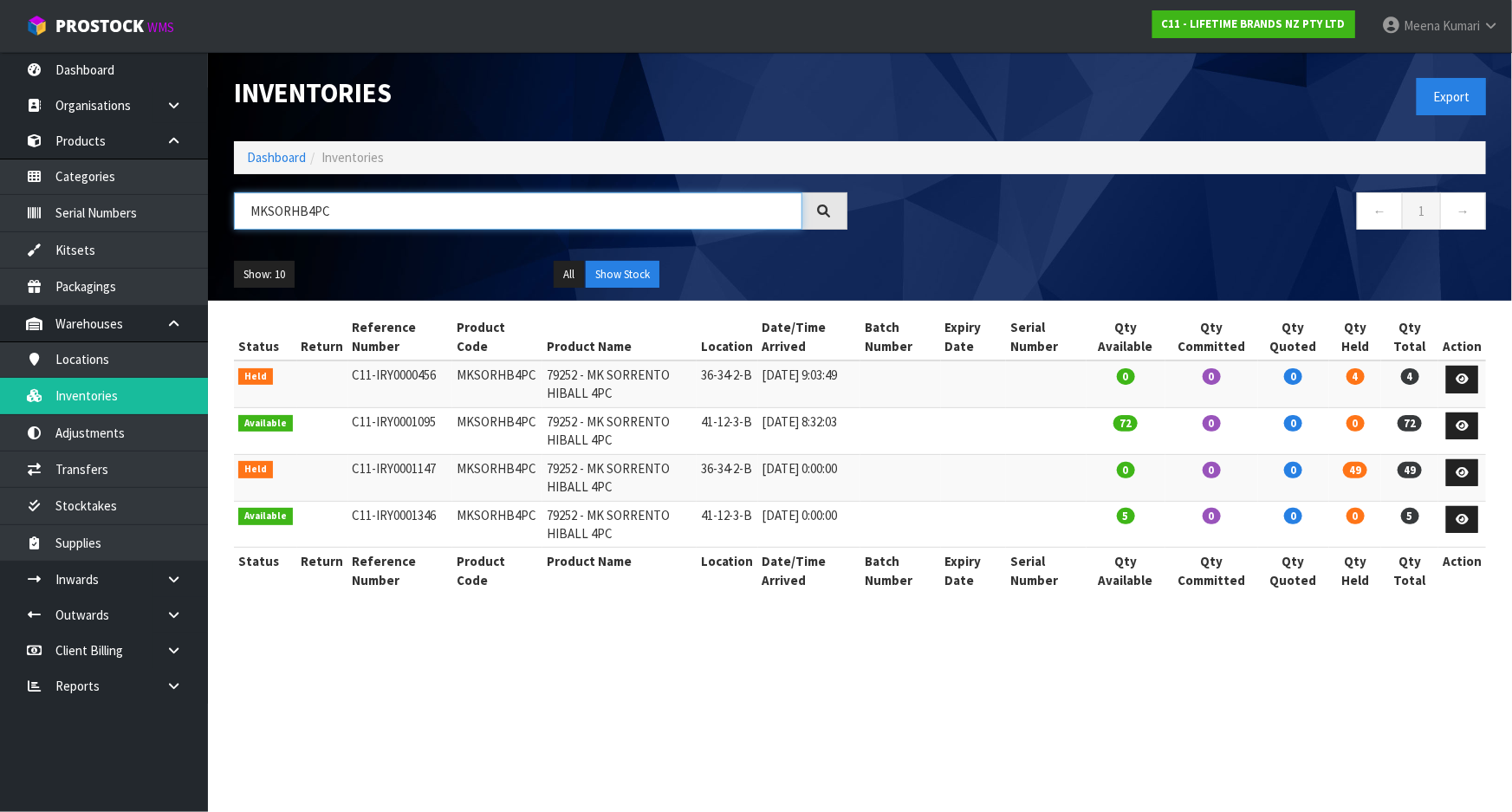
type input "MKSORHB4PC"
click at [1464, 469] on icon at bounding box center [1462, 472] width 13 height 11
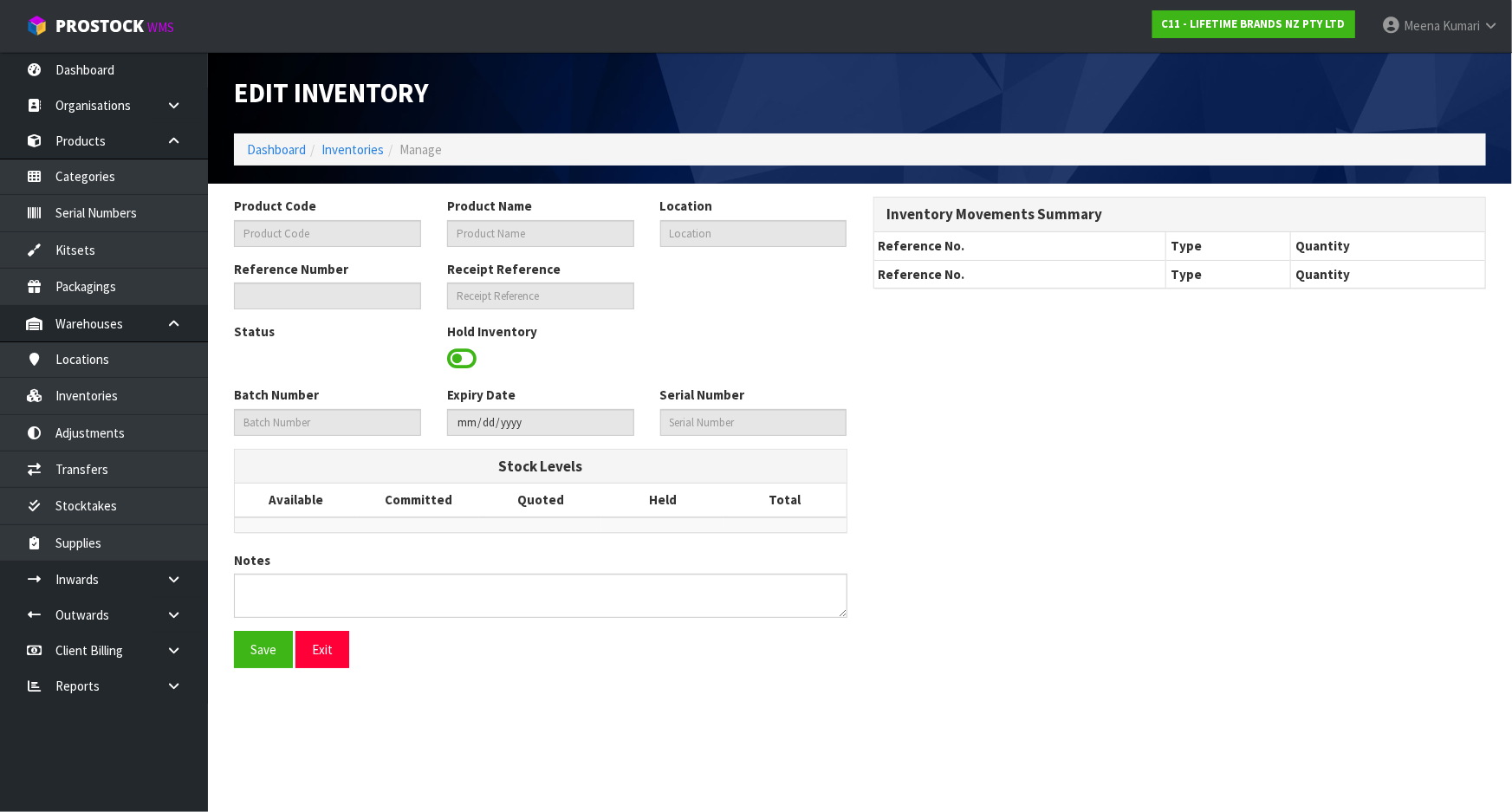
type input "MKSORHB4PC"
type input "79252 - MK SORRENTO HIBALL 4PC"
type input "36-34-2-B"
type input "C11-IRY0001147"
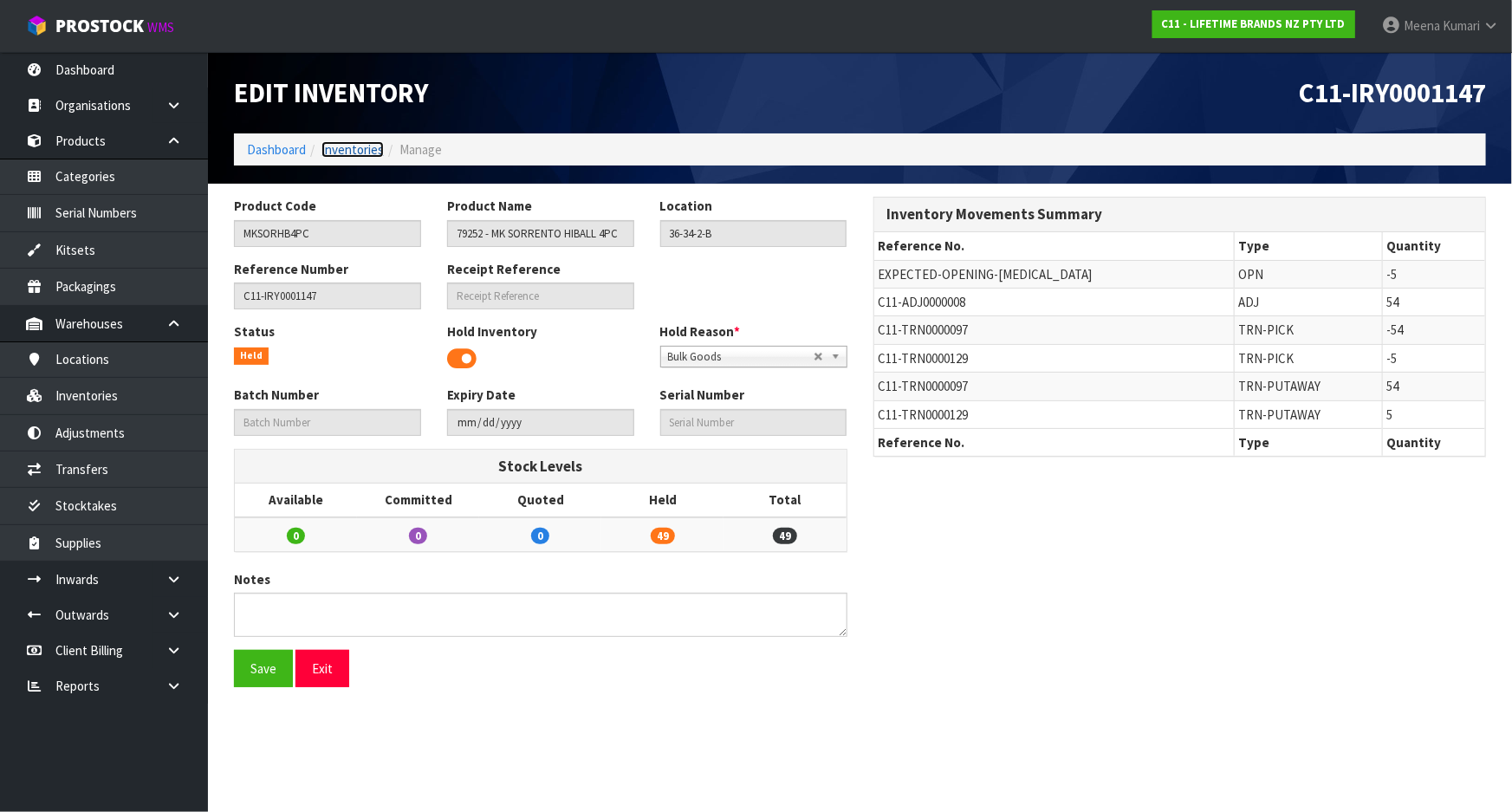
click at [368, 149] on link "Inventories" at bounding box center [353, 149] width 62 height 17
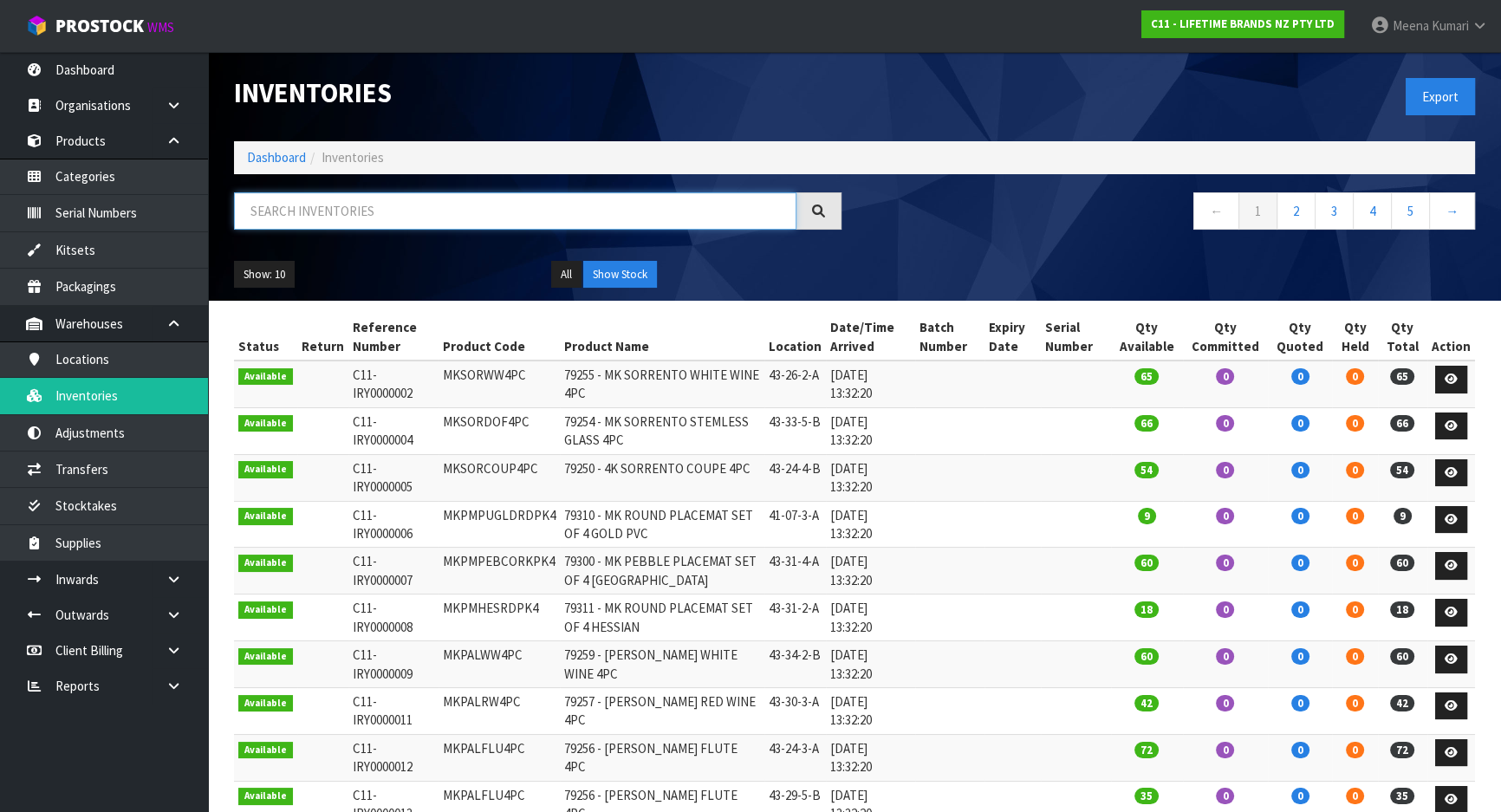
click at [363, 212] on input "text" at bounding box center [515, 211] width 563 height 37
paste input "KOM024510LKG"
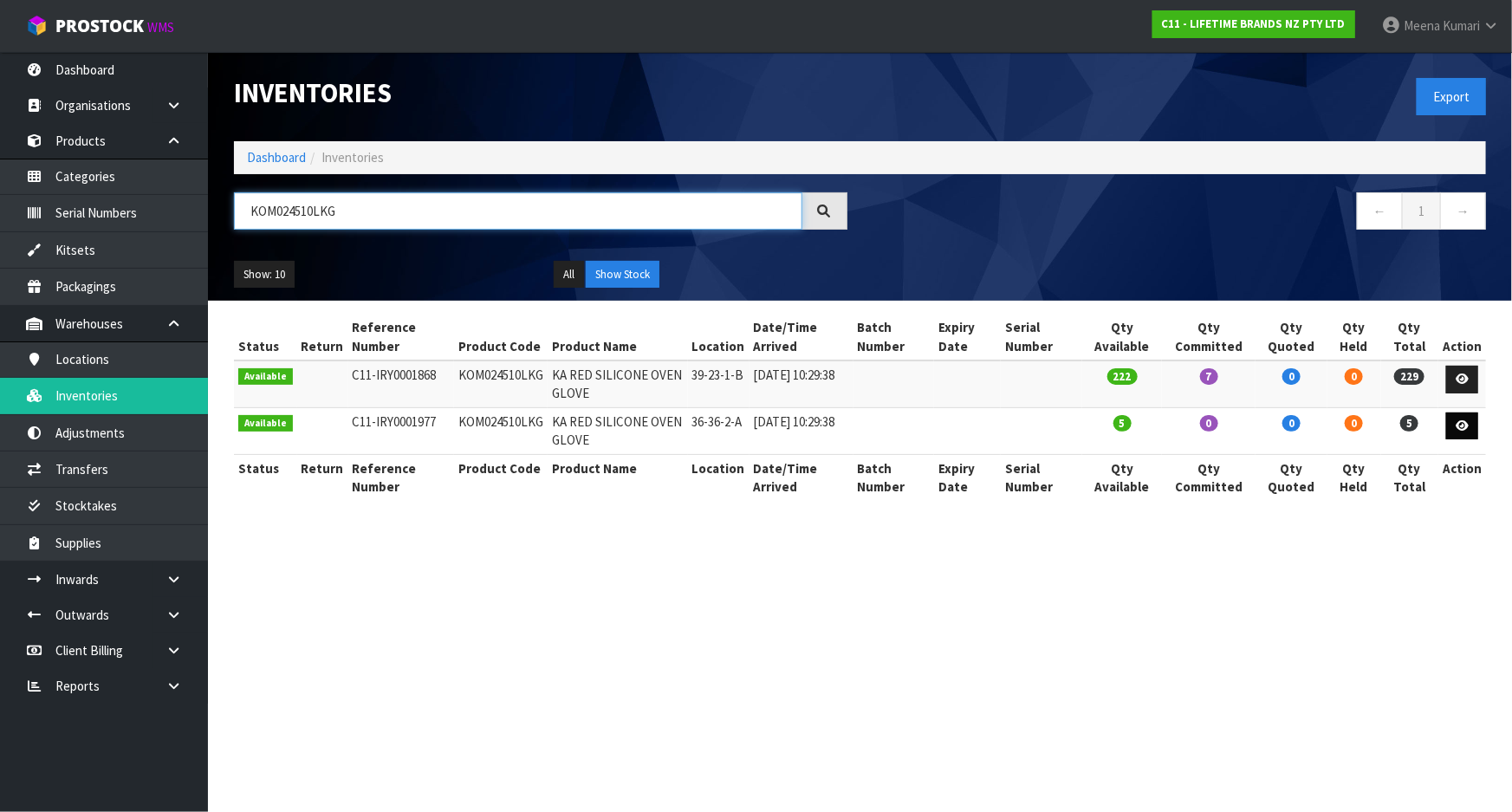
type input "KOM024510LKG"
click at [1466, 434] on link at bounding box center [1462, 426] width 32 height 28
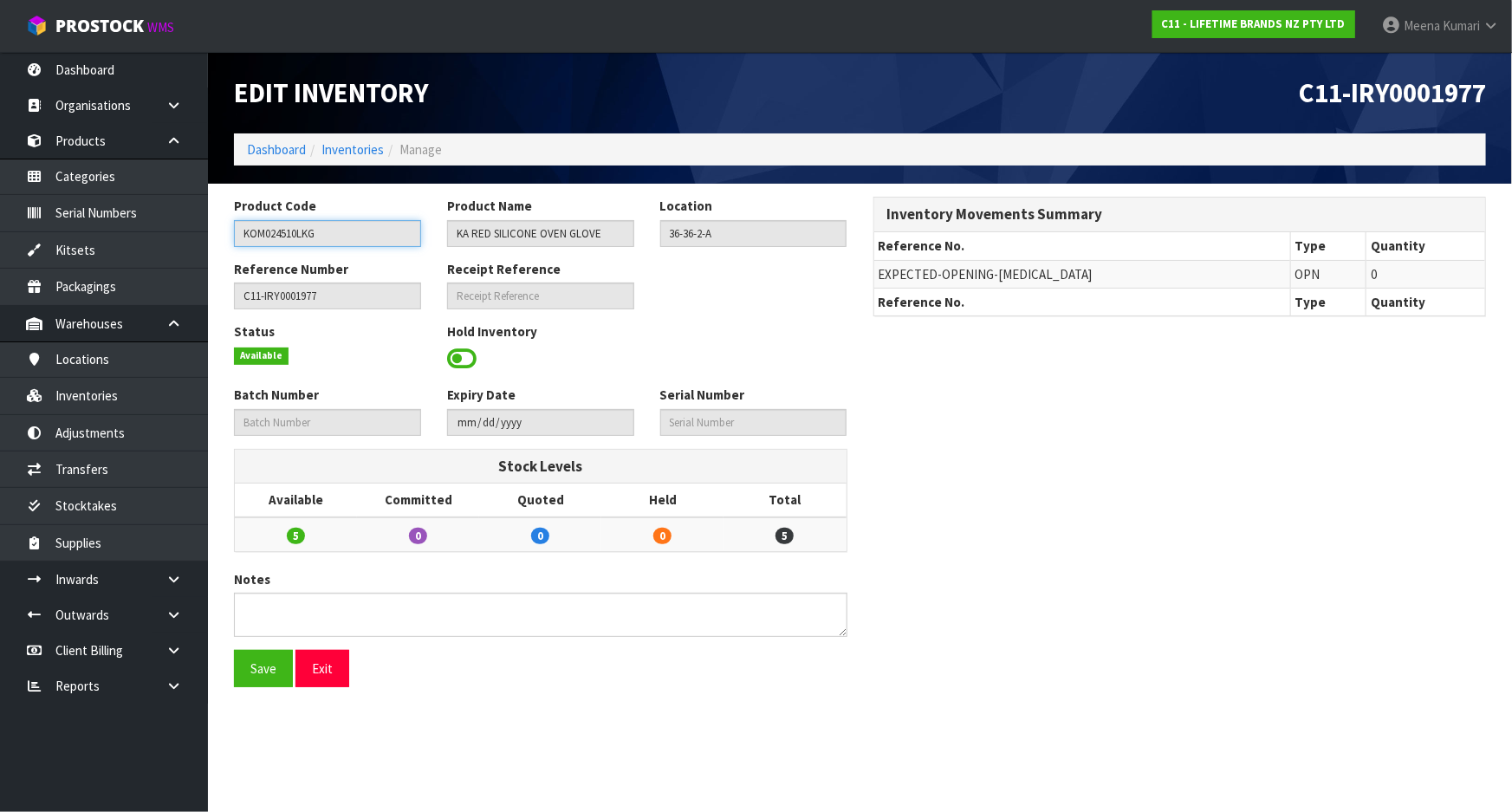
click at [341, 236] on input "KOM024510LKG" at bounding box center [327, 233] width 187 height 27
click at [176, 686] on icon at bounding box center [173, 685] width 17 height 13
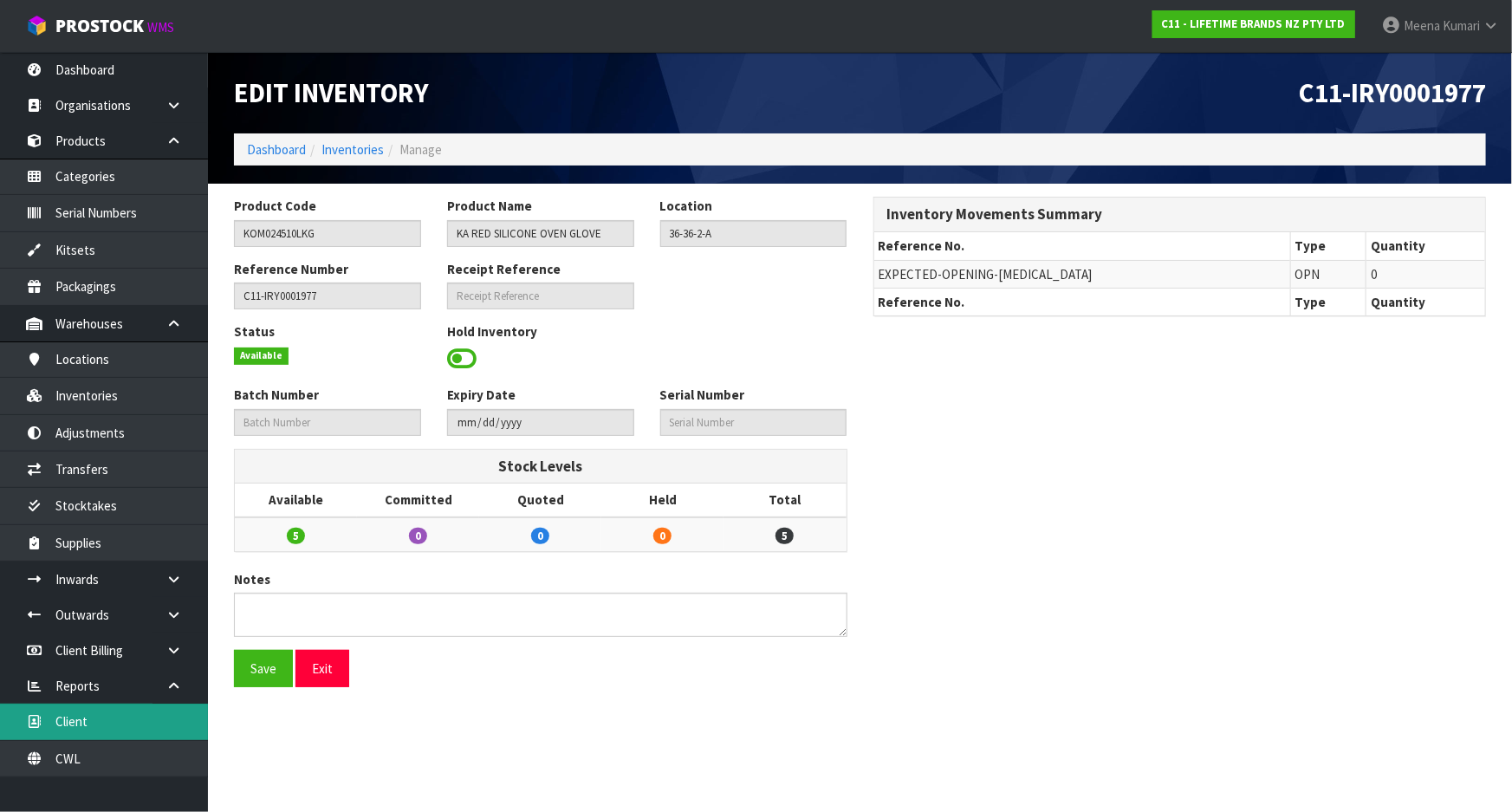
click at [146, 715] on link "Client" at bounding box center [104, 721] width 208 height 35
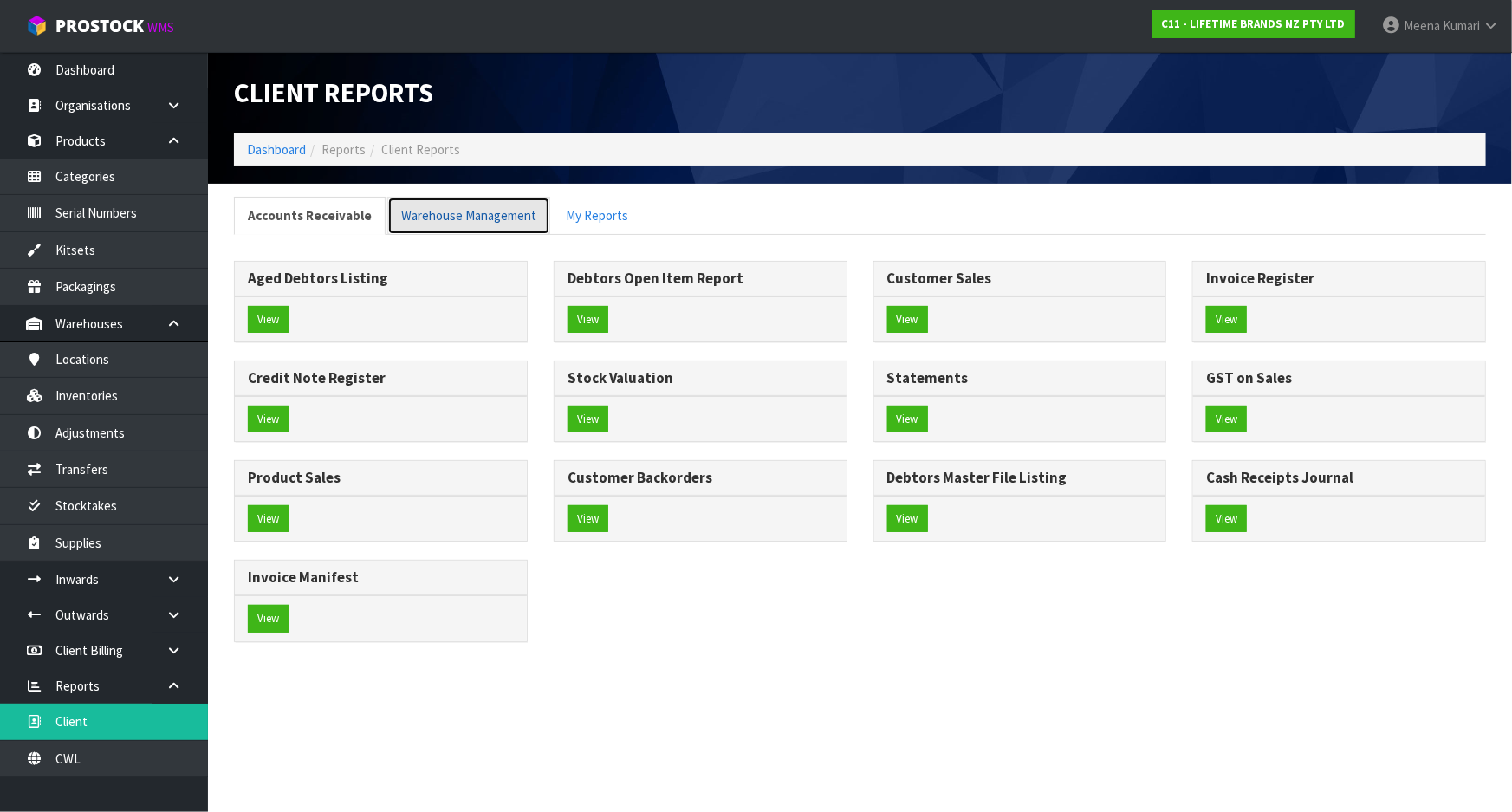
click at [489, 207] on link "Warehouse Management" at bounding box center [469, 215] width 163 height 37
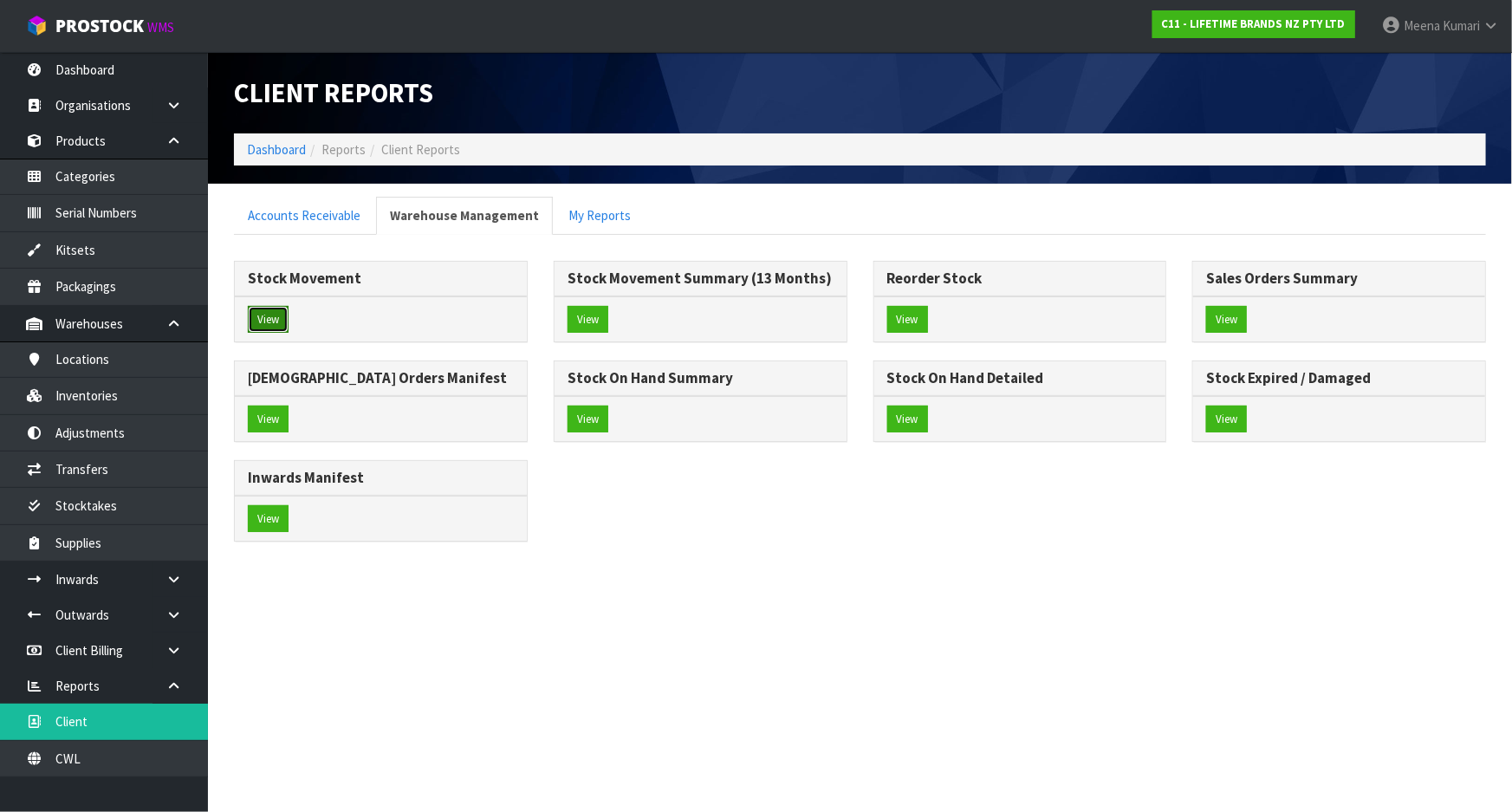
click at [275, 314] on button "View" at bounding box center [268, 320] width 40 height 28
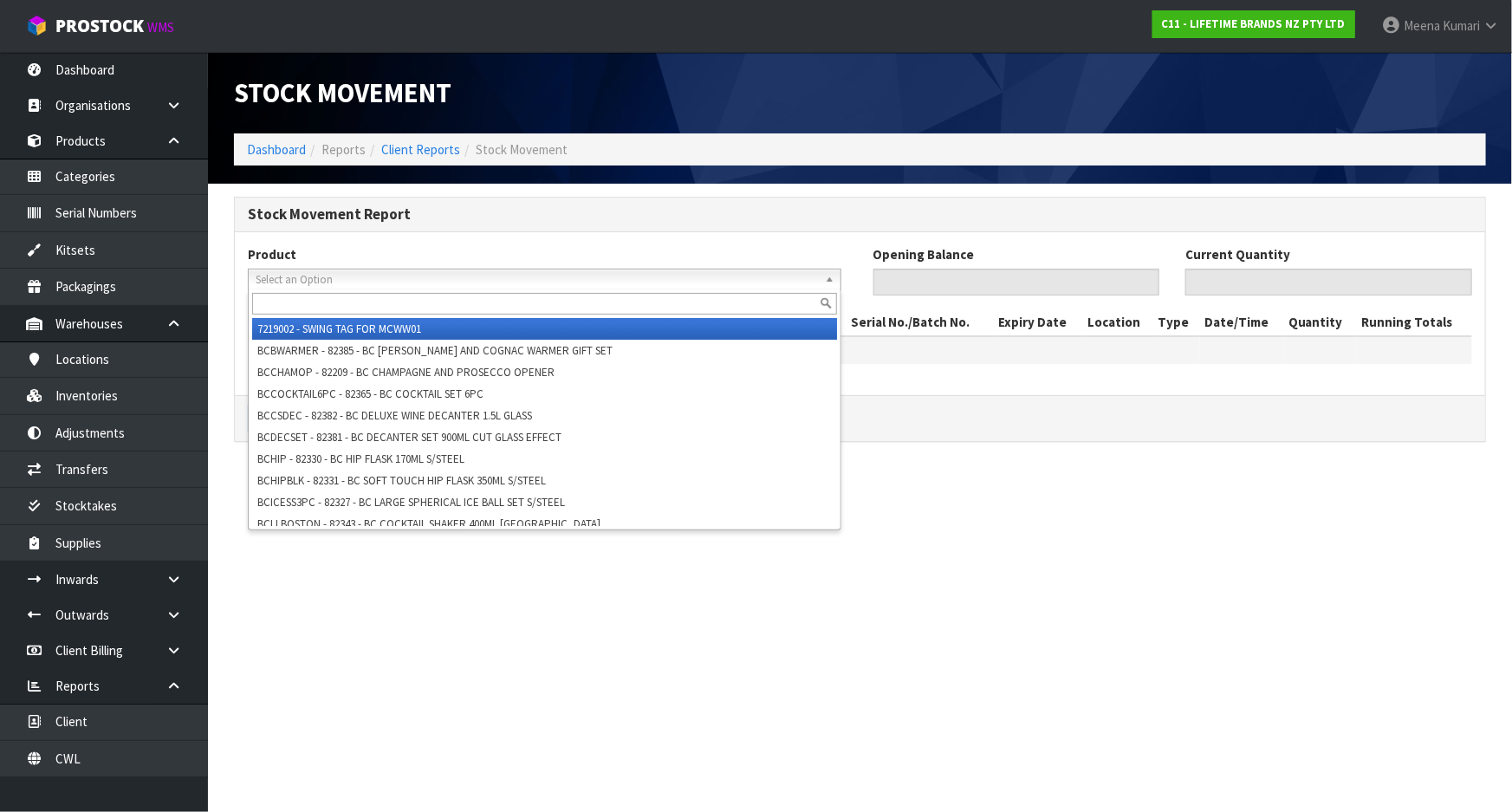
click at [321, 288] on div "Select an Option 7219002 - SWING TAG FOR MCWW01 BCBWARMER - 82385 - BC BRANDY A…" at bounding box center [544, 279] width 593 height 22
click at [313, 308] on input "text" at bounding box center [544, 303] width 585 height 22
paste input "KOM024510LKG"
type input "KOM024510LKG"
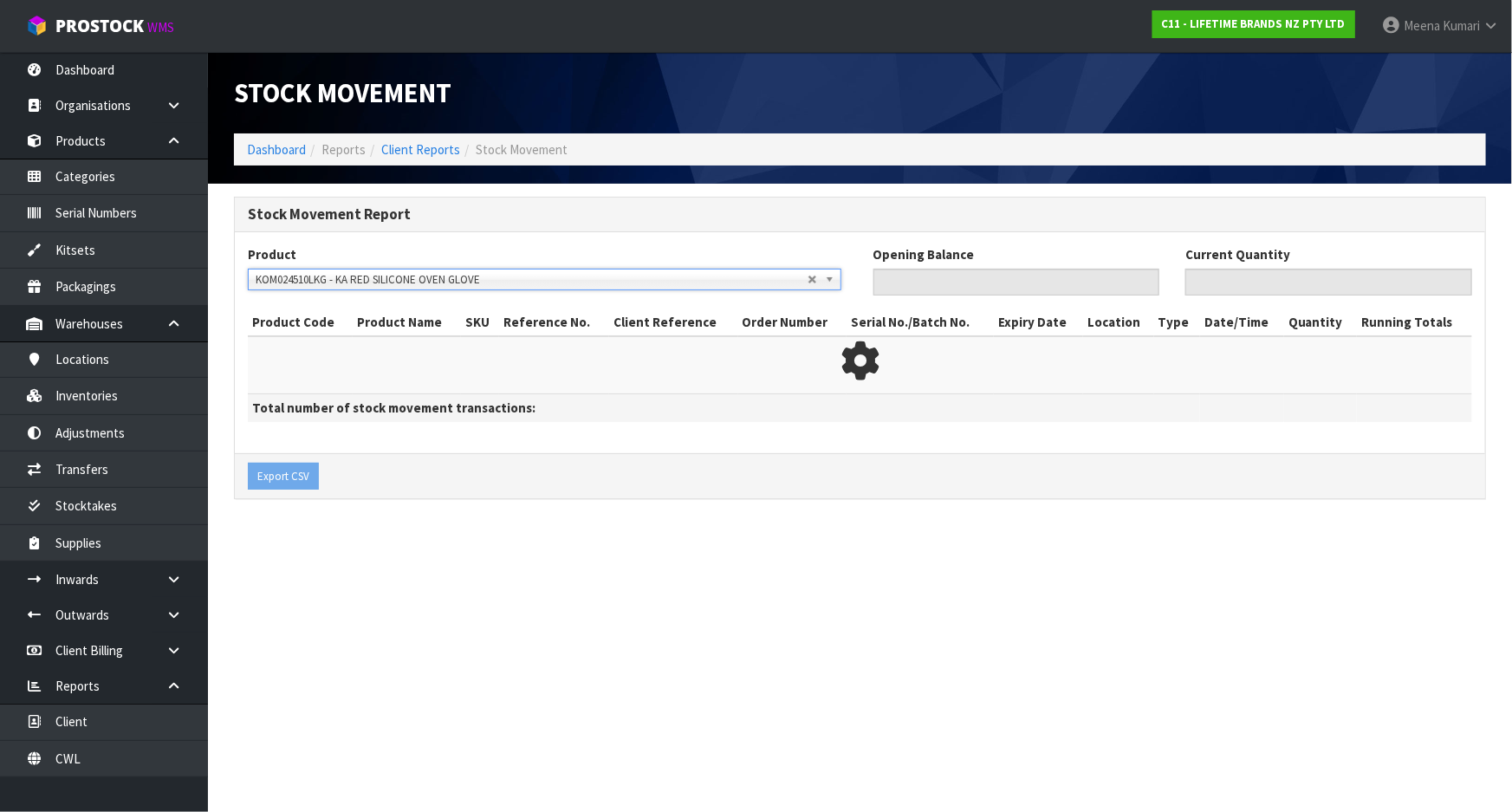
type input "0"
type input "234"
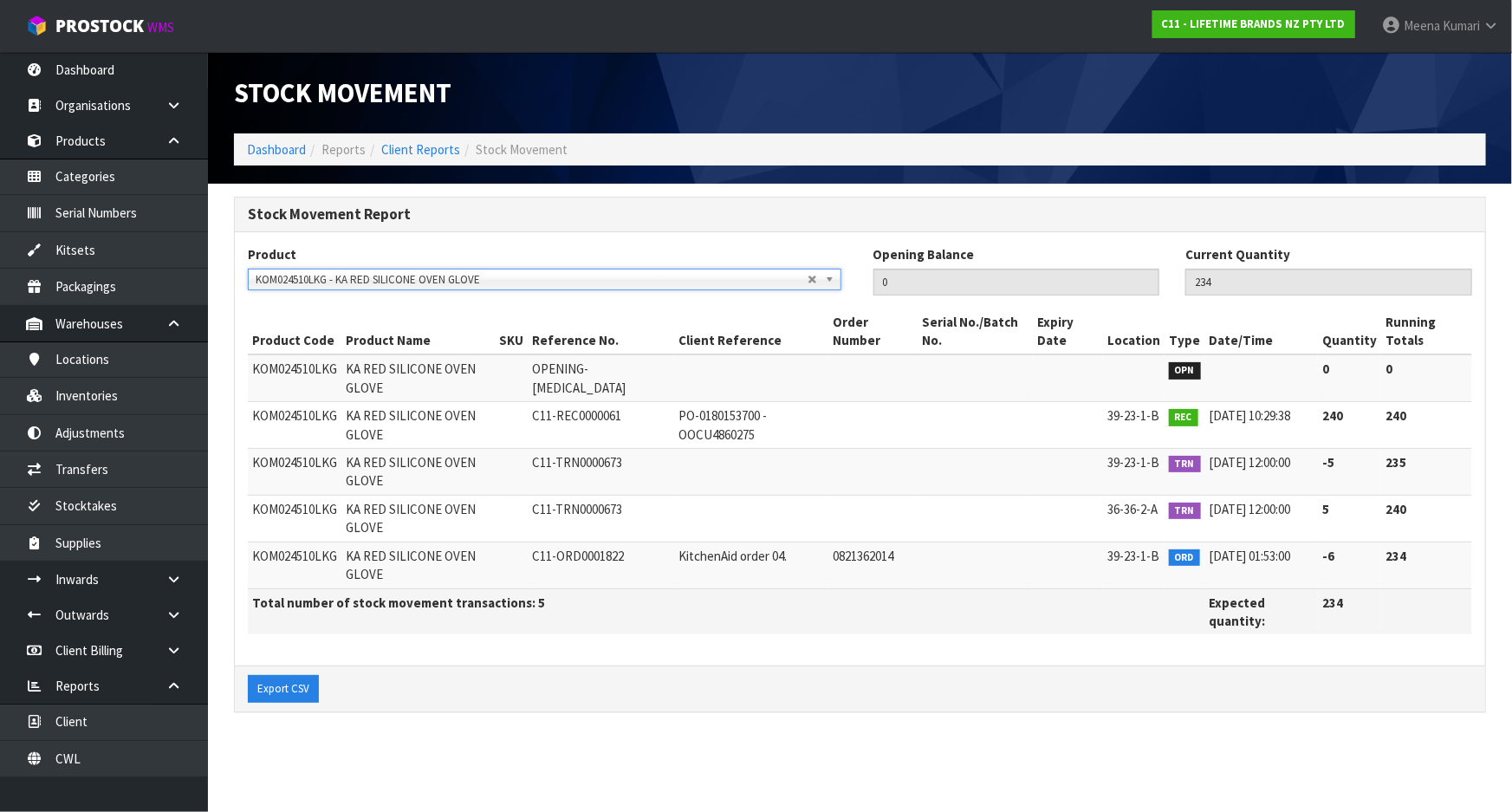
click at [572, 506] on span "C11-TRN0000673" at bounding box center [577, 509] width 91 height 17
click at [573, 506] on span "C11-TRN0000673" at bounding box center [577, 509] width 91 height 17
copy span "TRN0000673"
click at [102, 476] on link "Transfers" at bounding box center [104, 469] width 208 height 35
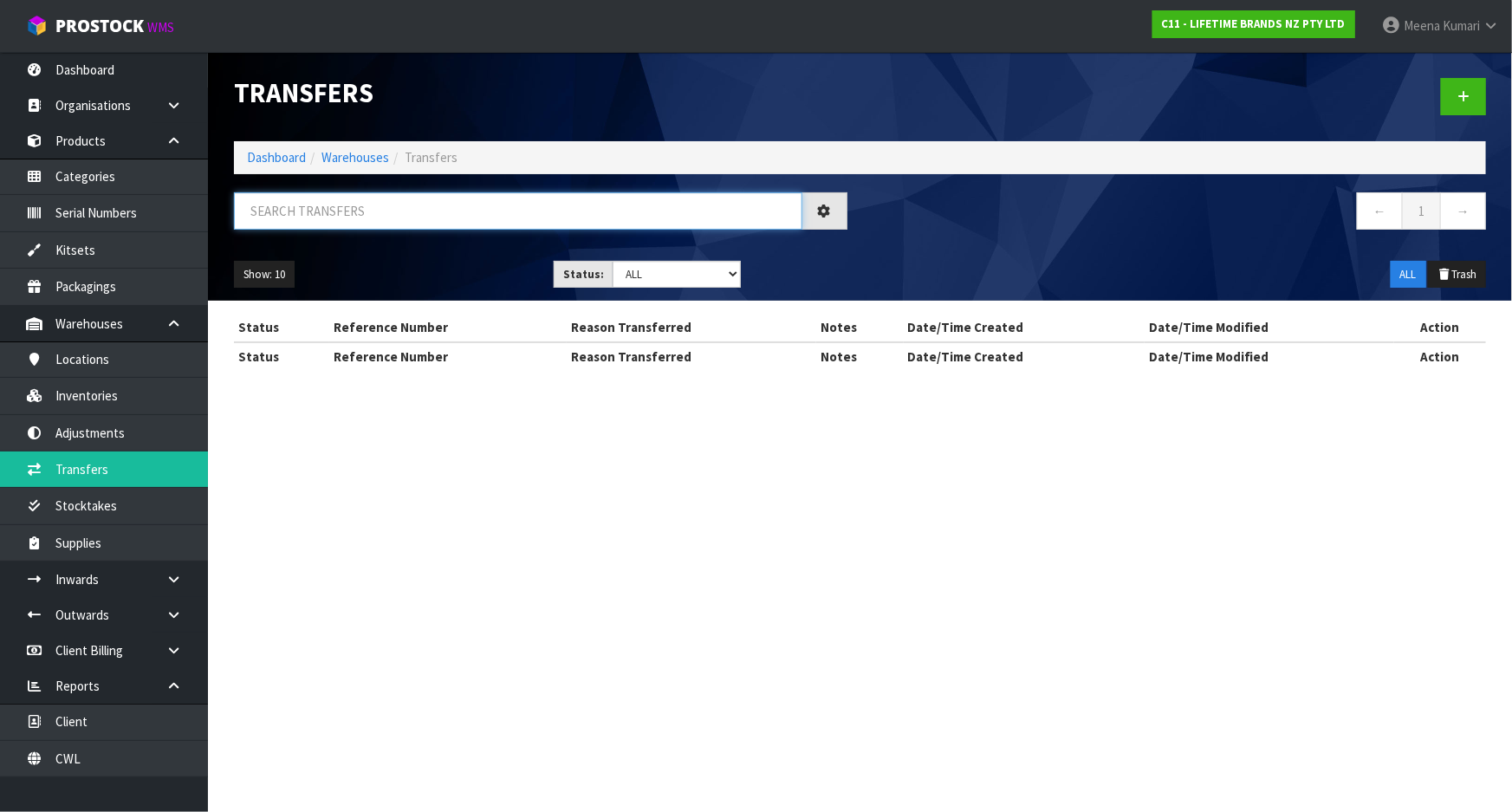
click at [410, 211] on input "text" at bounding box center [518, 211] width 569 height 37
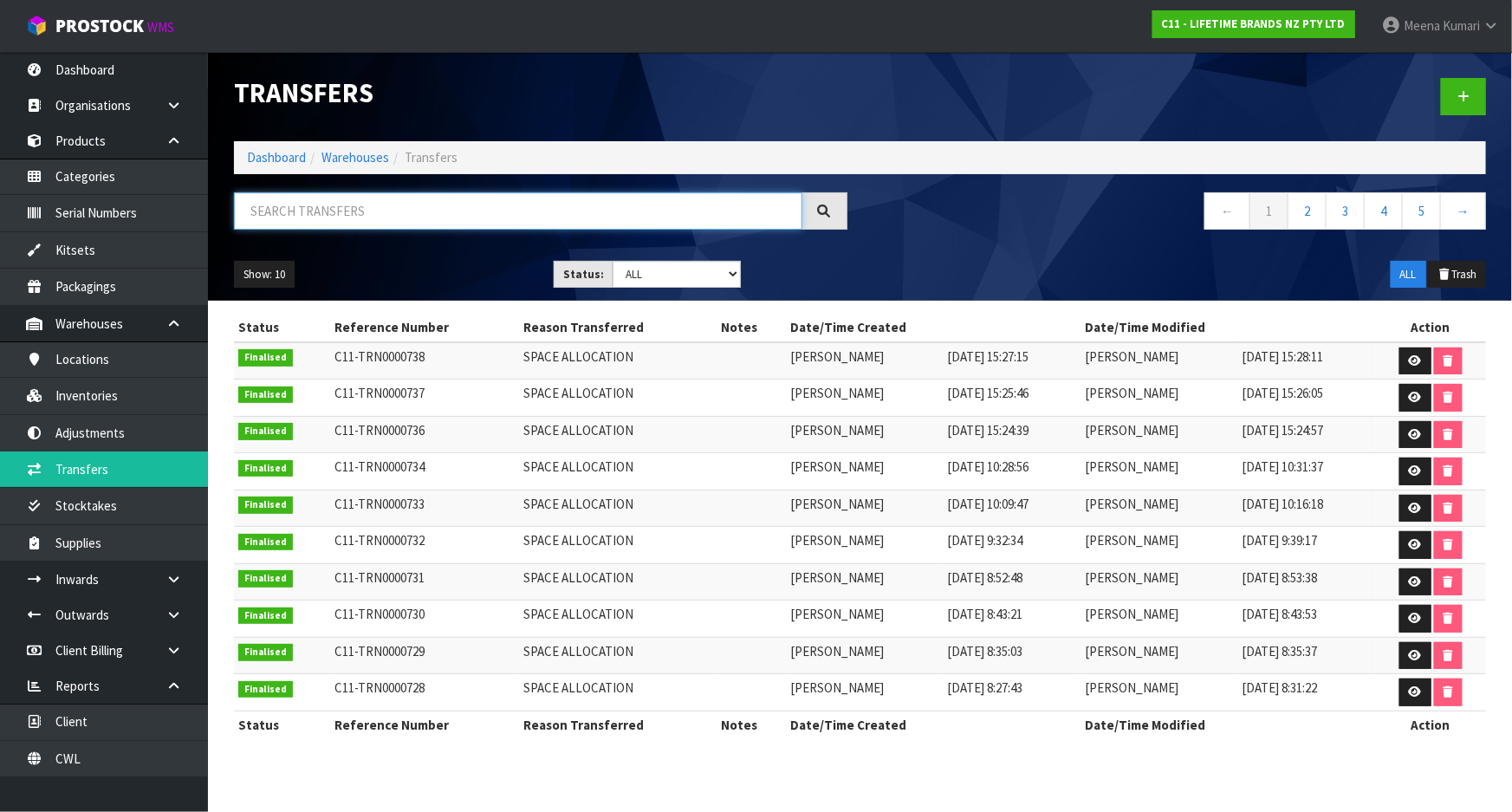
paste input "TRN0000673"
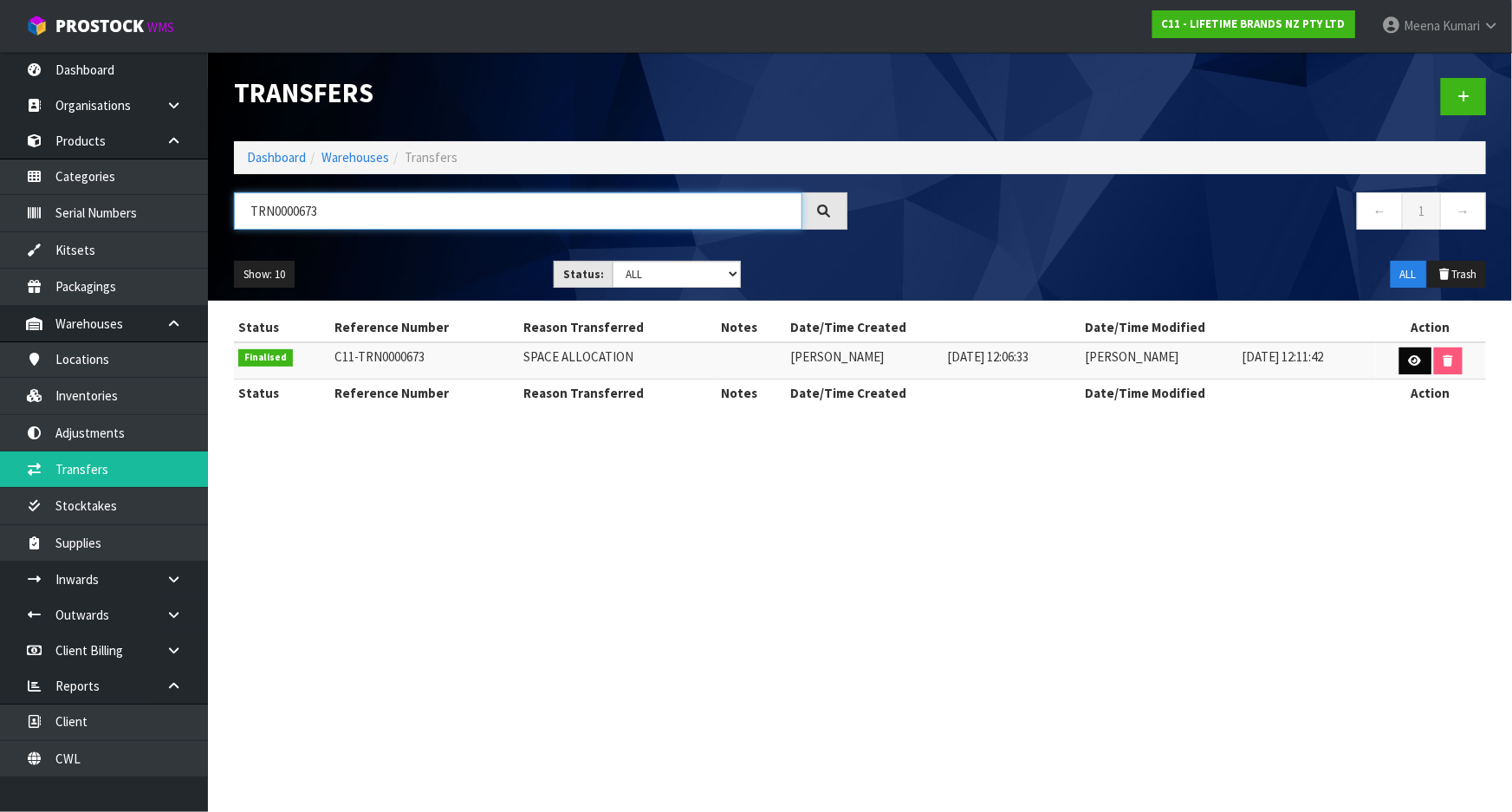
type input "TRN0000673"
click at [1421, 360] on icon at bounding box center [1415, 360] width 13 height 11
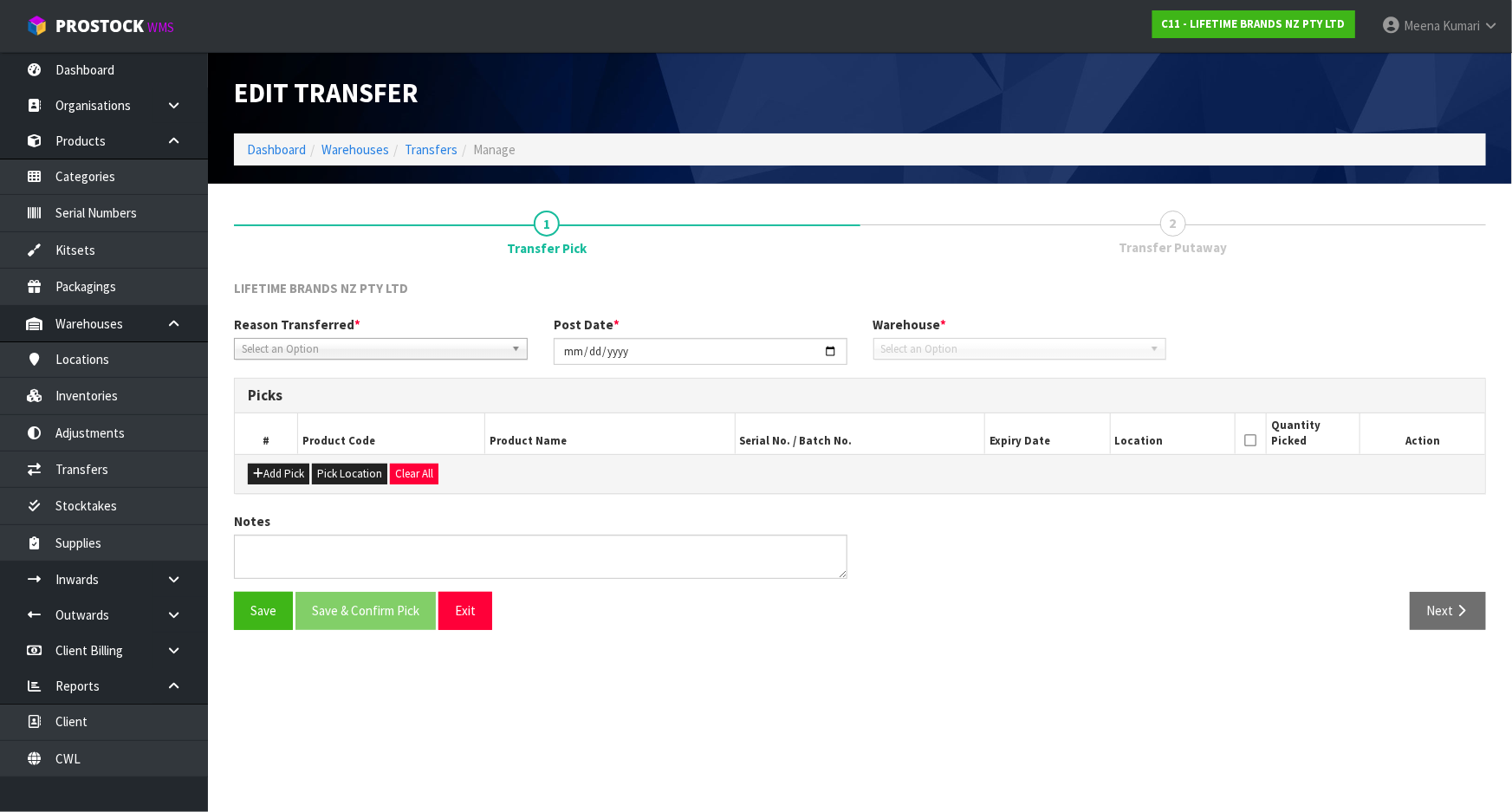
type input "2025-09-05"
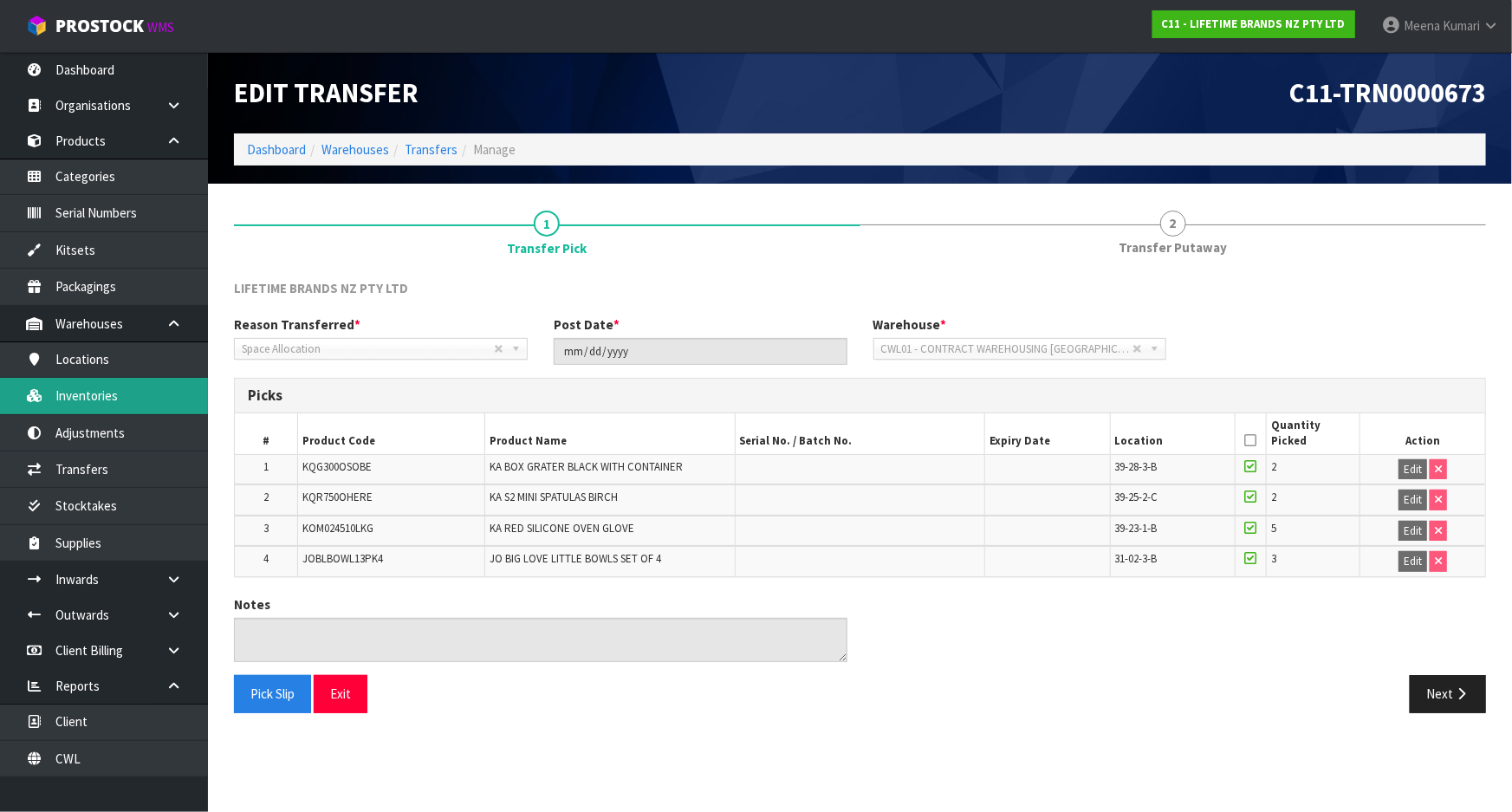
click at [156, 398] on link "Inventories" at bounding box center [104, 395] width 208 height 35
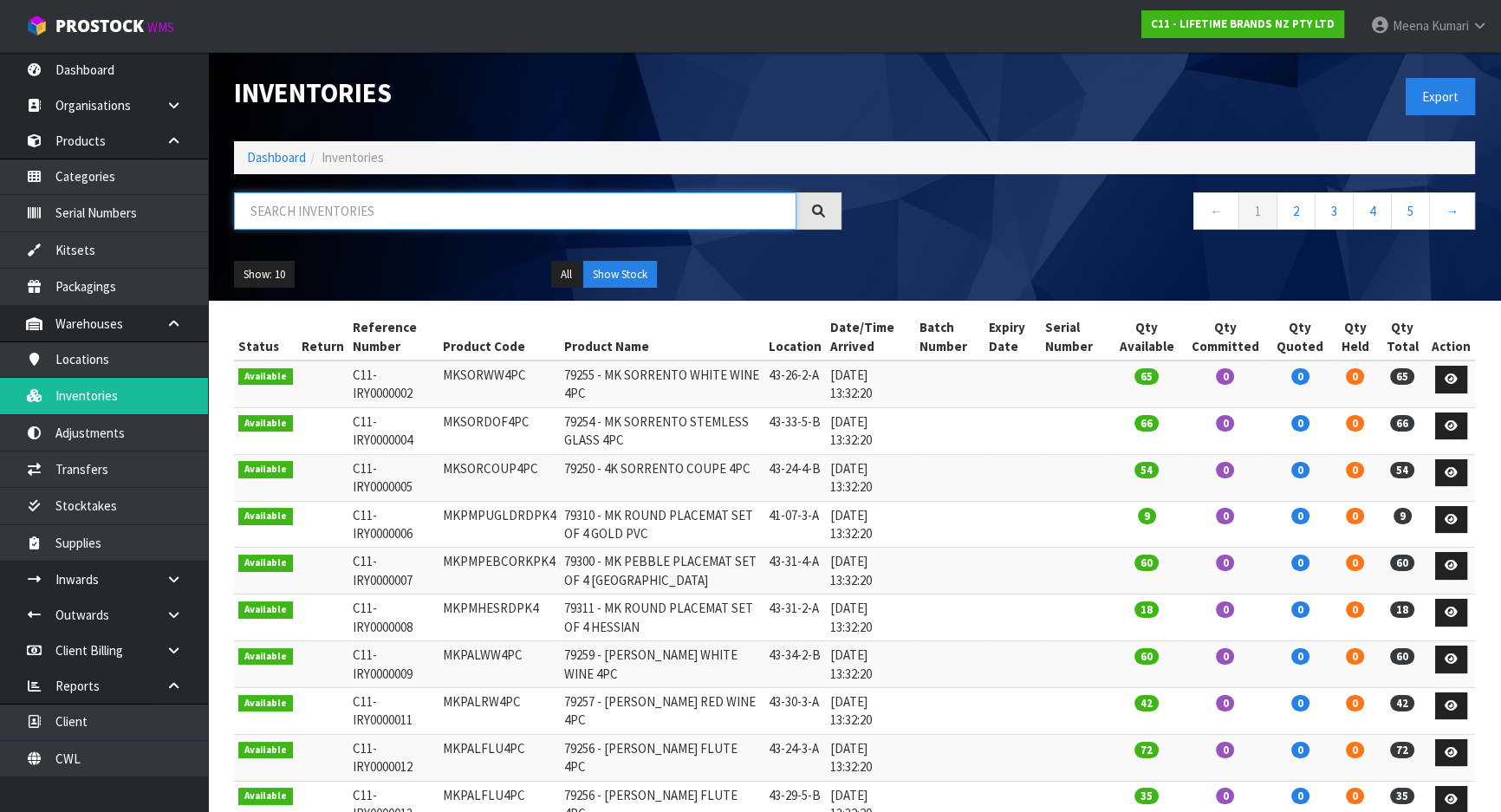
click at [465, 221] on input "text" at bounding box center [515, 211] width 563 height 37
paste input "TRN0000673"
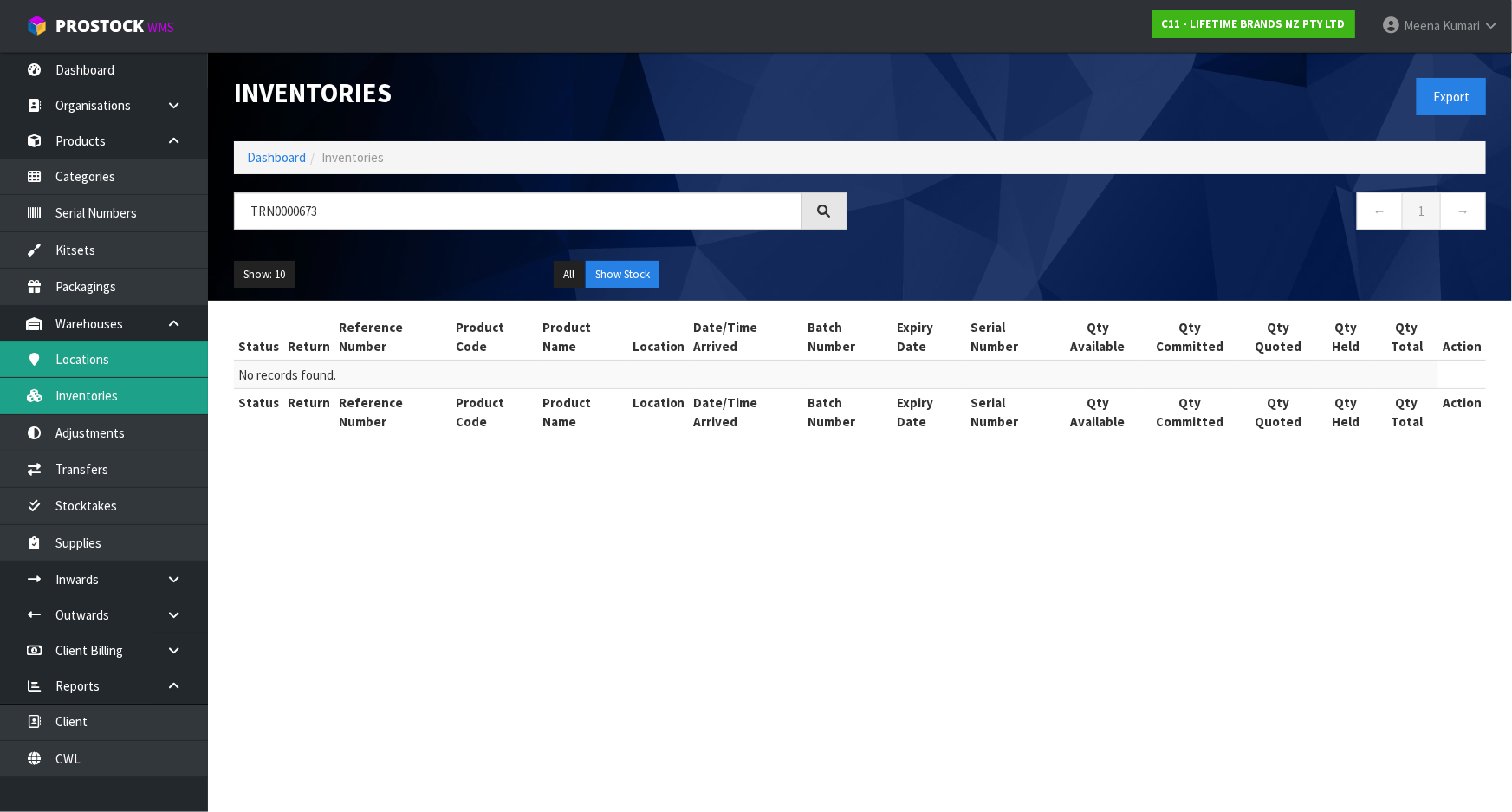
drag, startPoint x: 113, startPoint y: 385, endPoint x: 131, endPoint y: 372, distance: 22.2
click at [113, 385] on link "Inventories" at bounding box center [104, 395] width 208 height 35
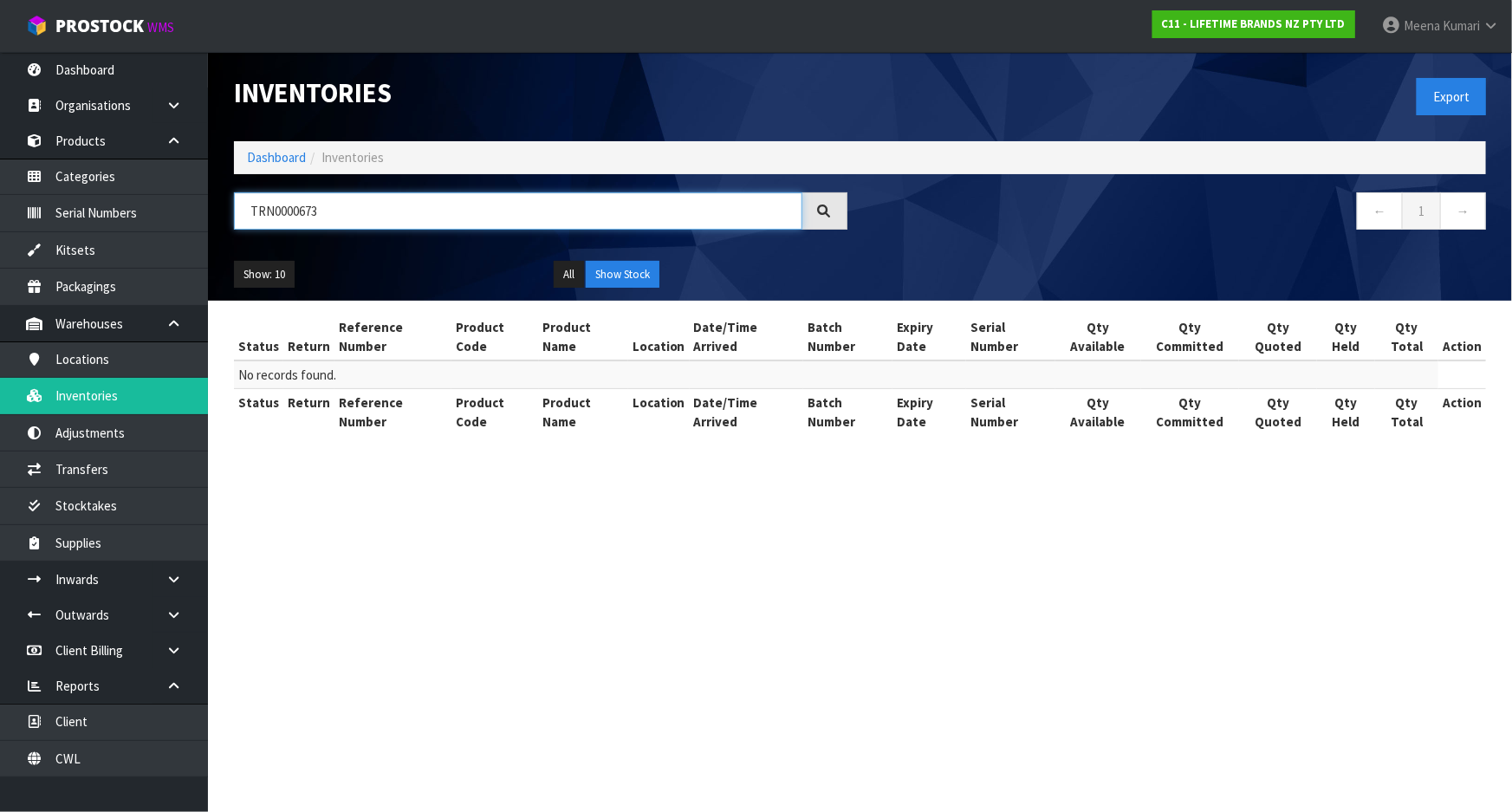
click at [346, 214] on input "TRN0000673" at bounding box center [518, 211] width 569 height 37
paste input "KOM024510LKG"
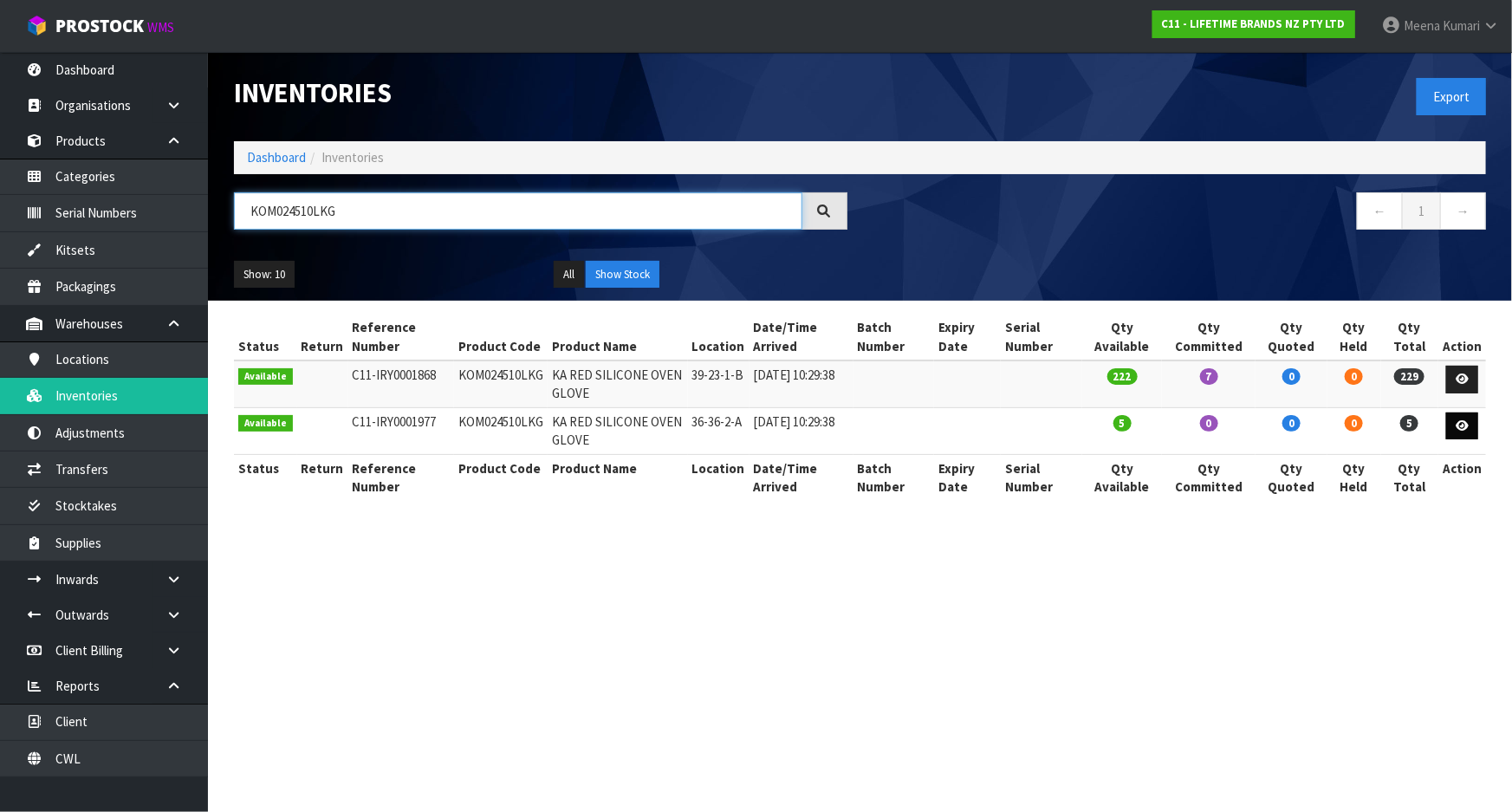
type input "KOM024510LKG"
click at [1468, 427] on icon at bounding box center [1462, 425] width 13 height 11
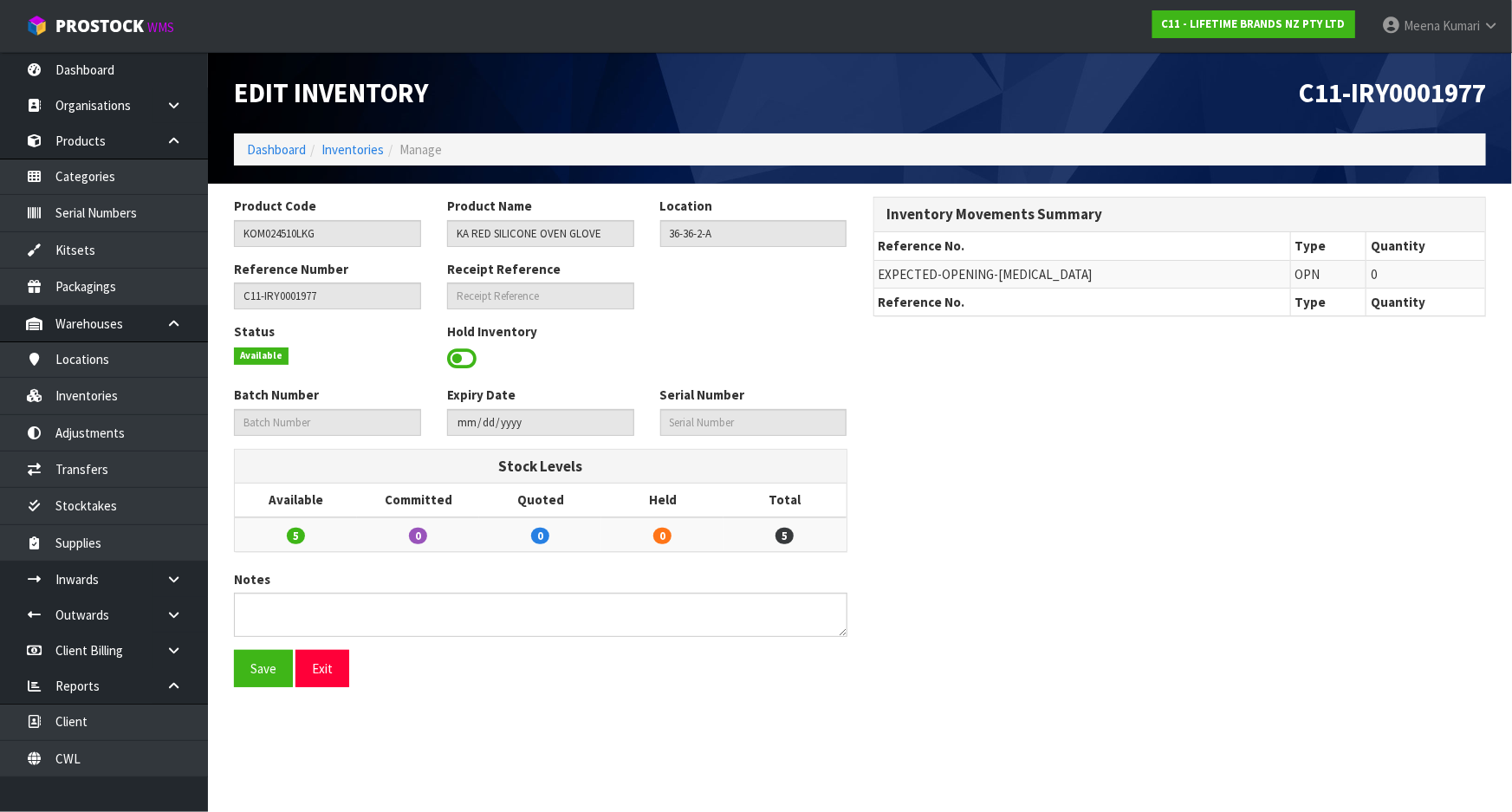
click at [463, 358] on span at bounding box center [462, 359] width 30 height 26
click at [737, 358] on span "Select an Option" at bounding box center [745, 357] width 156 height 21
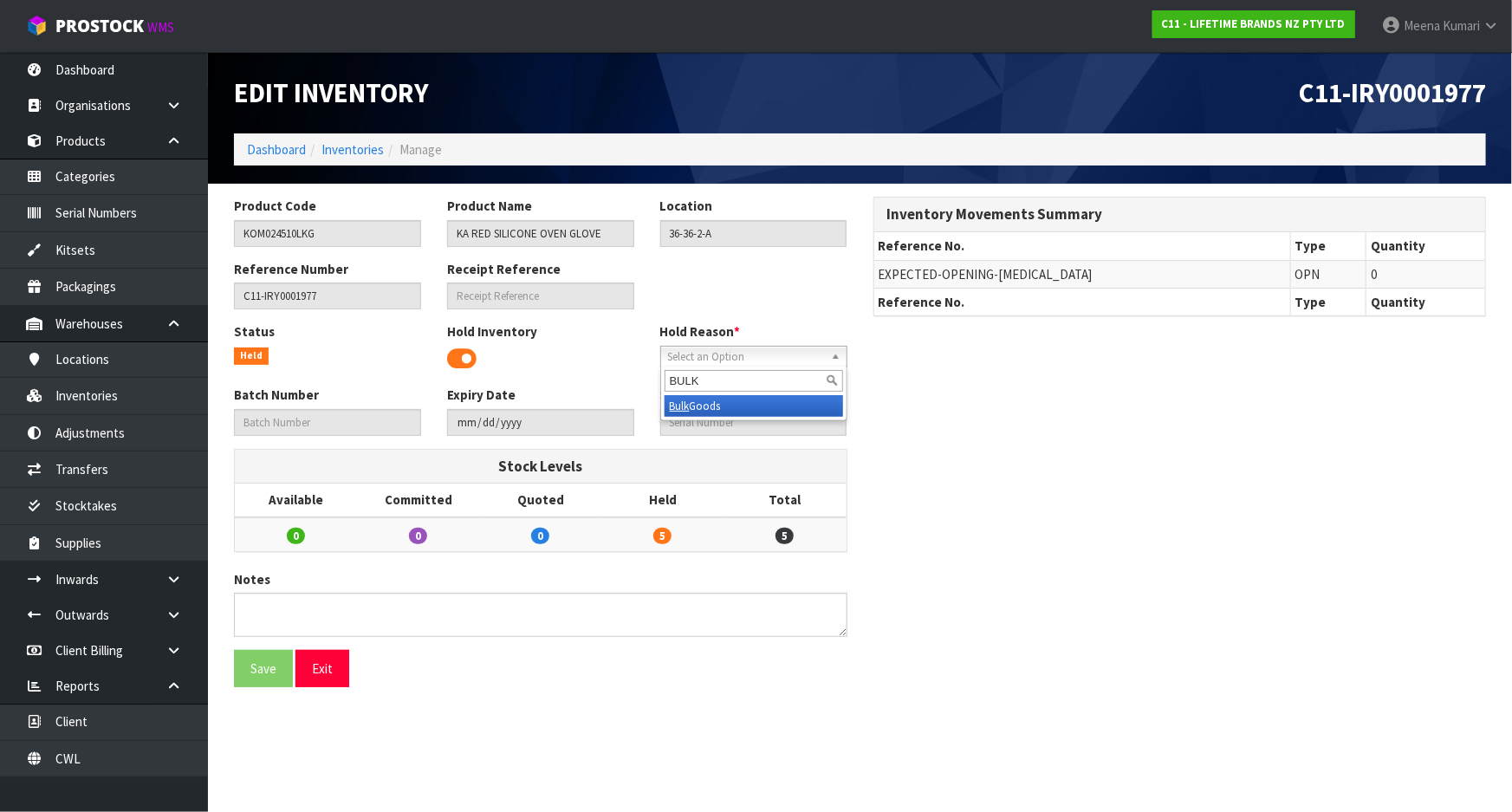
type input "BULK"
click at [740, 404] on li "Bulk Goods" at bounding box center [753, 405] width 178 height 22
click at [271, 667] on button "Save" at bounding box center [263, 668] width 59 height 37
